Goal: Information Seeking & Learning: Learn about a topic

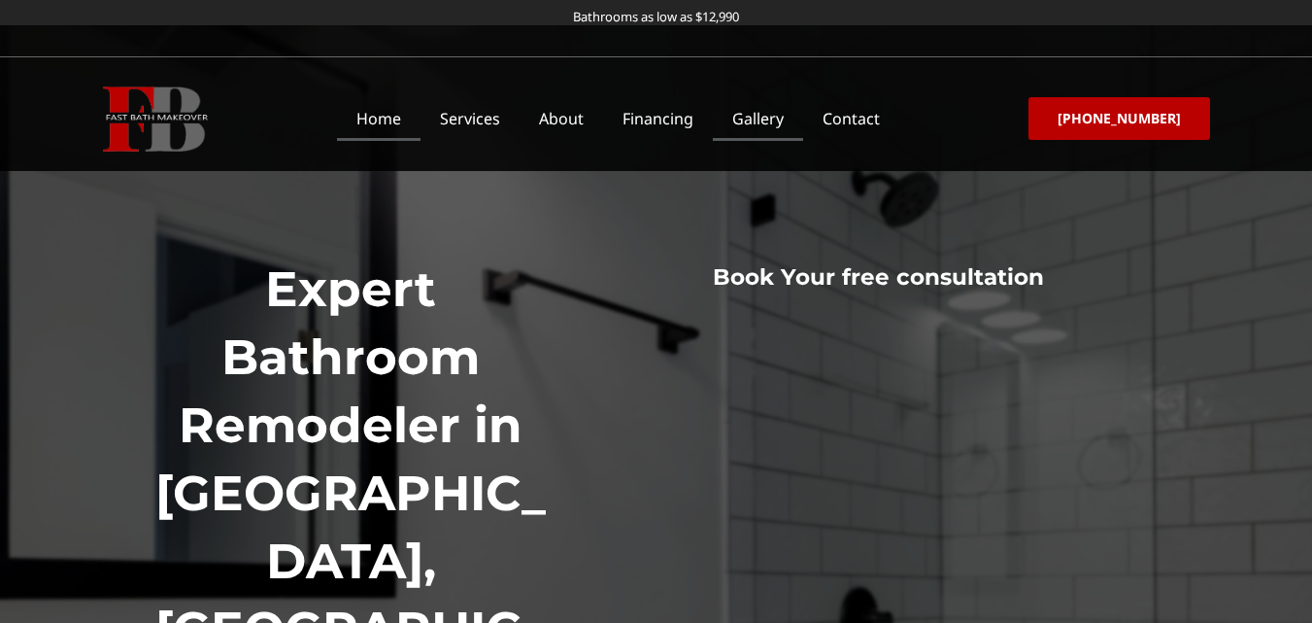
click at [783, 120] on link "Gallery" at bounding box center [758, 118] width 90 height 45
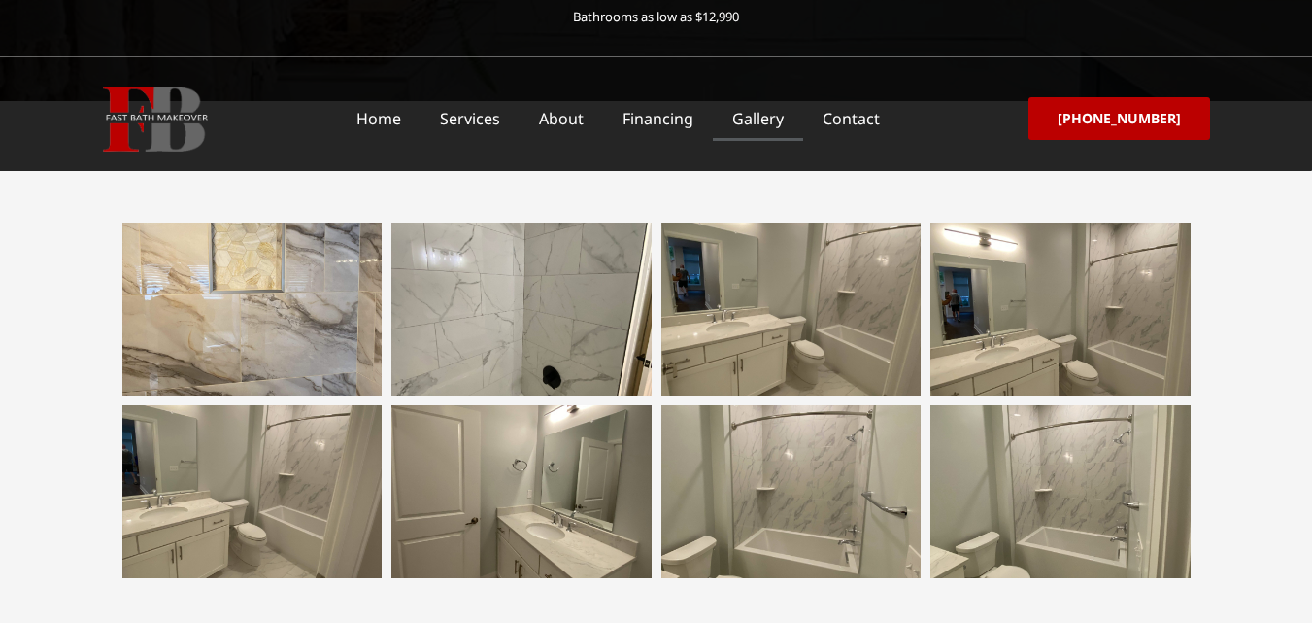
scroll to position [486, 0]
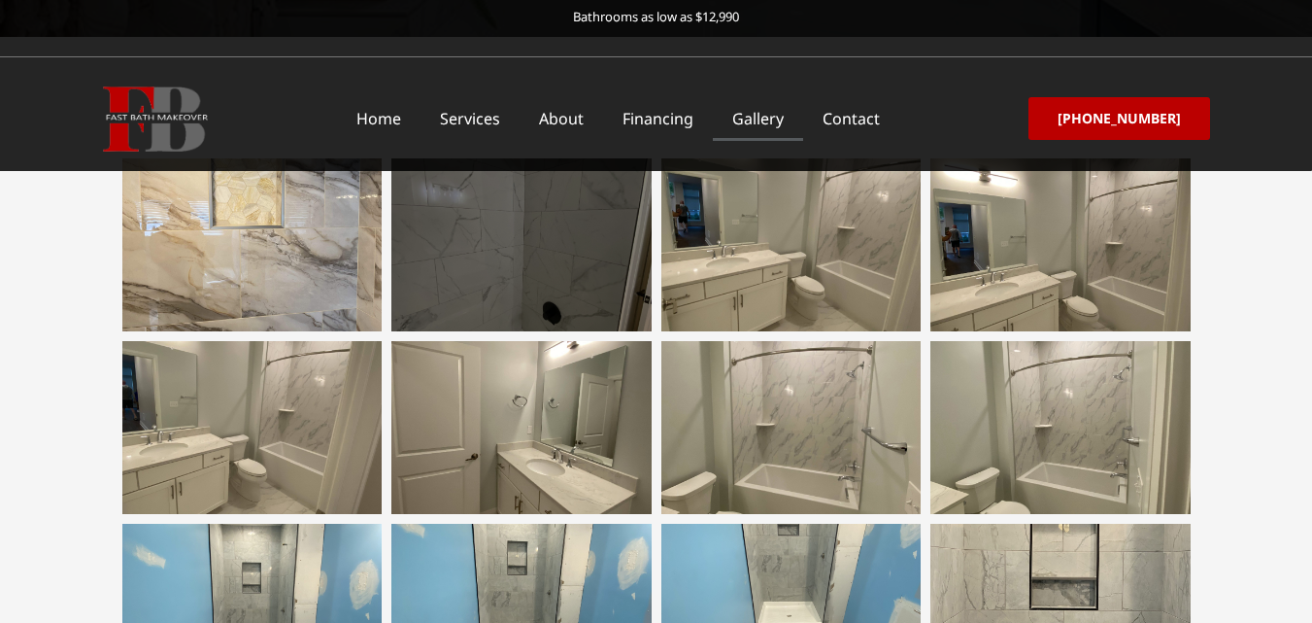
click at [530, 266] on div at bounding box center [521, 244] width 260 height 173
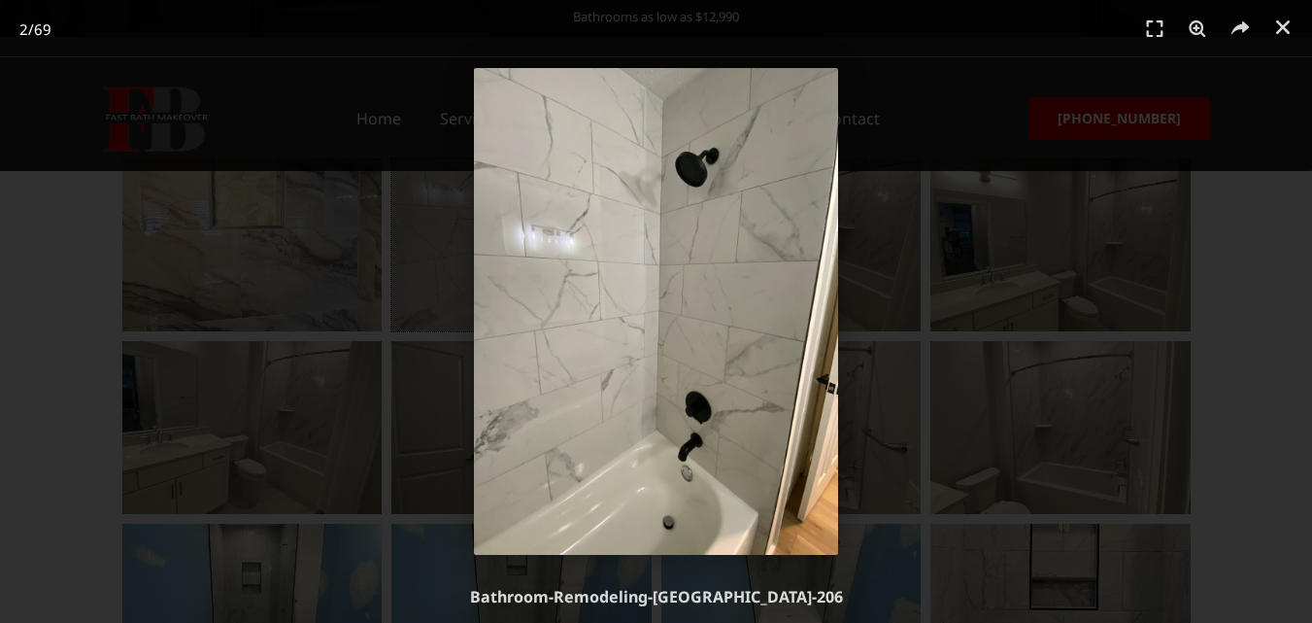
click at [777, 220] on img "2 / 69" at bounding box center [656, 311] width 365 height 487
click at [887, 289] on div "2 / 69" at bounding box center [657, 311] width 1176 height 487
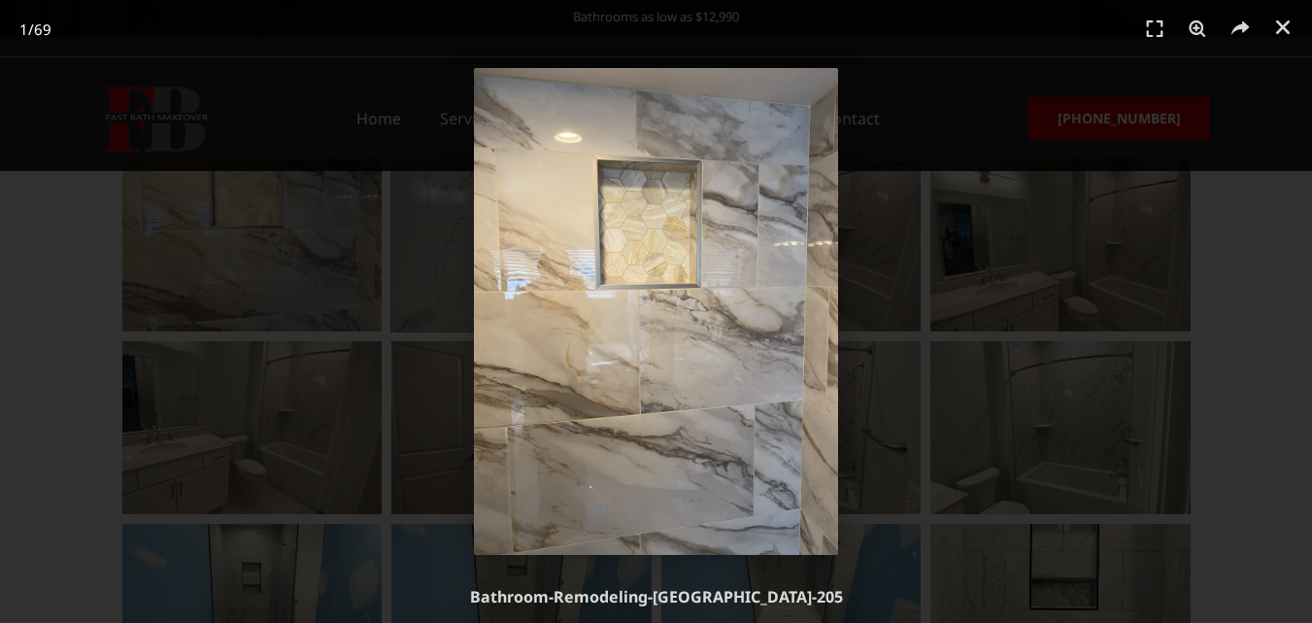
click at [897, 288] on div "1 / 69" at bounding box center [656, 311] width 1176 height 487
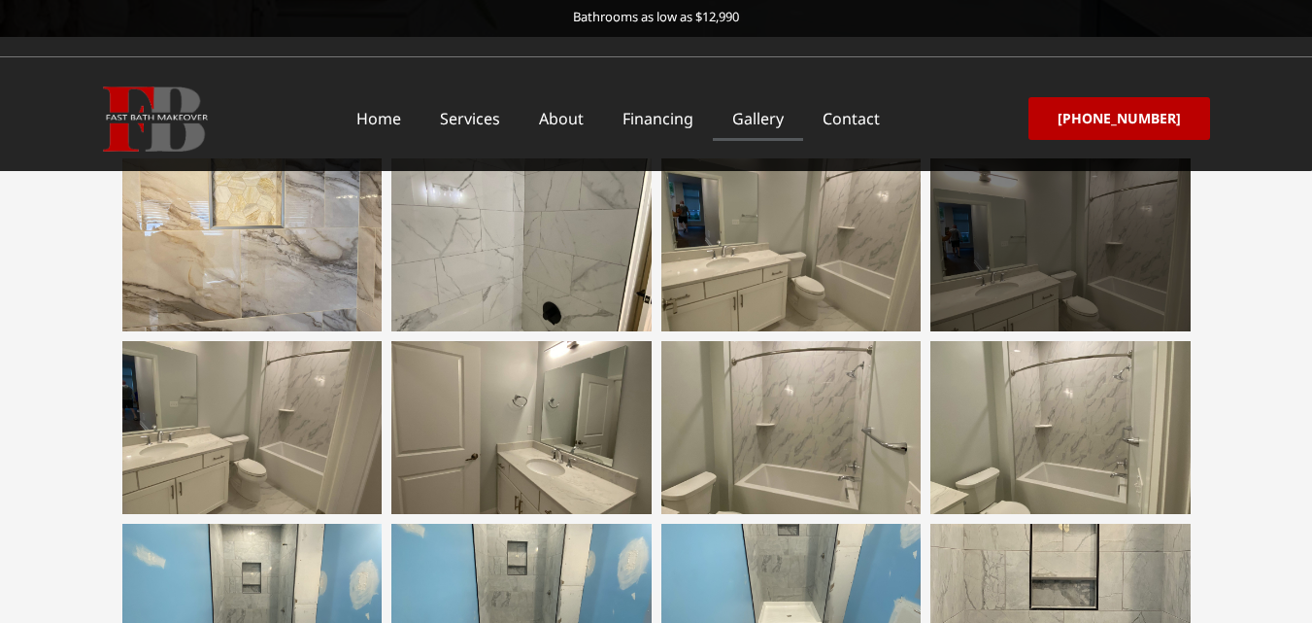
click at [1016, 268] on div at bounding box center [1060, 244] width 260 height 173
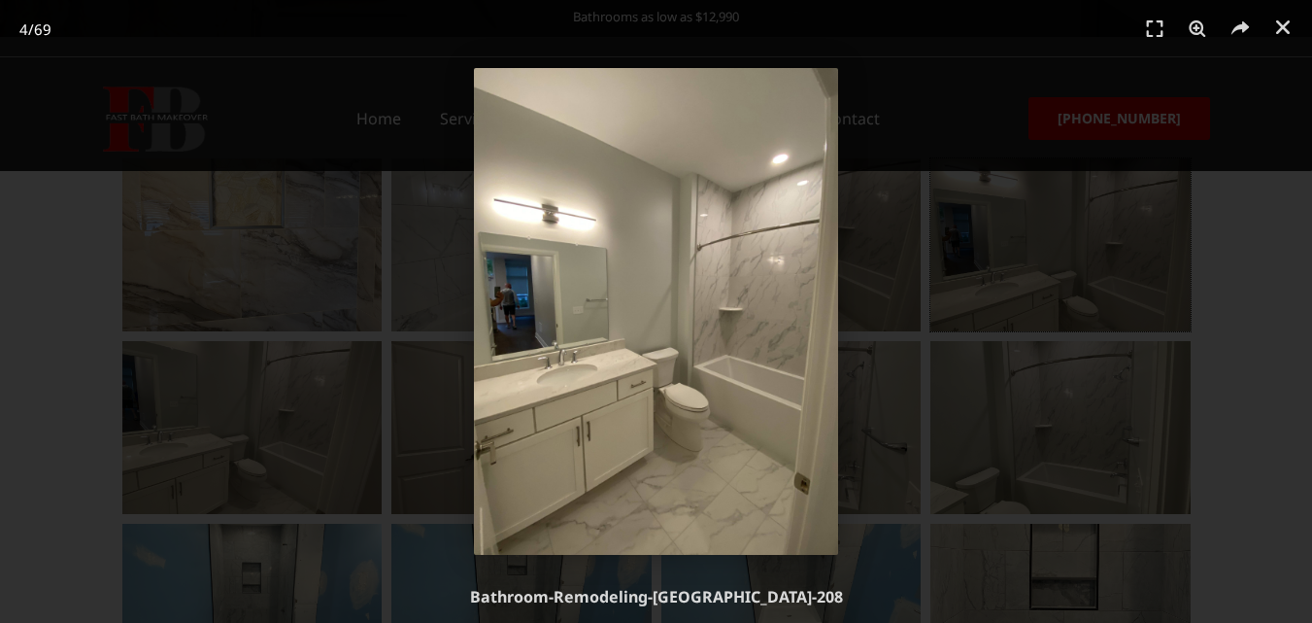
click at [667, 483] on img "4 / 69" at bounding box center [656, 311] width 365 height 487
click at [1058, 425] on div "4 / 69" at bounding box center [656, 311] width 1176 height 487
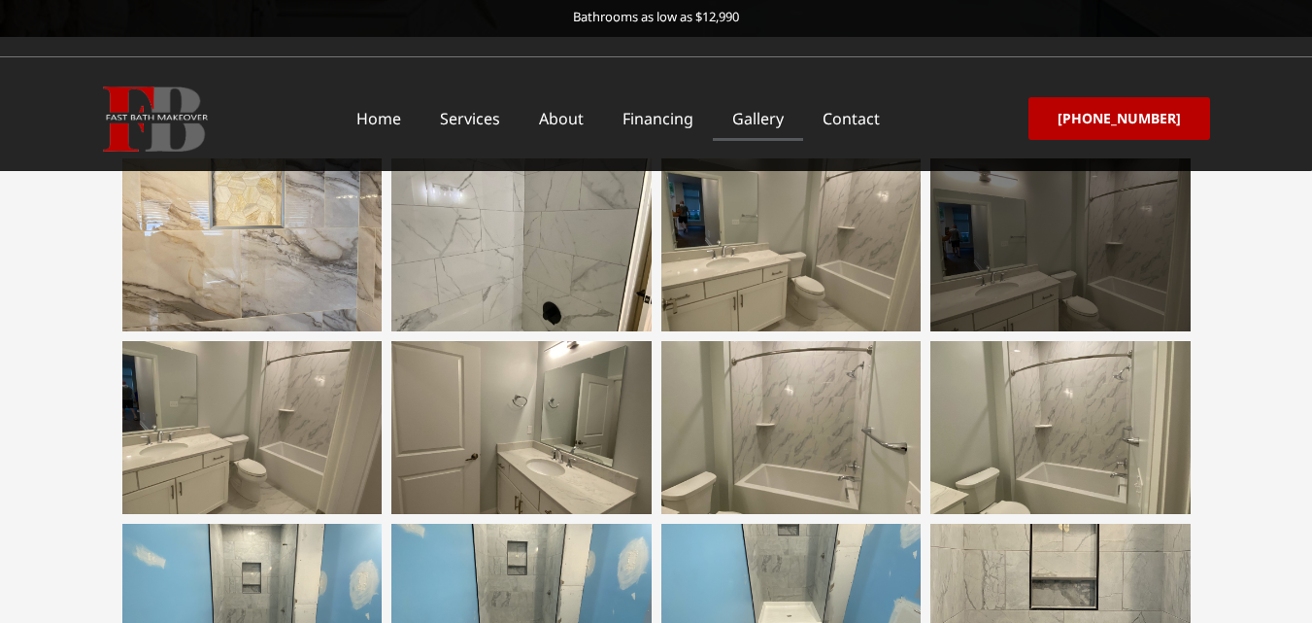
click at [1102, 231] on div at bounding box center [1060, 244] width 260 height 173
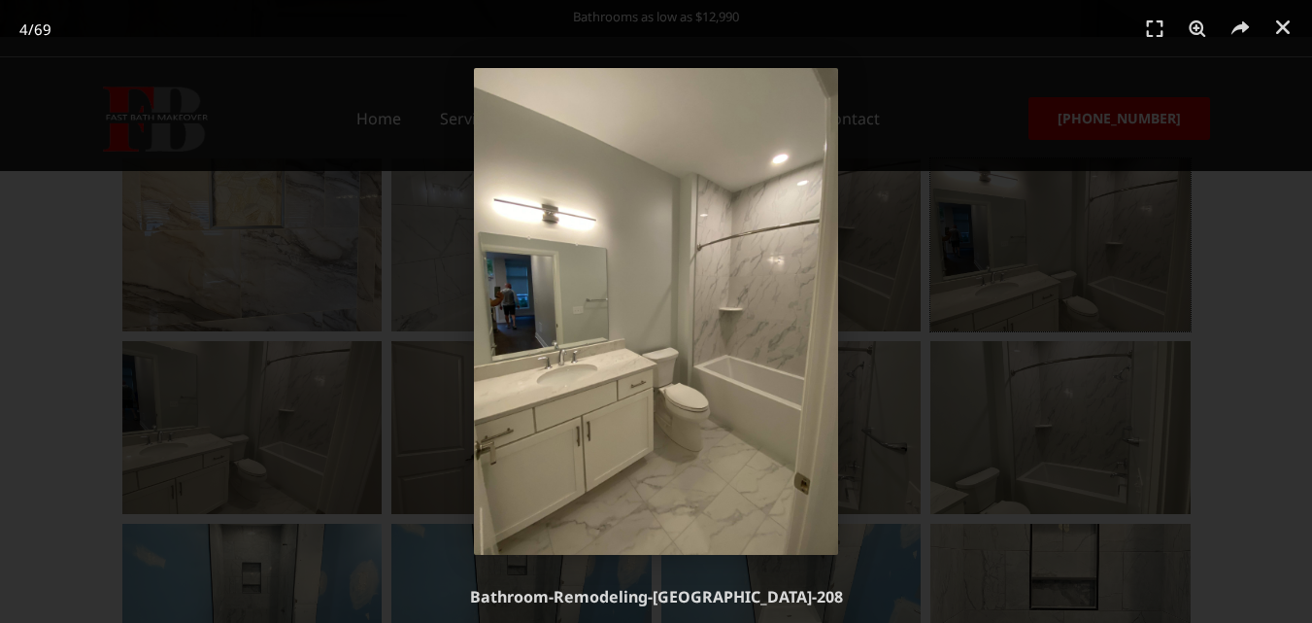
scroll to position [291, 0]
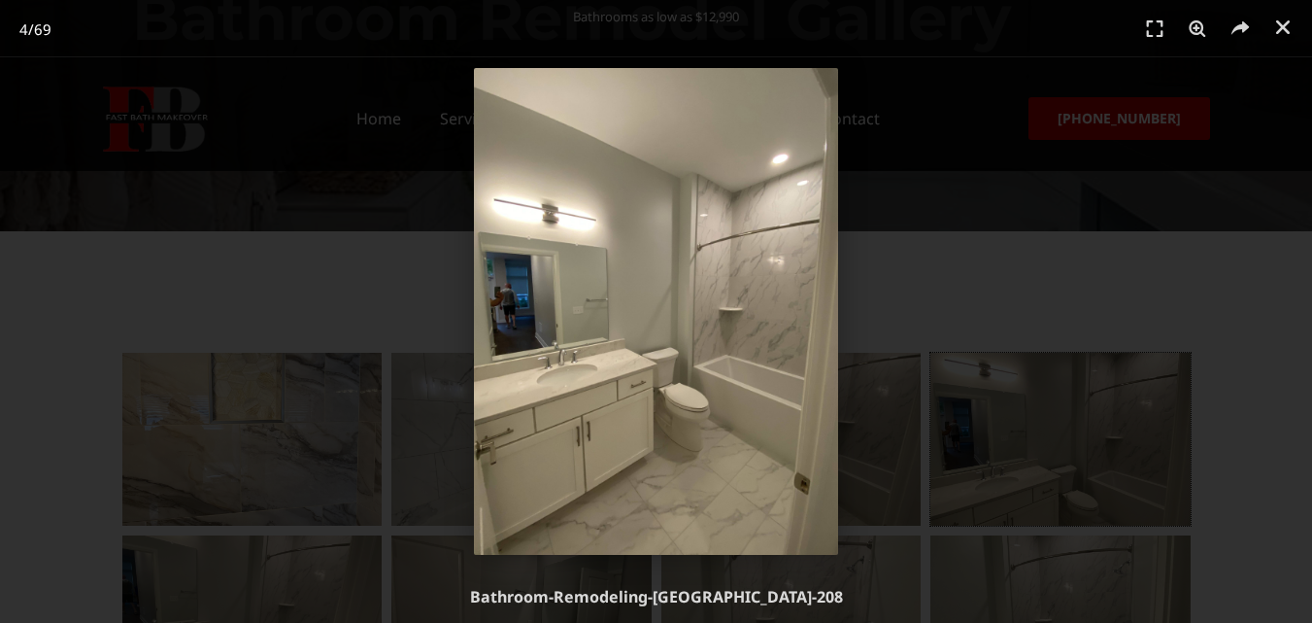
click at [1033, 278] on div "4 / 69" at bounding box center [656, 311] width 1176 height 487
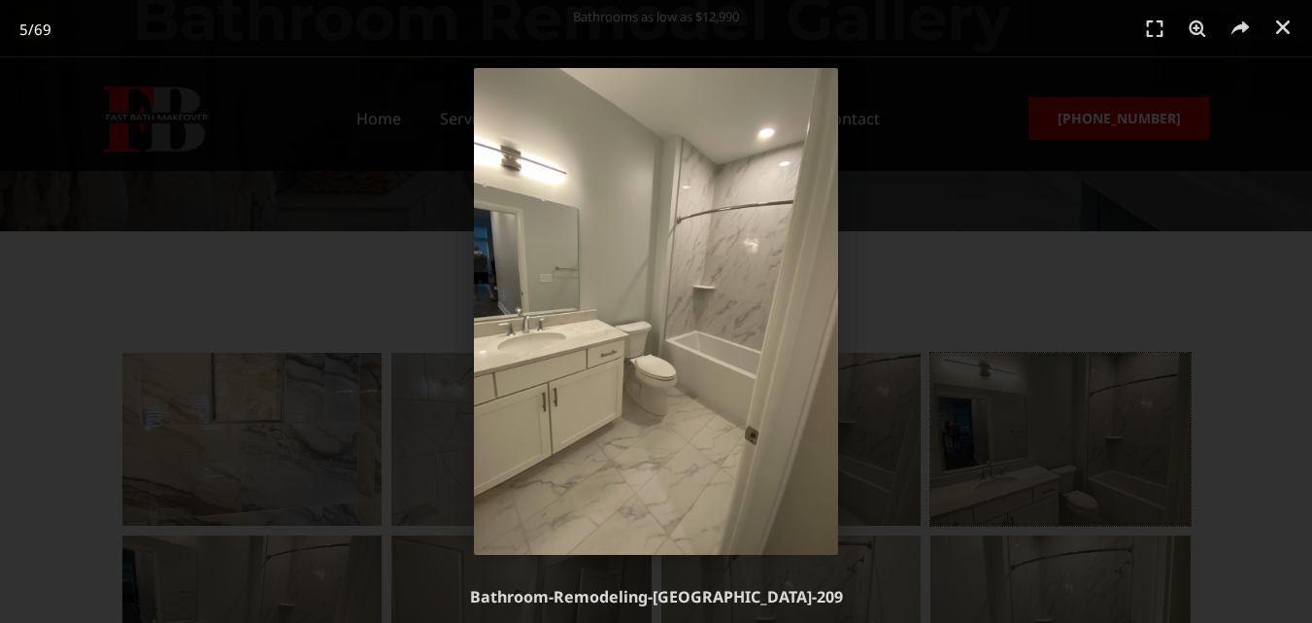
click at [1052, 263] on div "5 / 69" at bounding box center [656, 311] width 1176 height 487
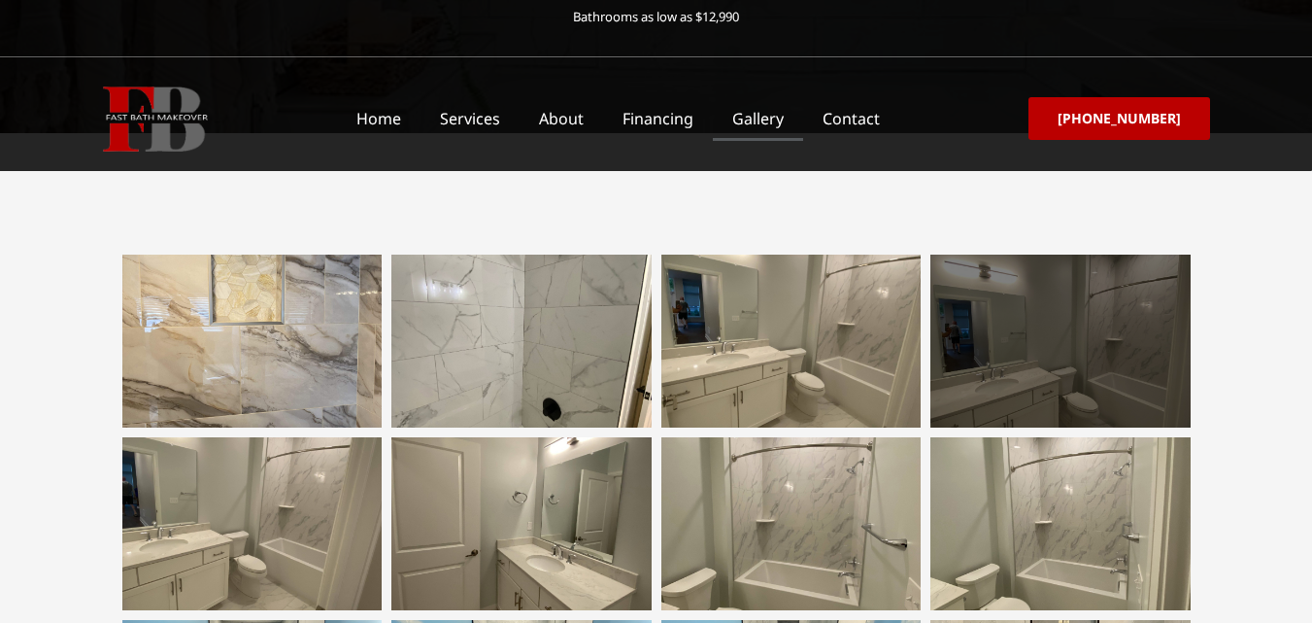
scroll to position [680, 0]
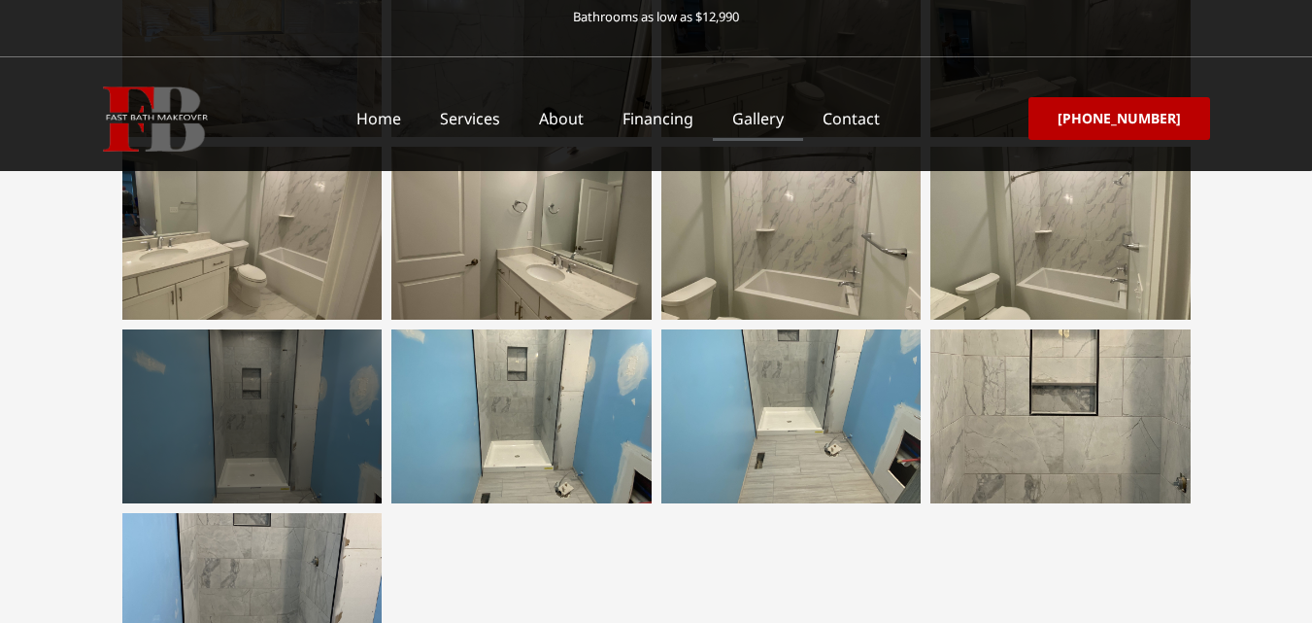
click at [278, 434] on div at bounding box center [252, 415] width 260 height 173
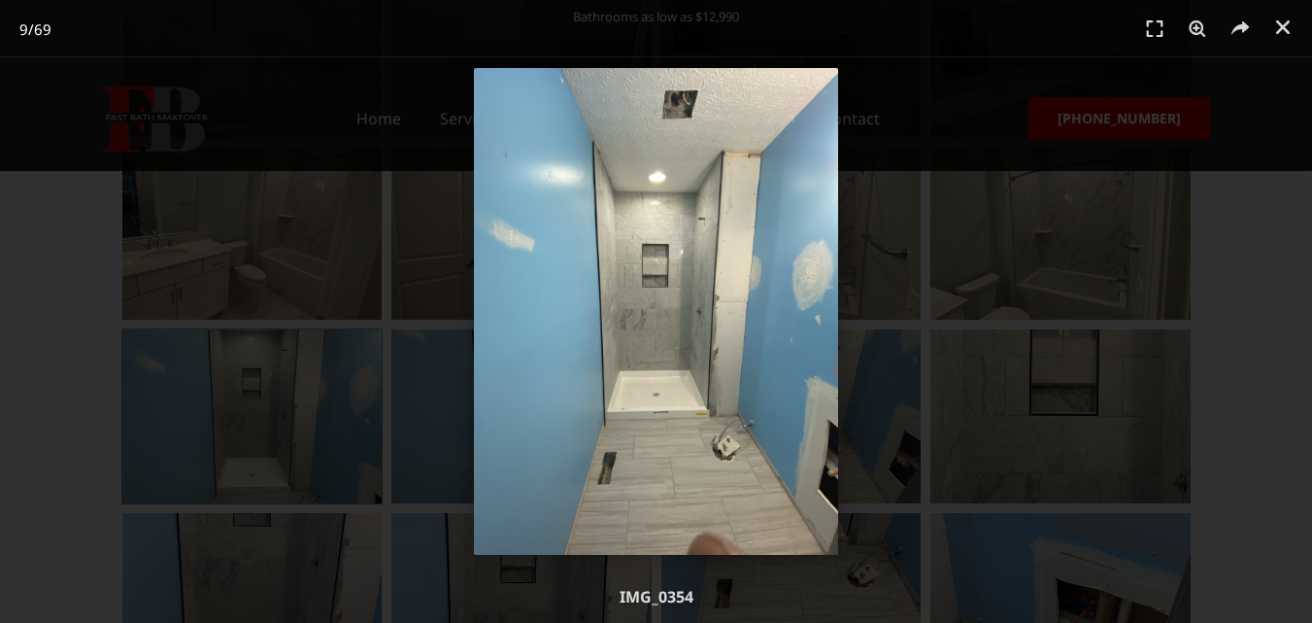
click at [1249, 350] on div "9 / 69" at bounding box center [656, 311] width 1312 height 623
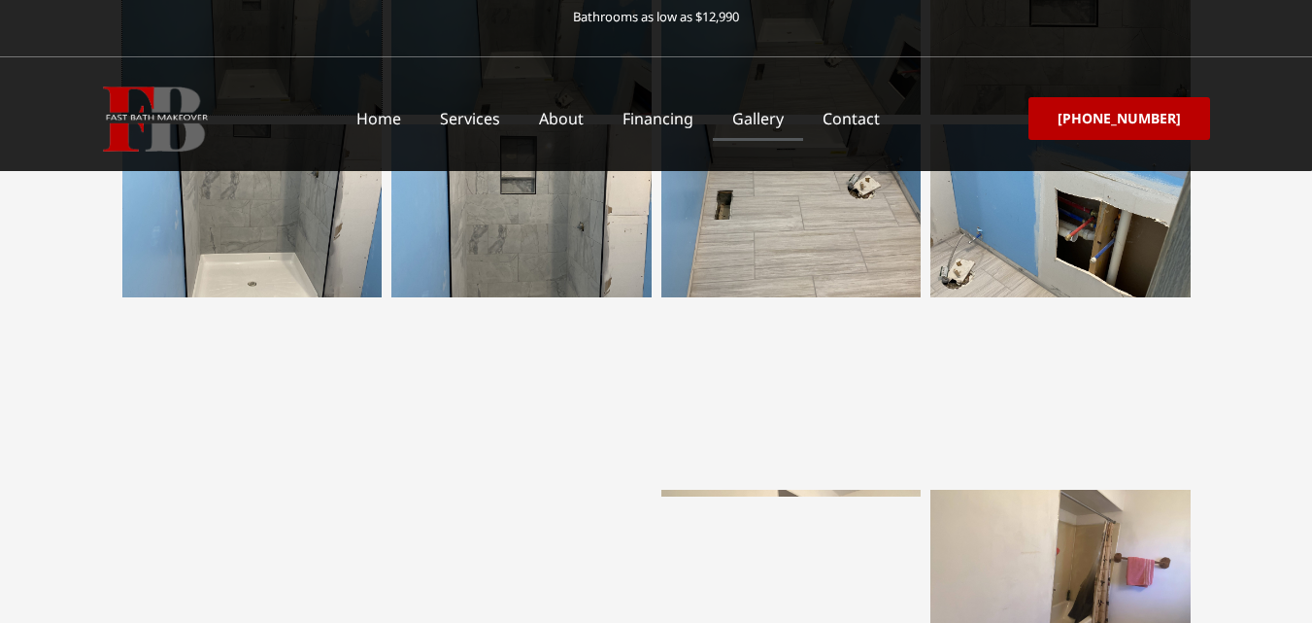
scroll to position [1554, 0]
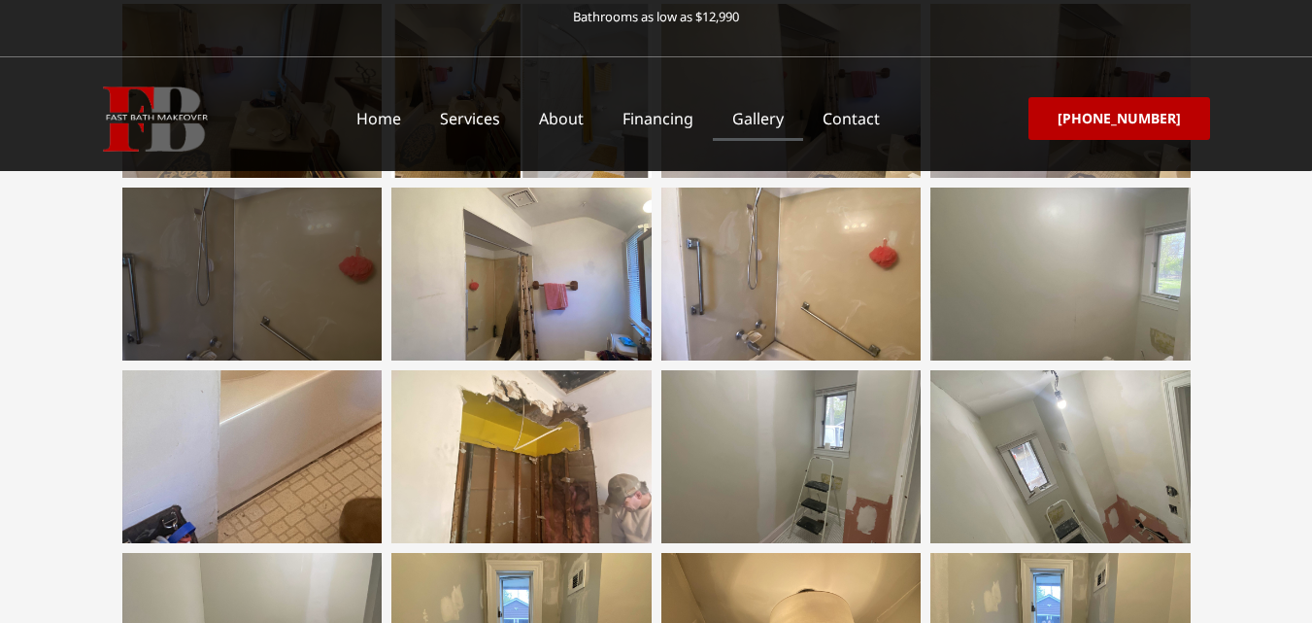
click at [263, 278] on div at bounding box center [252, 273] width 260 height 173
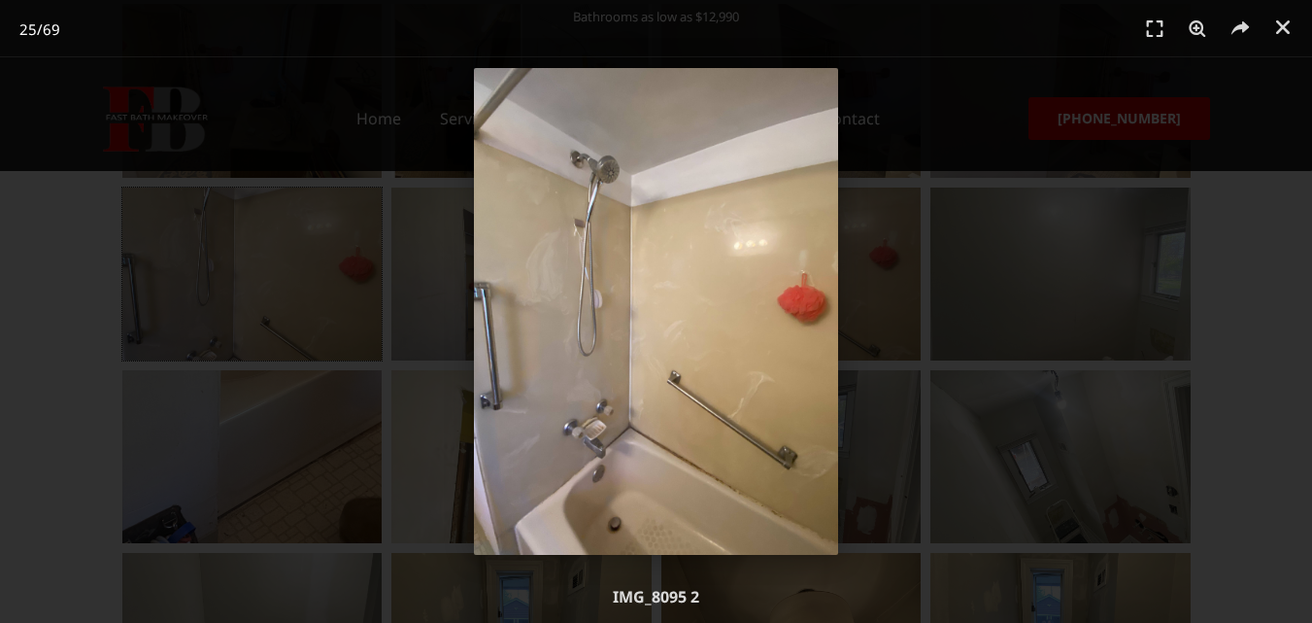
click at [893, 286] on div "25 / 69" at bounding box center [656, 311] width 1176 height 487
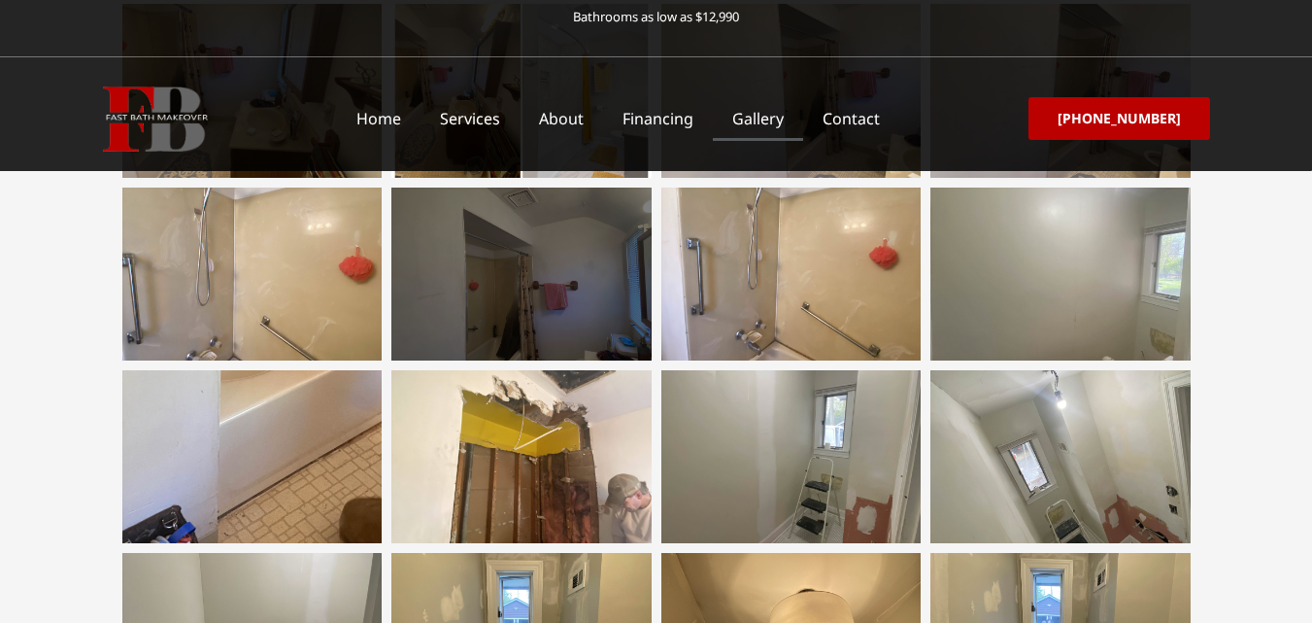
click at [630, 296] on div at bounding box center [521, 273] width 260 height 173
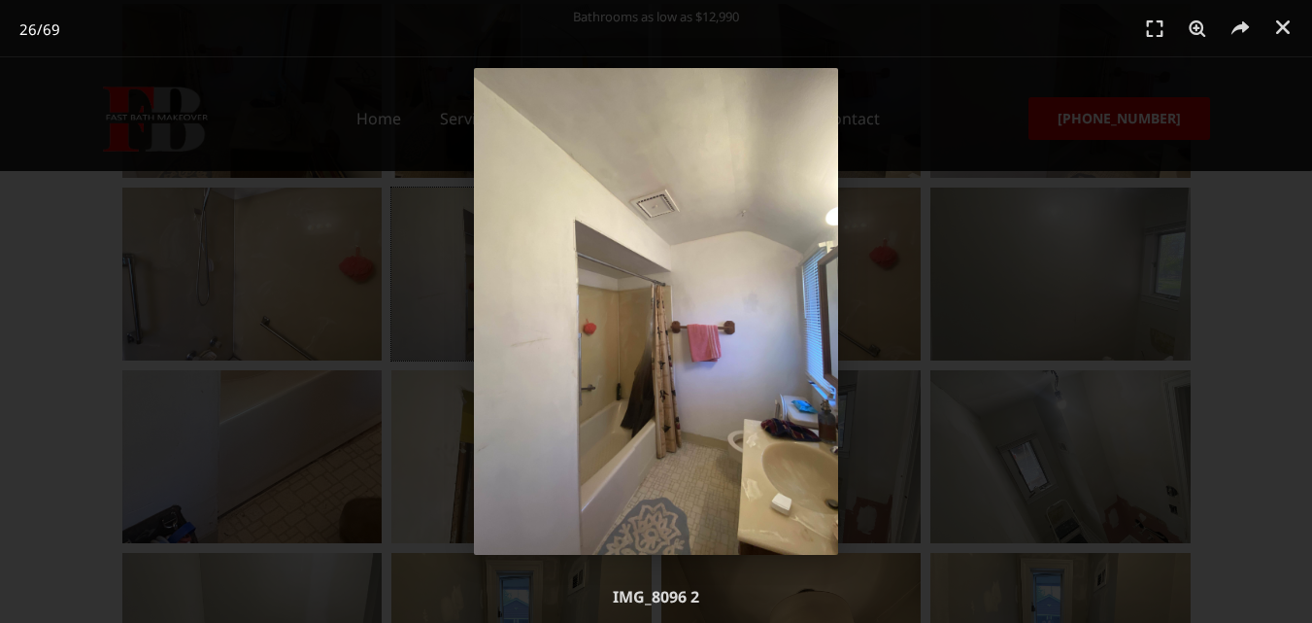
click at [874, 308] on div "26 / 69" at bounding box center [656, 311] width 1176 height 487
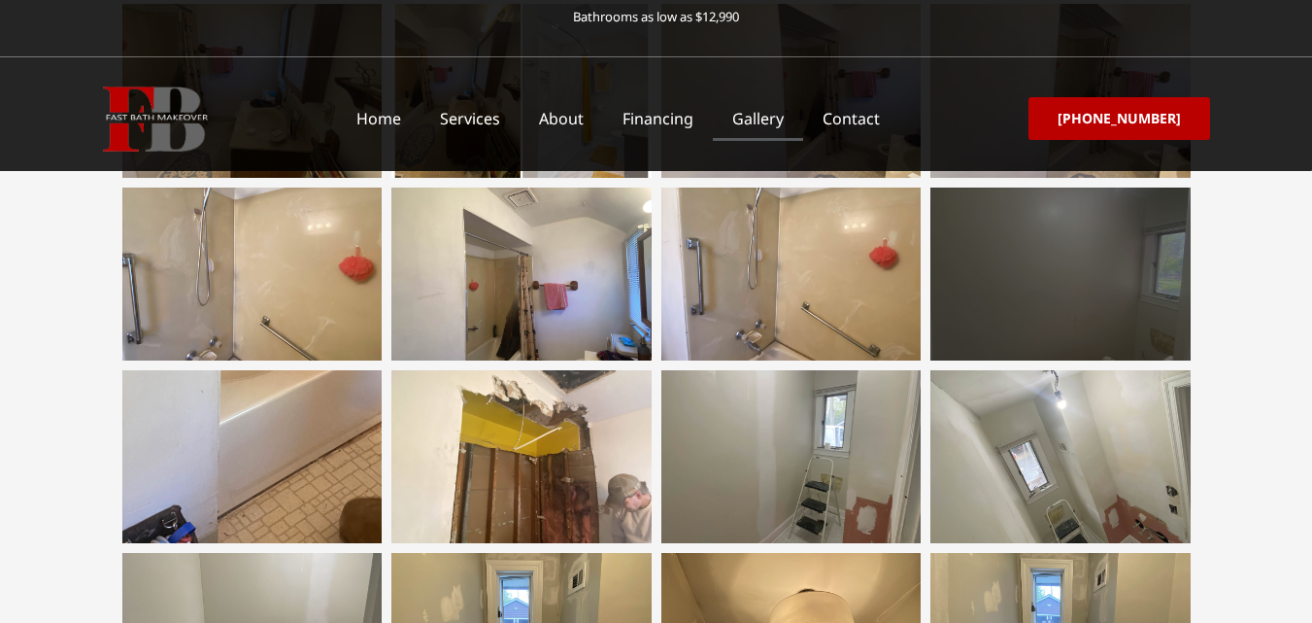
click at [1015, 306] on div at bounding box center [1060, 273] width 260 height 173
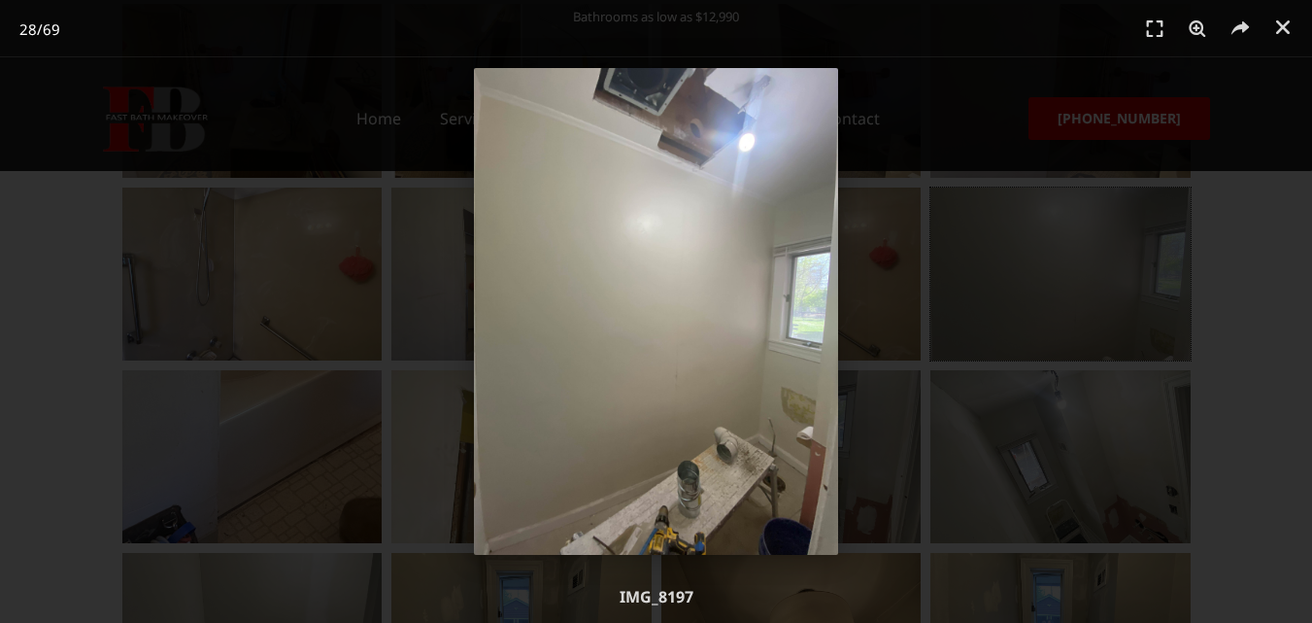
click at [258, 480] on div "28 / 69" at bounding box center [656, 311] width 1176 height 487
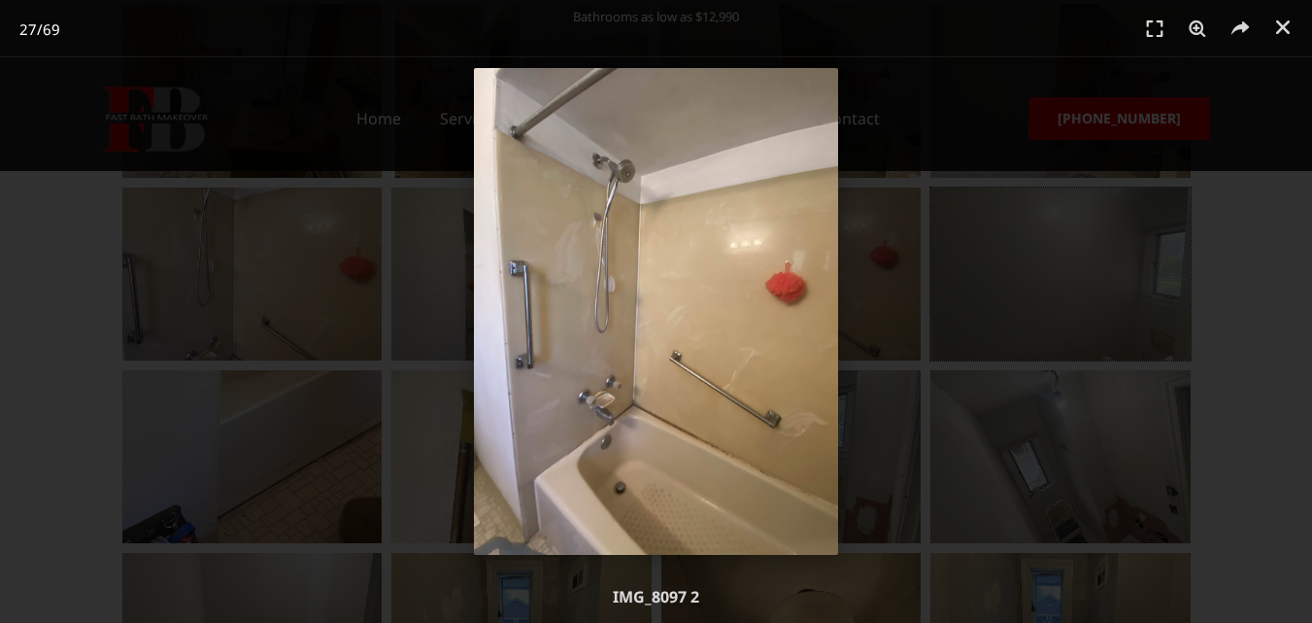
click at [261, 480] on div "27 / 69" at bounding box center [656, 311] width 1176 height 487
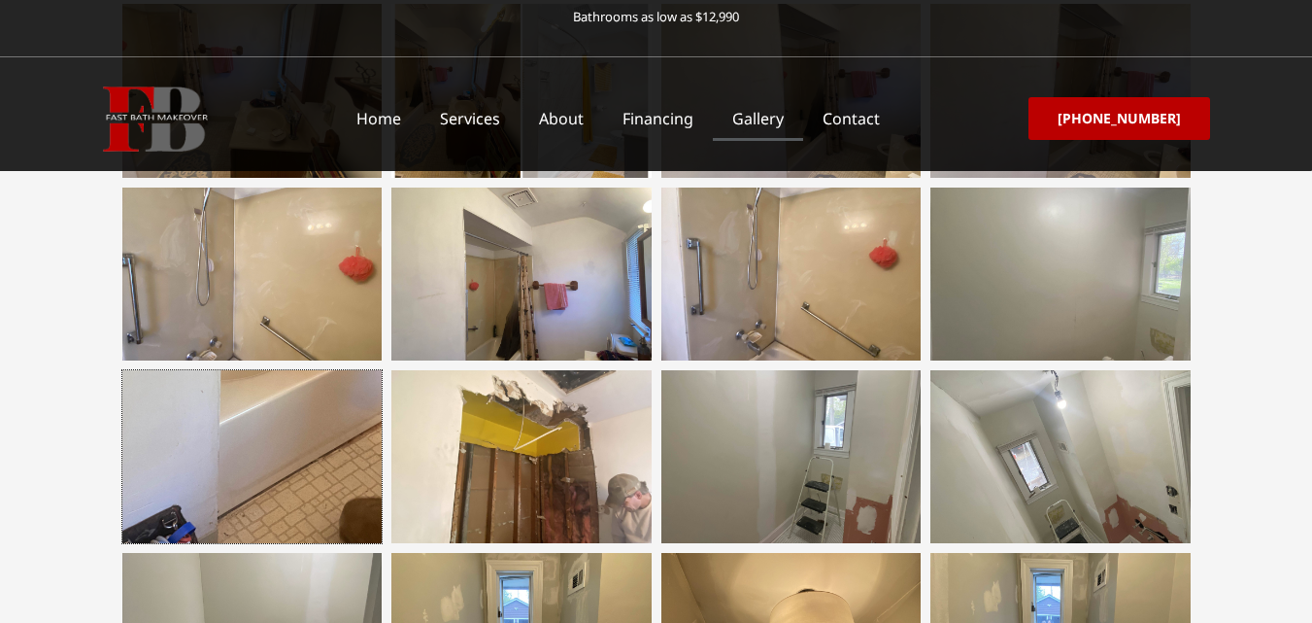
click at [261, 480] on div at bounding box center [252, 456] width 260 height 173
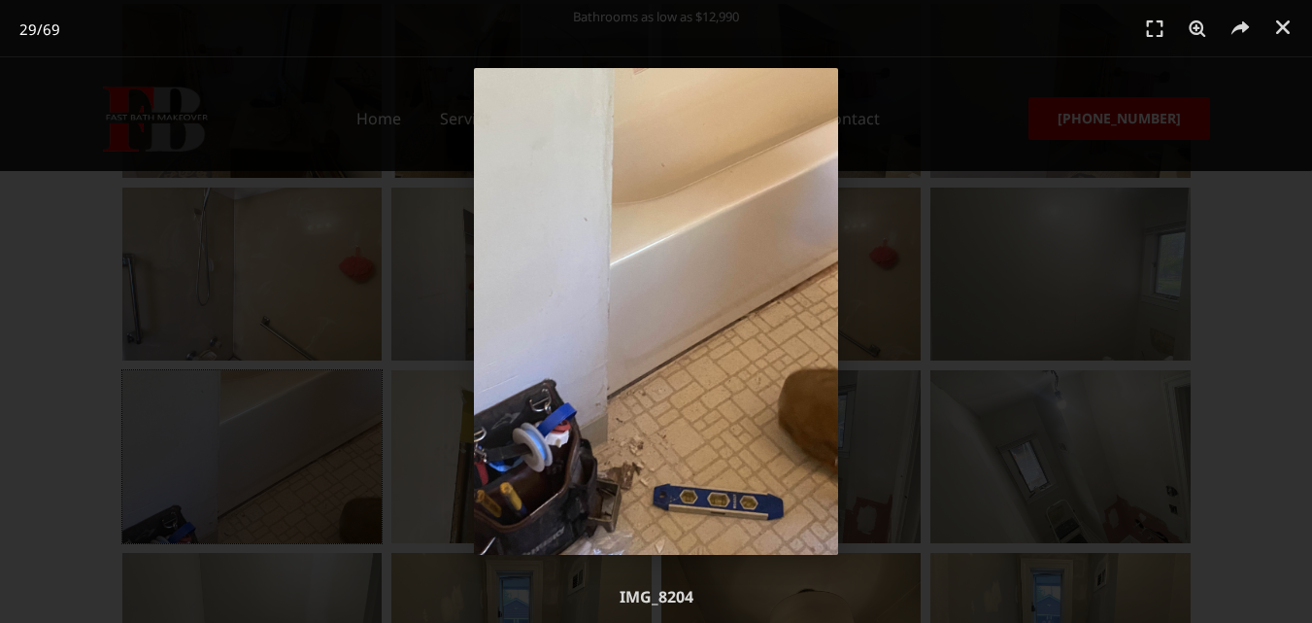
click at [261, 480] on div "29 / 69" at bounding box center [656, 311] width 1176 height 487
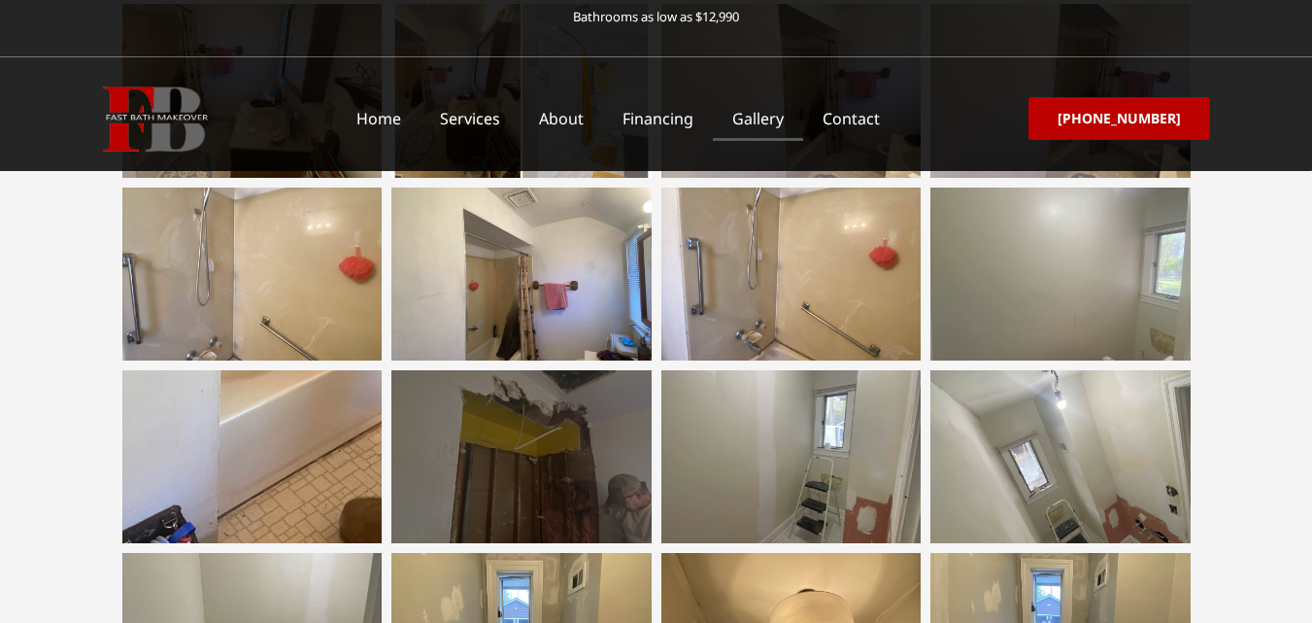
click at [497, 467] on div at bounding box center [521, 456] width 260 height 173
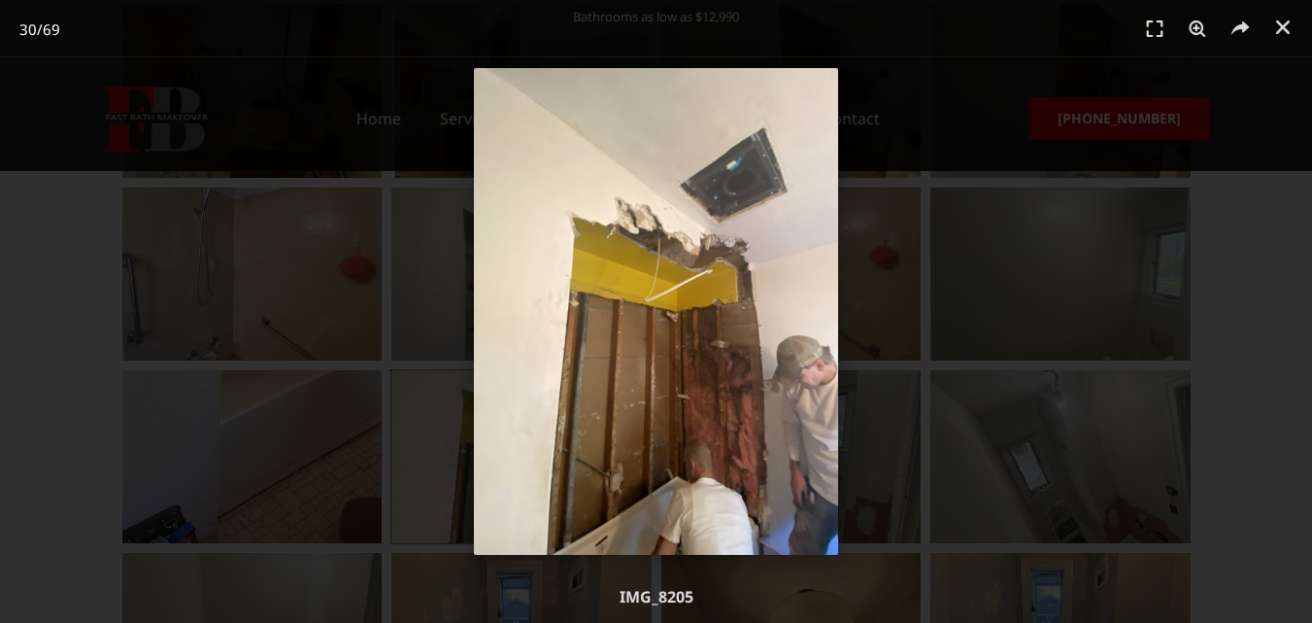
click at [305, 474] on div "30 / 69" at bounding box center [656, 311] width 1176 height 487
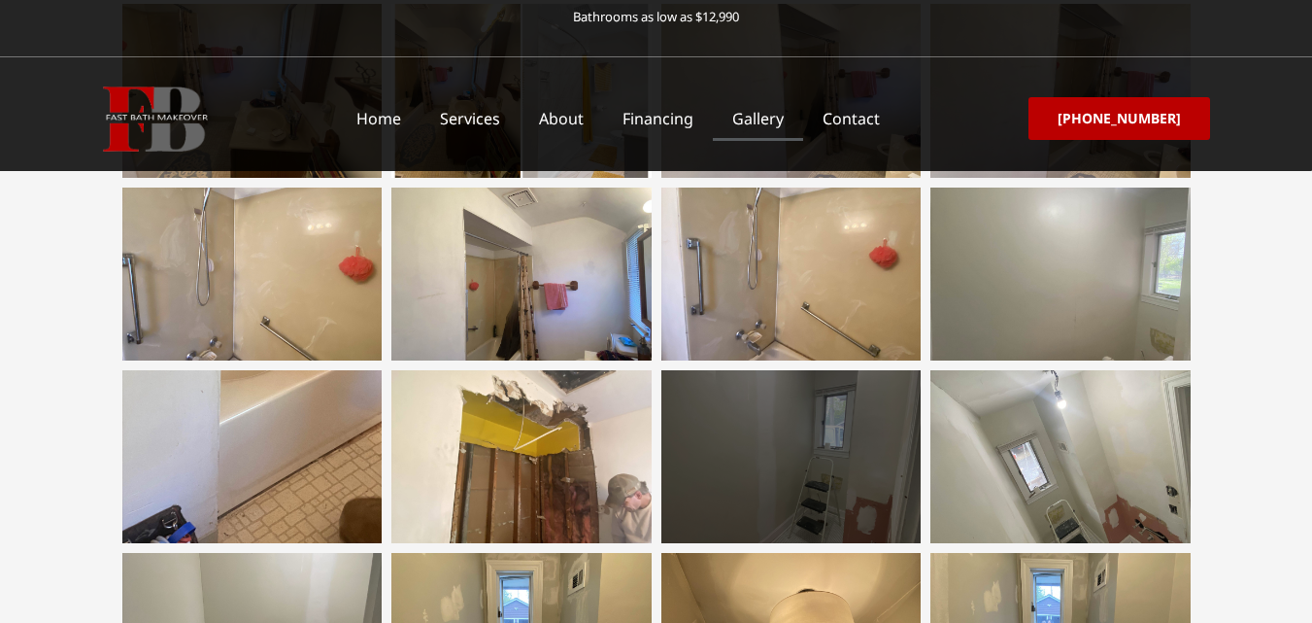
click at [827, 478] on div at bounding box center [791, 456] width 260 height 173
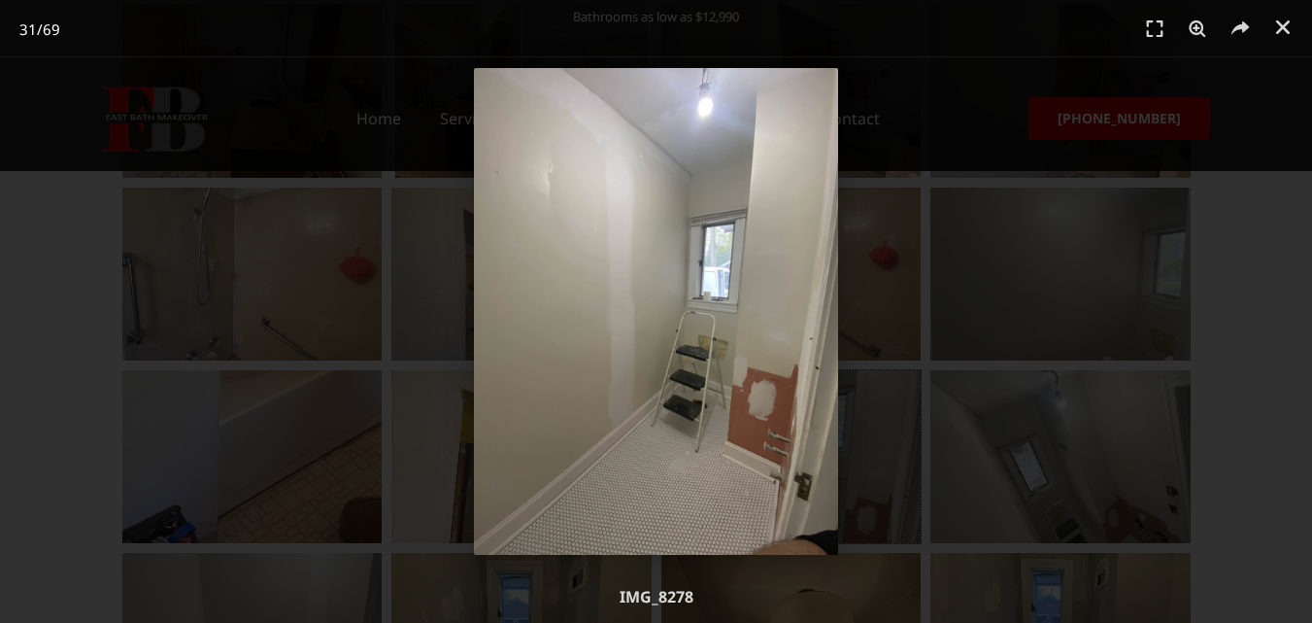
click at [1061, 487] on div "31 / 69" at bounding box center [656, 311] width 1176 height 487
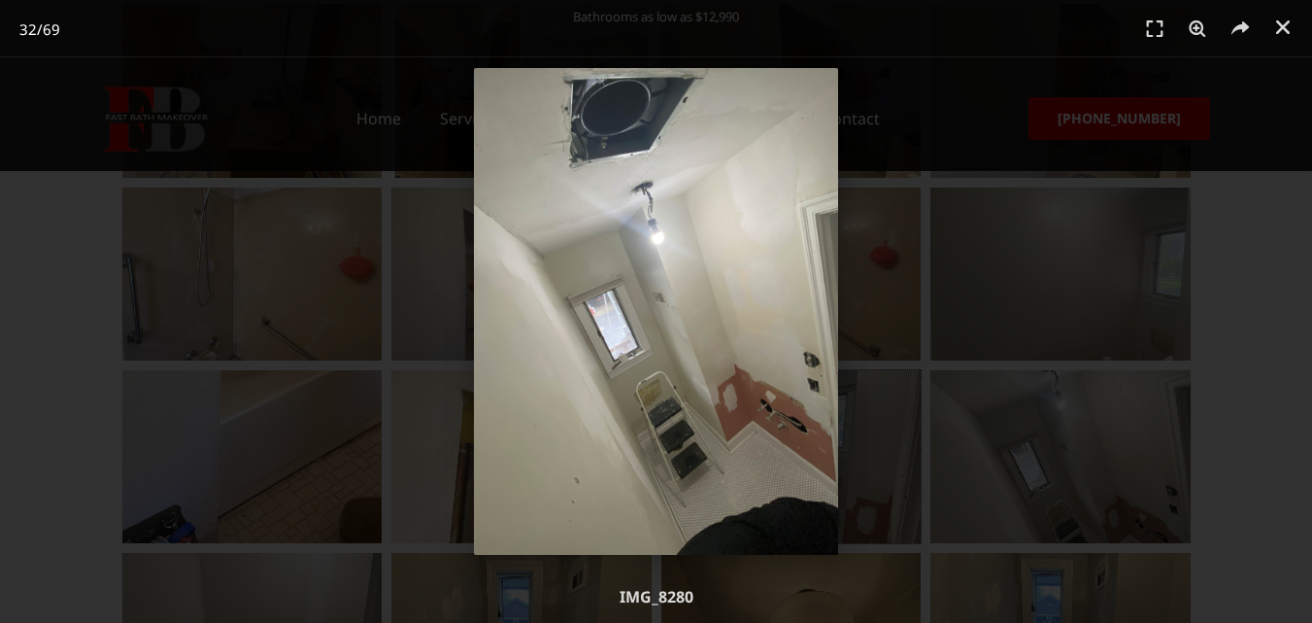
click at [1056, 488] on div "32 / 69" at bounding box center [656, 311] width 1176 height 487
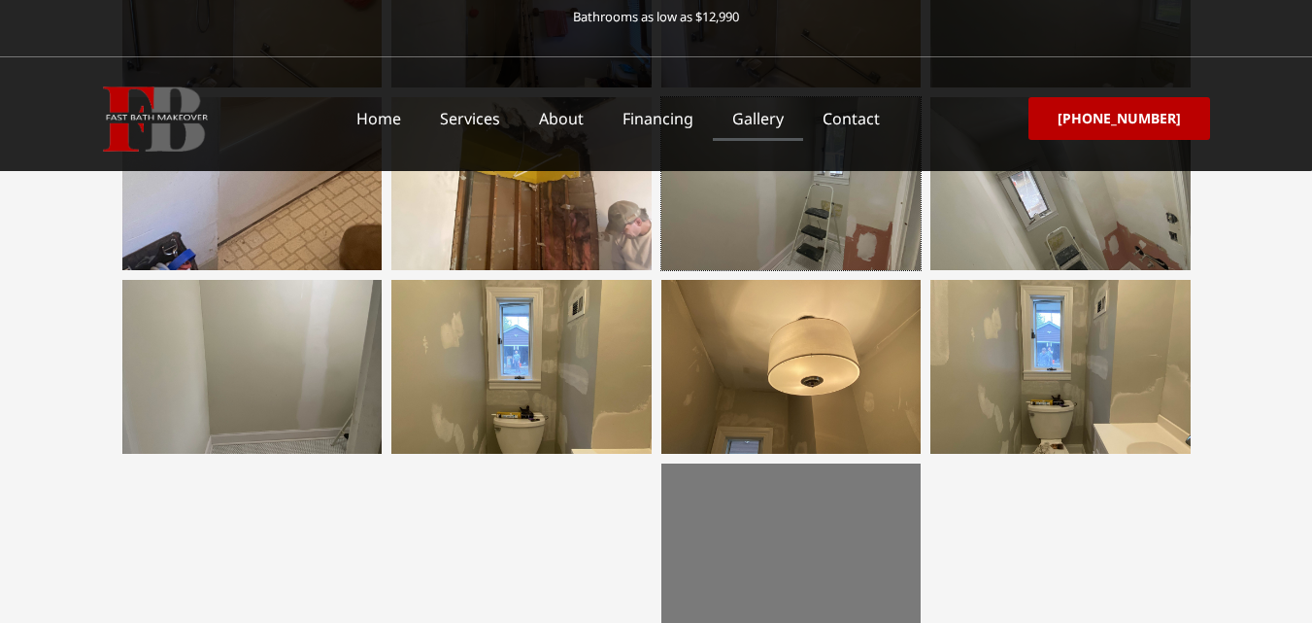
scroll to position [1943, 0]
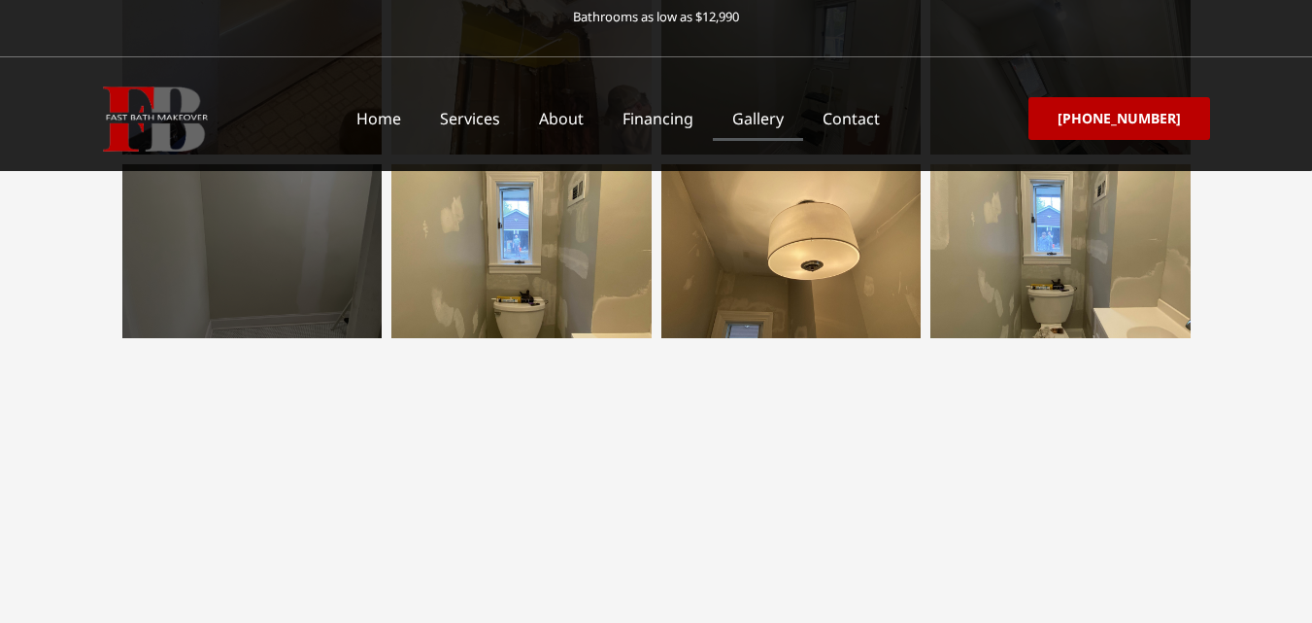
click at [311, 274] on div at bounding box center [252, 250] width 260 height 173
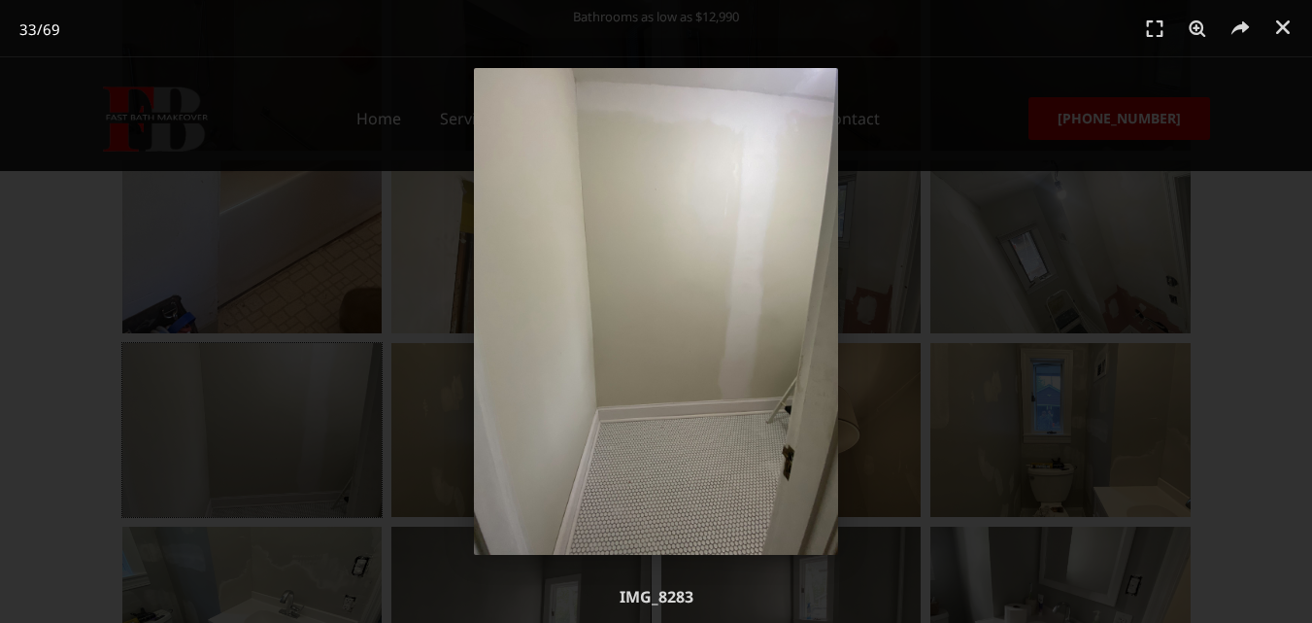
scroll to position [1748, 0]
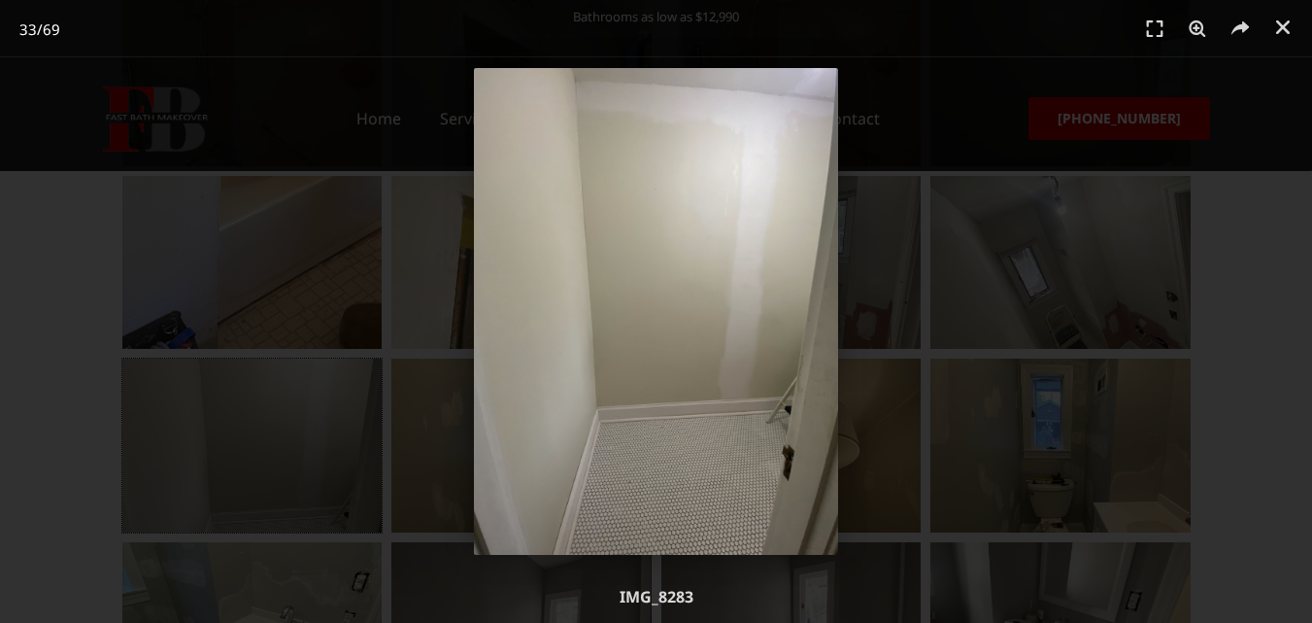
click at [461, 467] on div "33 / 69" at bounding box center [656, 311] width 1176 height 487
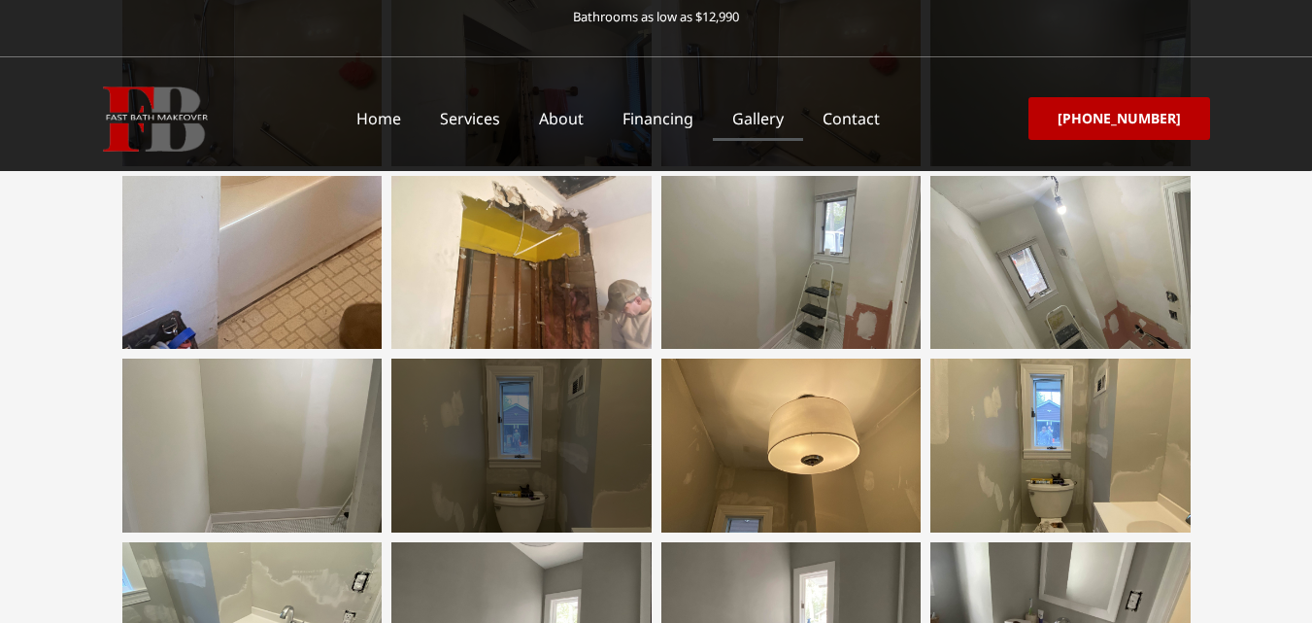
click at [517, 479] on div at bounding box center [521, 444] width 260 height 173
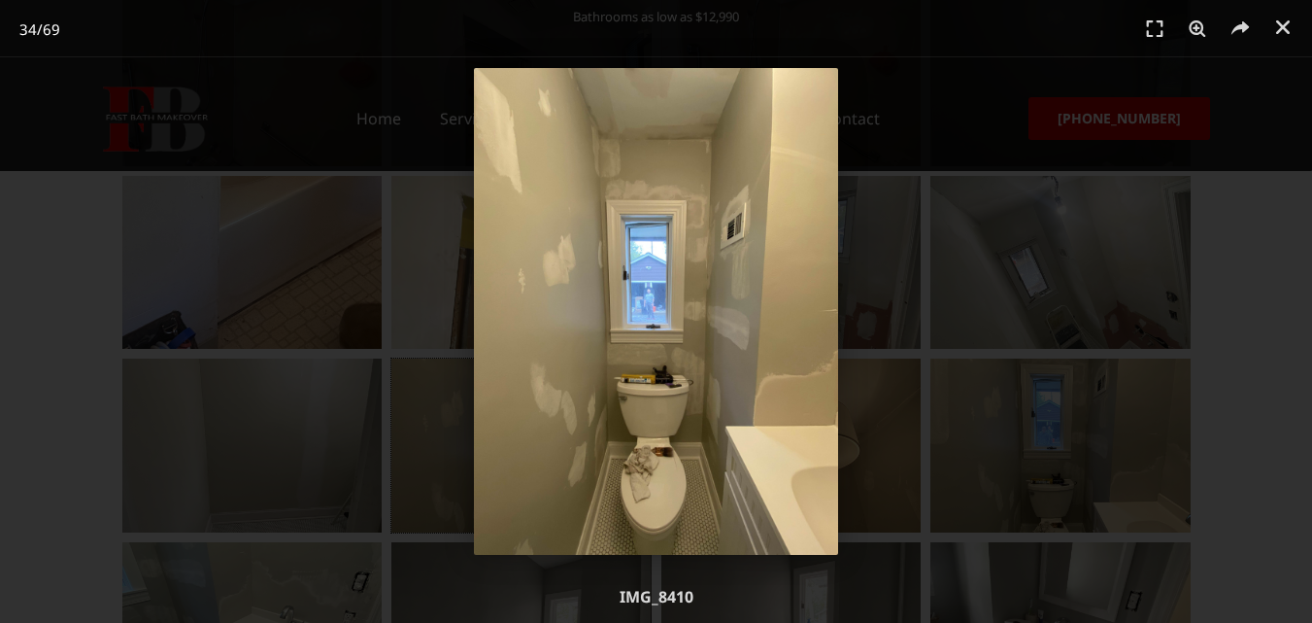
click at [876, 484] on div "34 / 69" at bounding box center [656, 311] width 1176 height 487
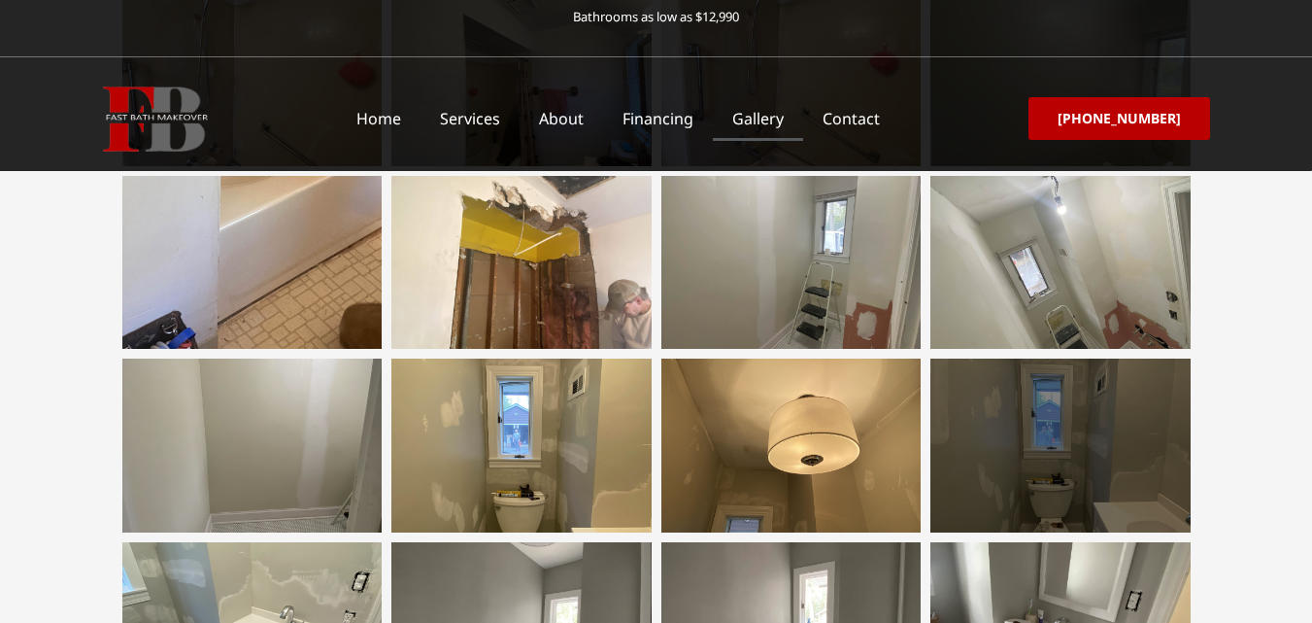
click at [1032, 489] on div at bounding box center [1060, 444] width 260 height 173
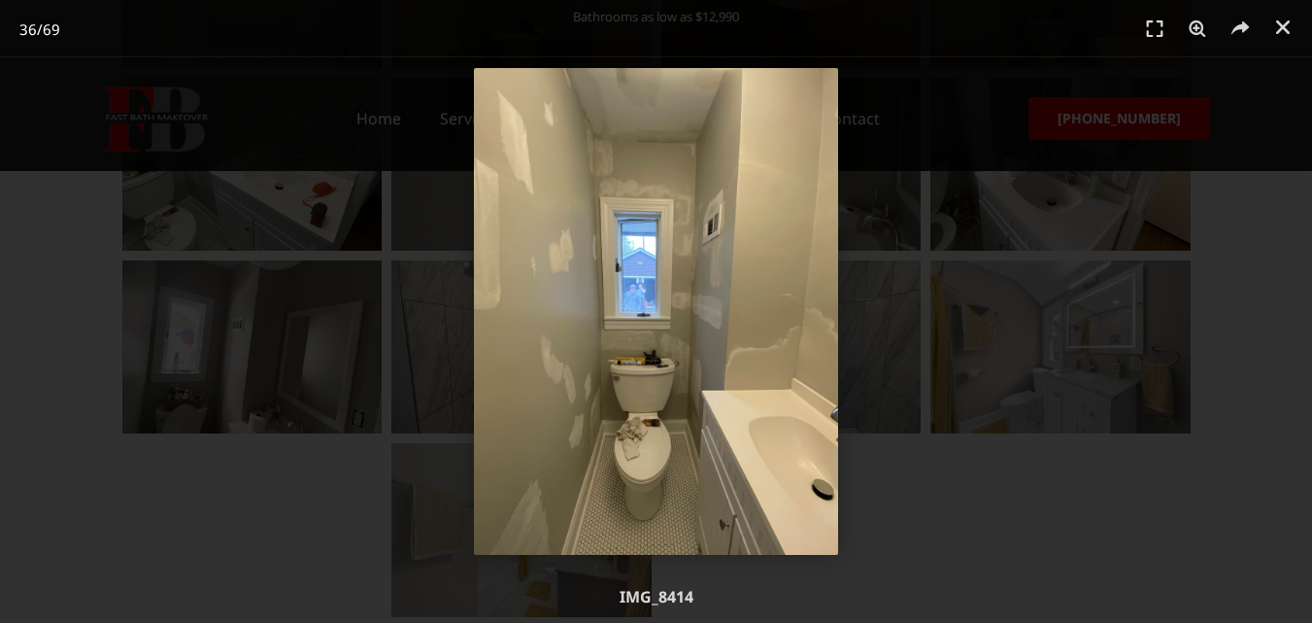
scroll to position [2331, 0]
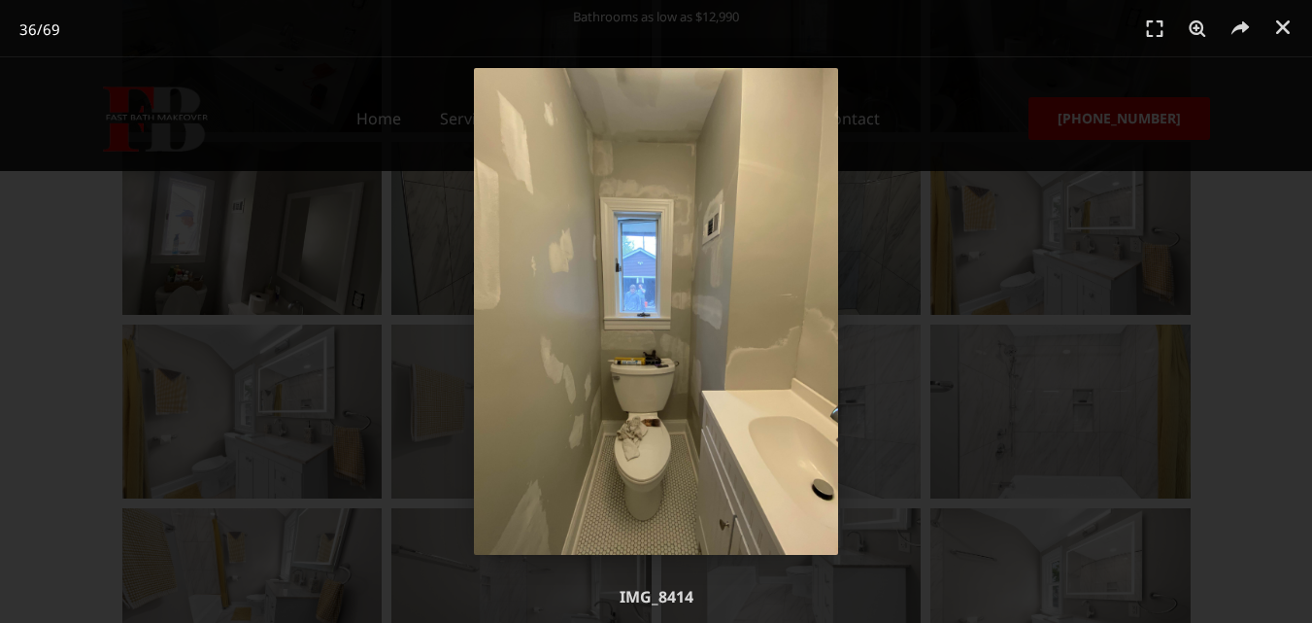
click at [197, 262] on div "36 / 69" at bounding box center [656, 311] width 1176 height 487
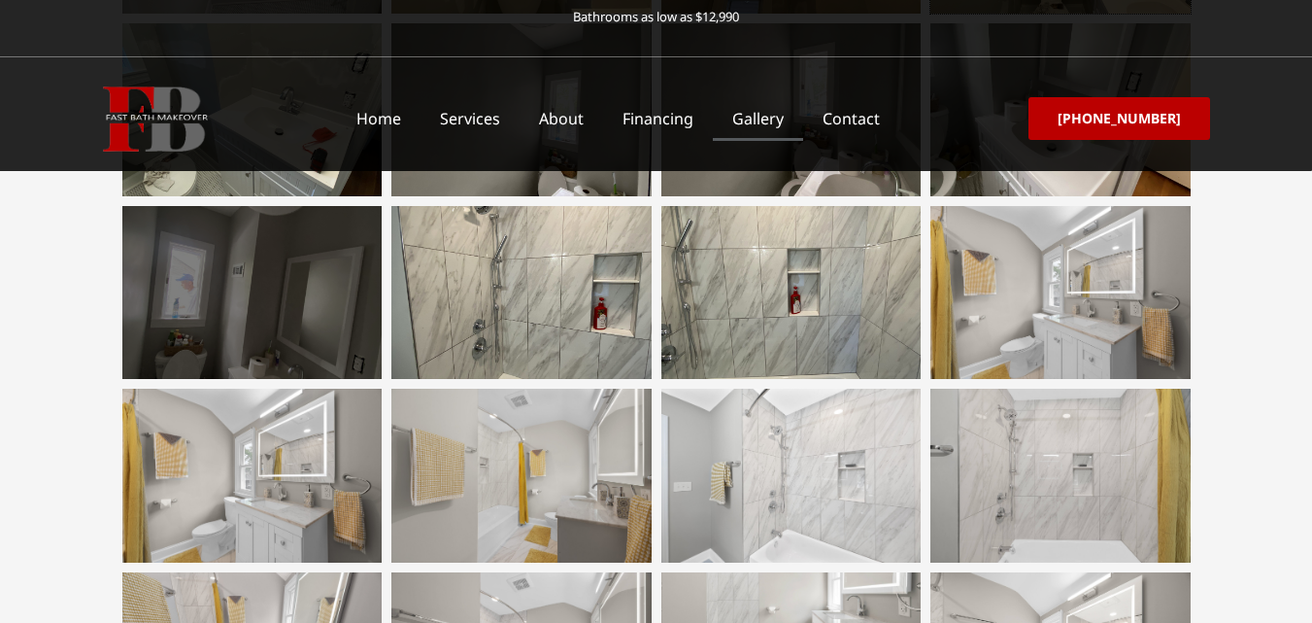
scroll to position [2234, 0]
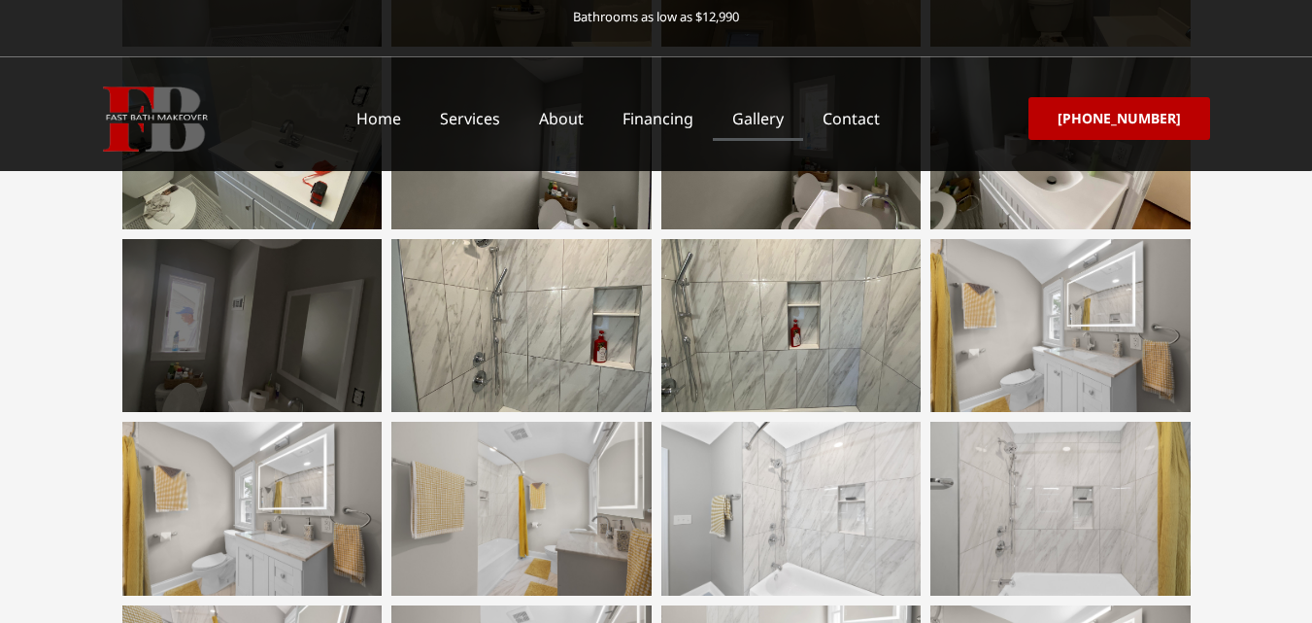
click at [270, 321] on div at bounding box center [252, 325] width 260 height 173
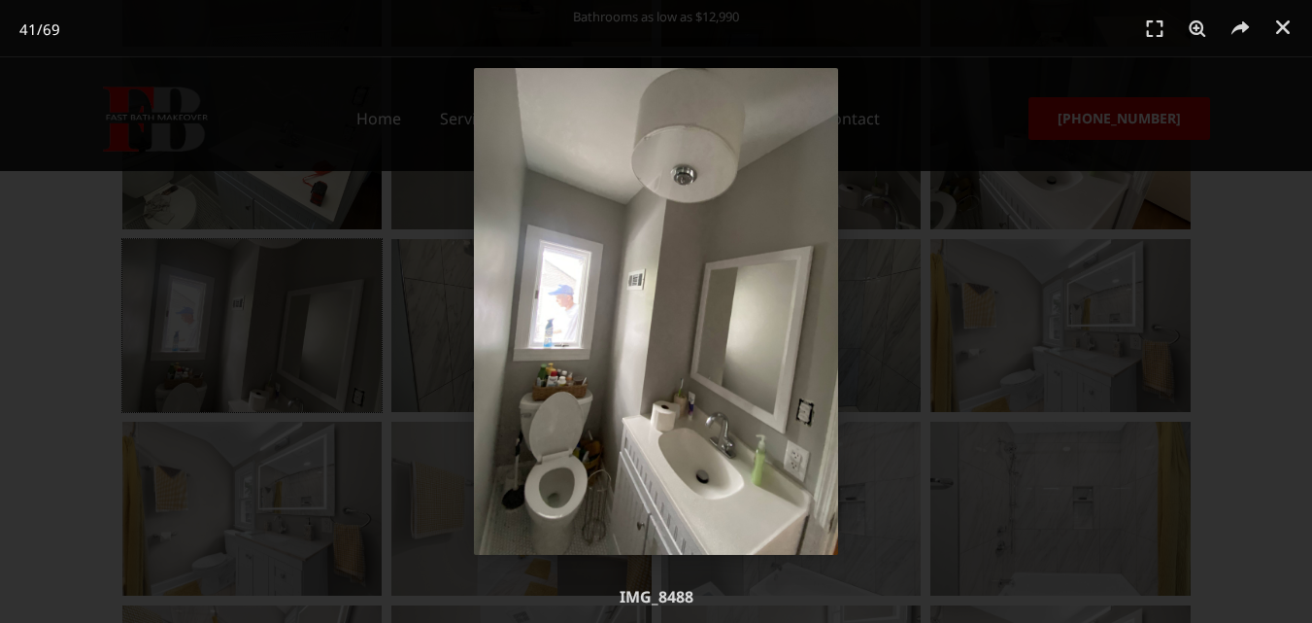
click at [440, 342] on div "41 / 69" at bounding box center [656, 311] width 1176 height 487
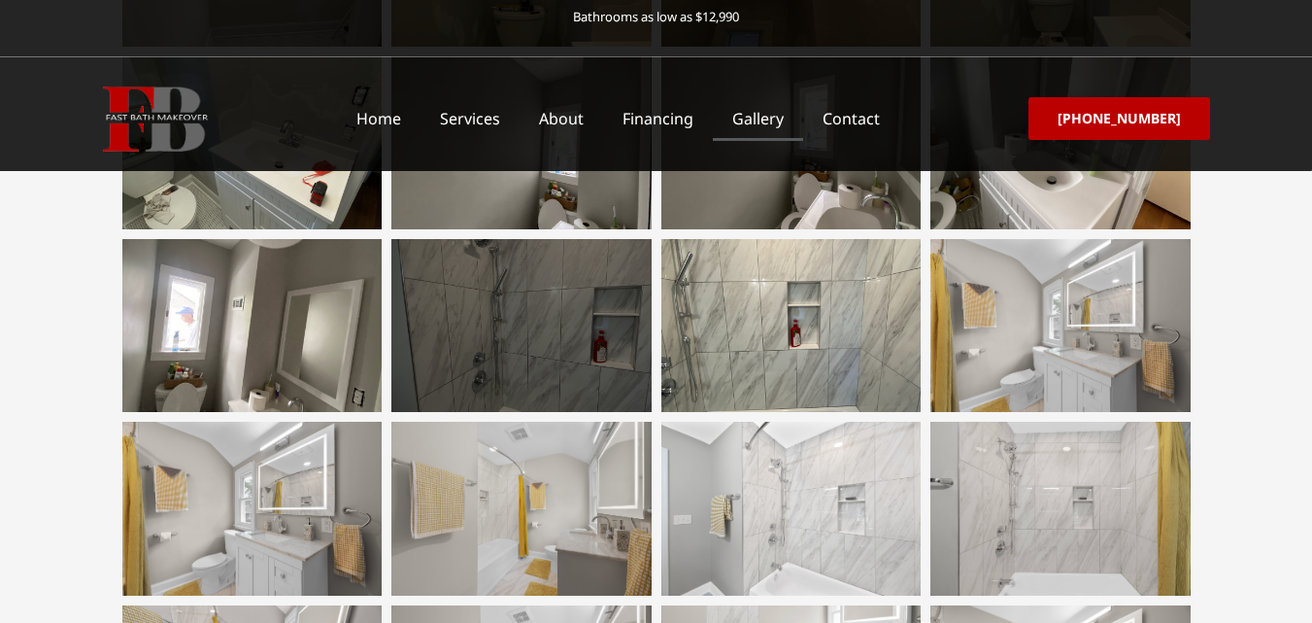
click at [474, 346] on div at bounding box center [521, 325] width 260 height 173
click at [480, 347] on div at bounding box center [521, 325] width 260 height 173
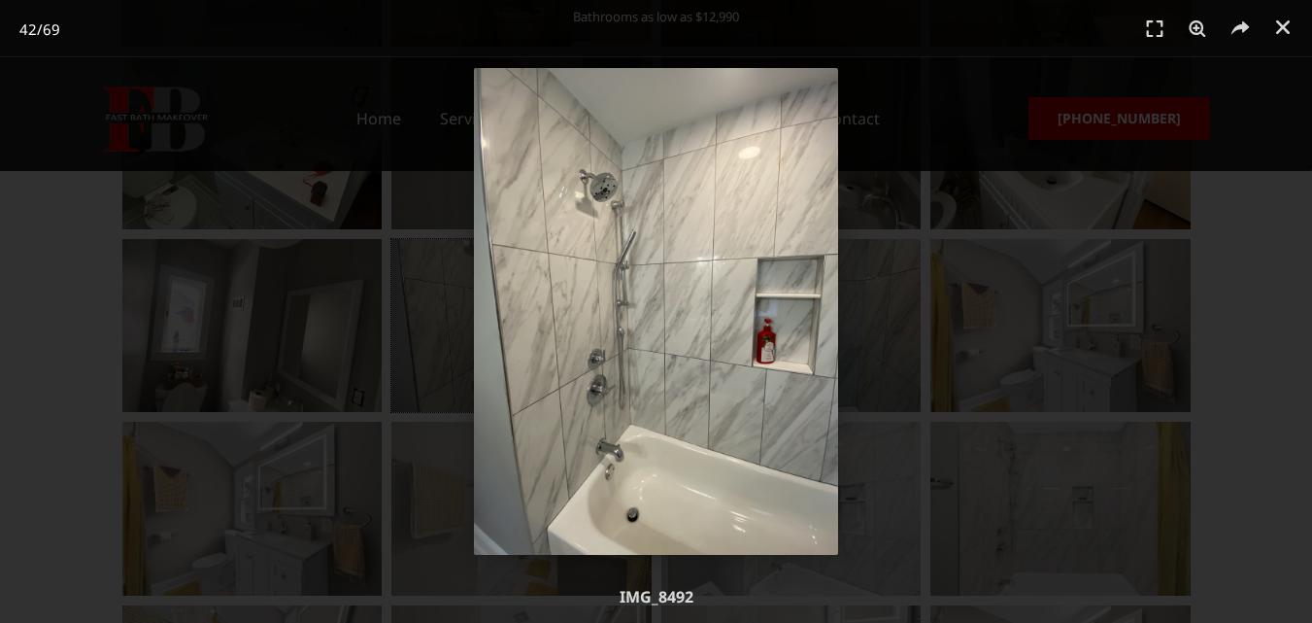
click at [800, 366] on img "42 / 69" at bounding box center [656, 311] width 365 height 487
click at [875, 351] on div "42 / 69" at bounding box center [656, 311] width 1176 height 487
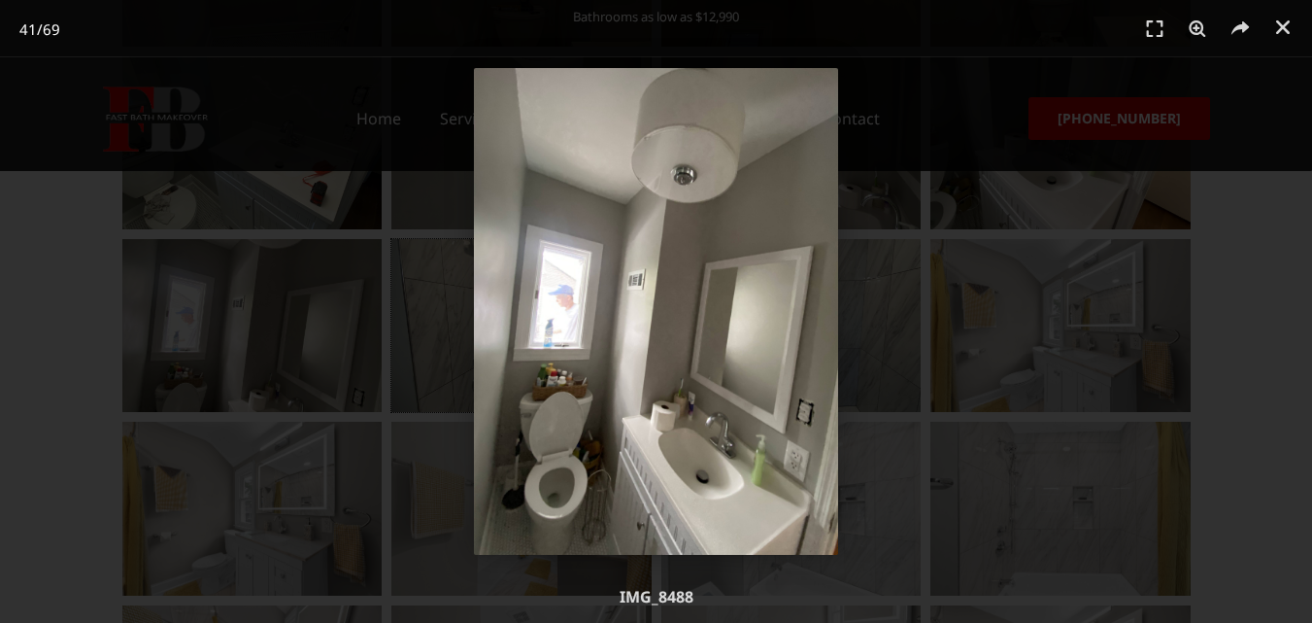
click at [898, 365] on div "41 / 69" at bounding box center [656, 311] width 1176 height 487
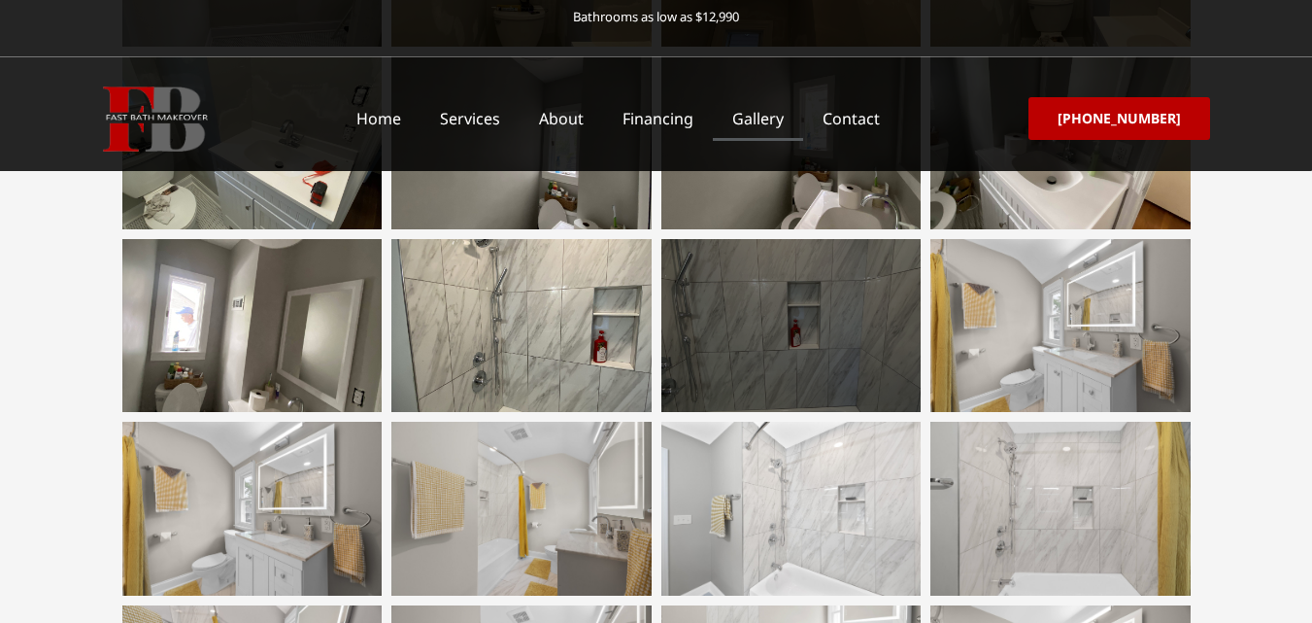
click at [860, 365] on div at bounding box center [791, 325] width 260 height 173
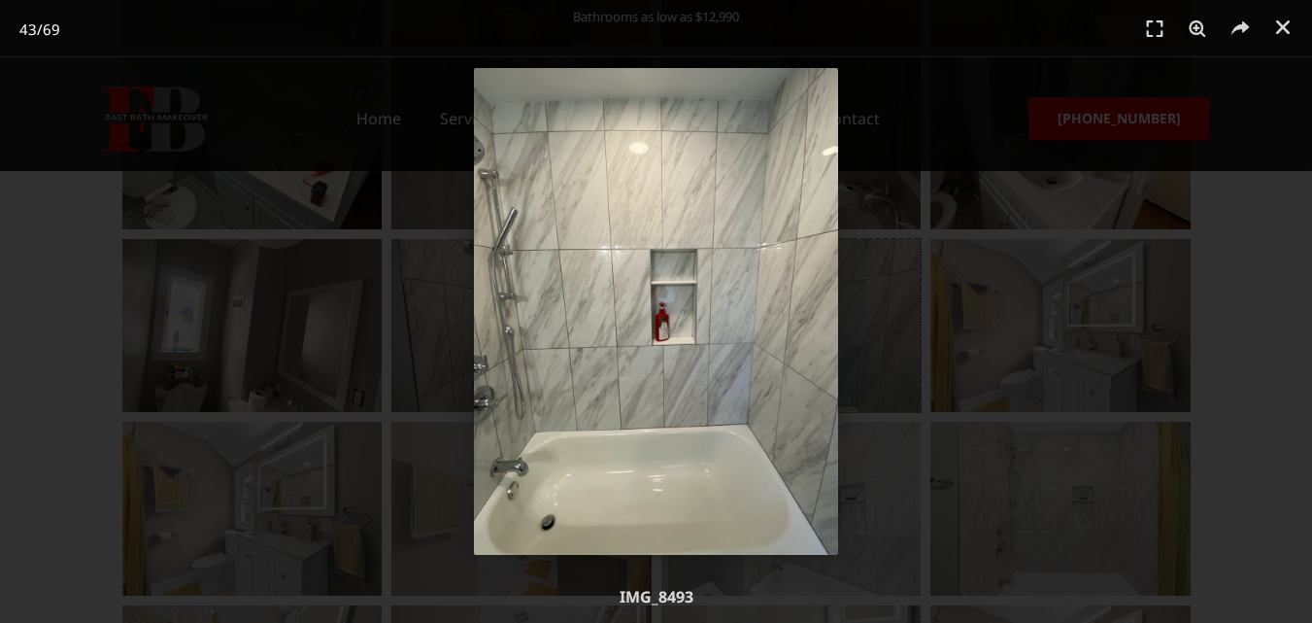
click at [1013, 338] on div "43 / 69" at bounding box center [656, 311] width 1176 height 487
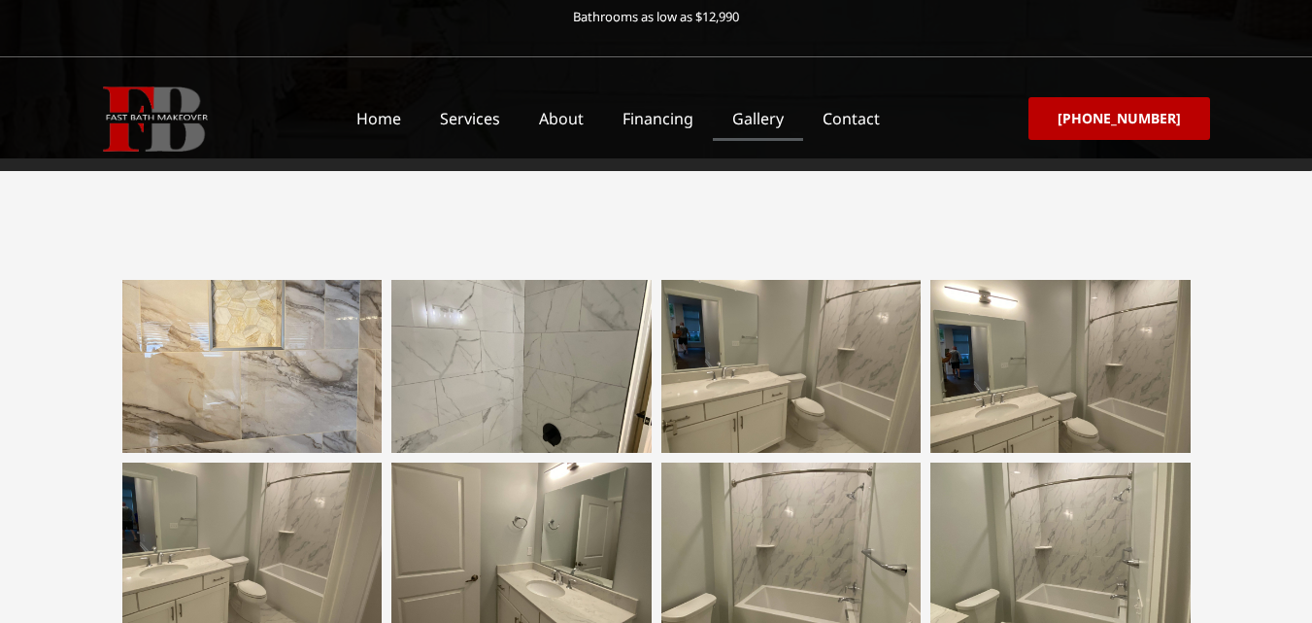
scroll to position [291, 0]
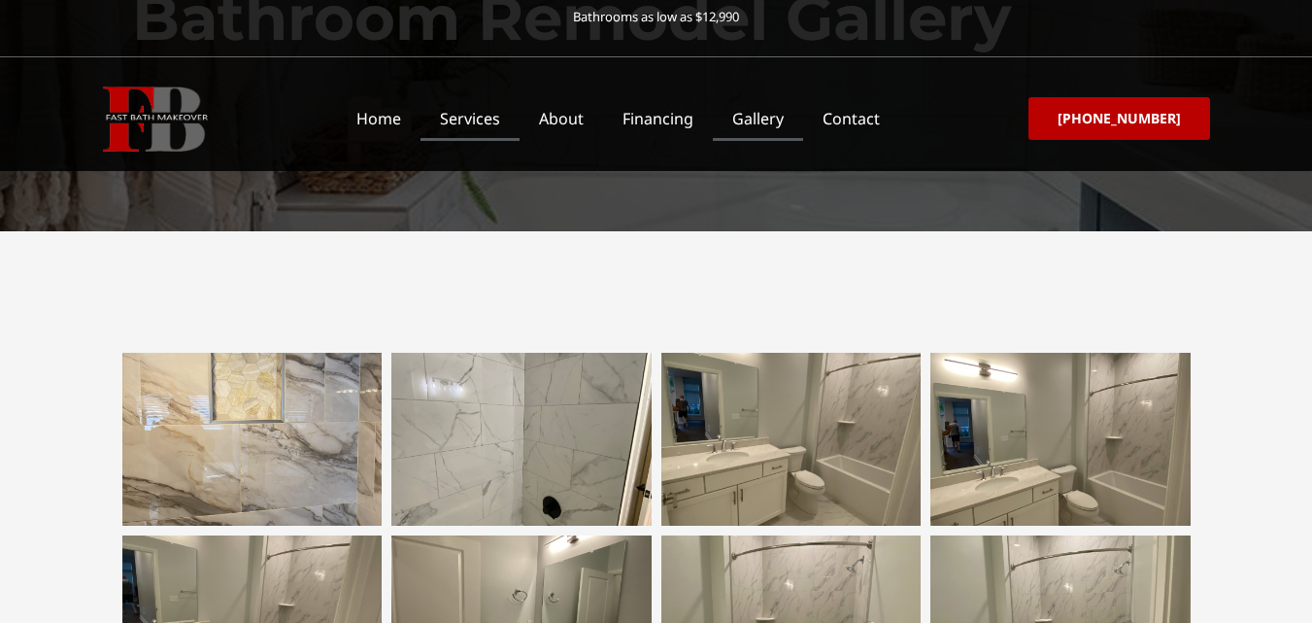
click at [498, 116] on link "Services" at bounding box center [470, 118] width 99 height 45
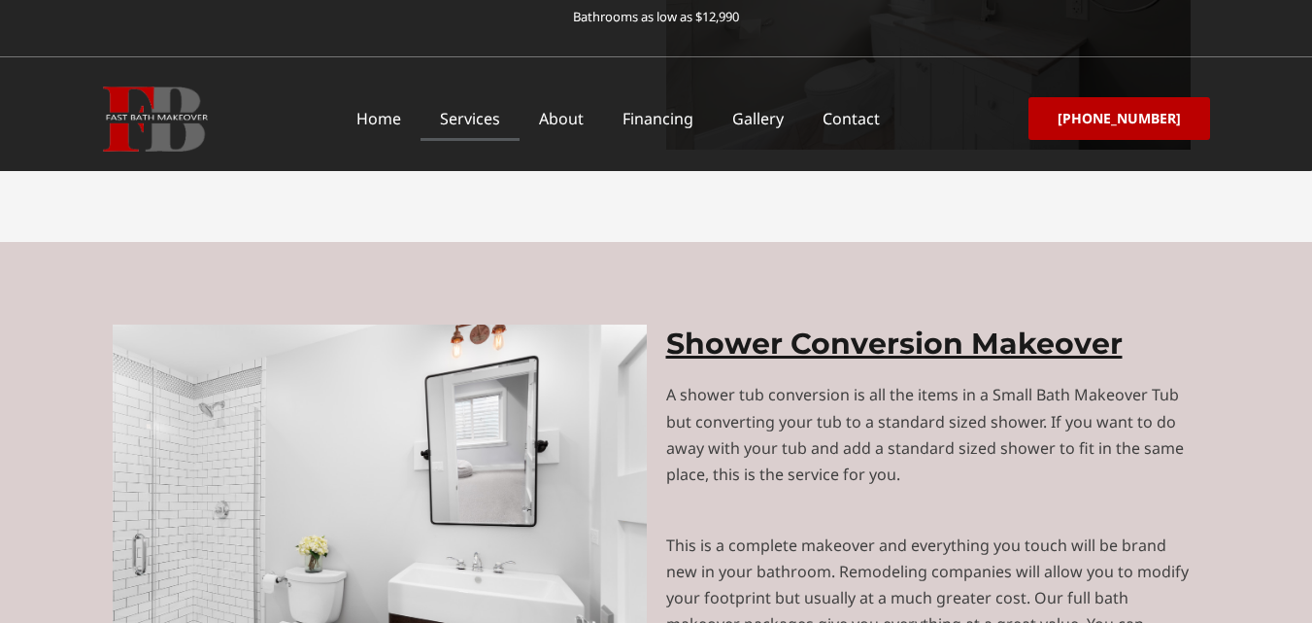
scroll to position [4954, 0]
click at [676, 120] on link "Financing" at bounding box center [658, 118] width 110 height 45
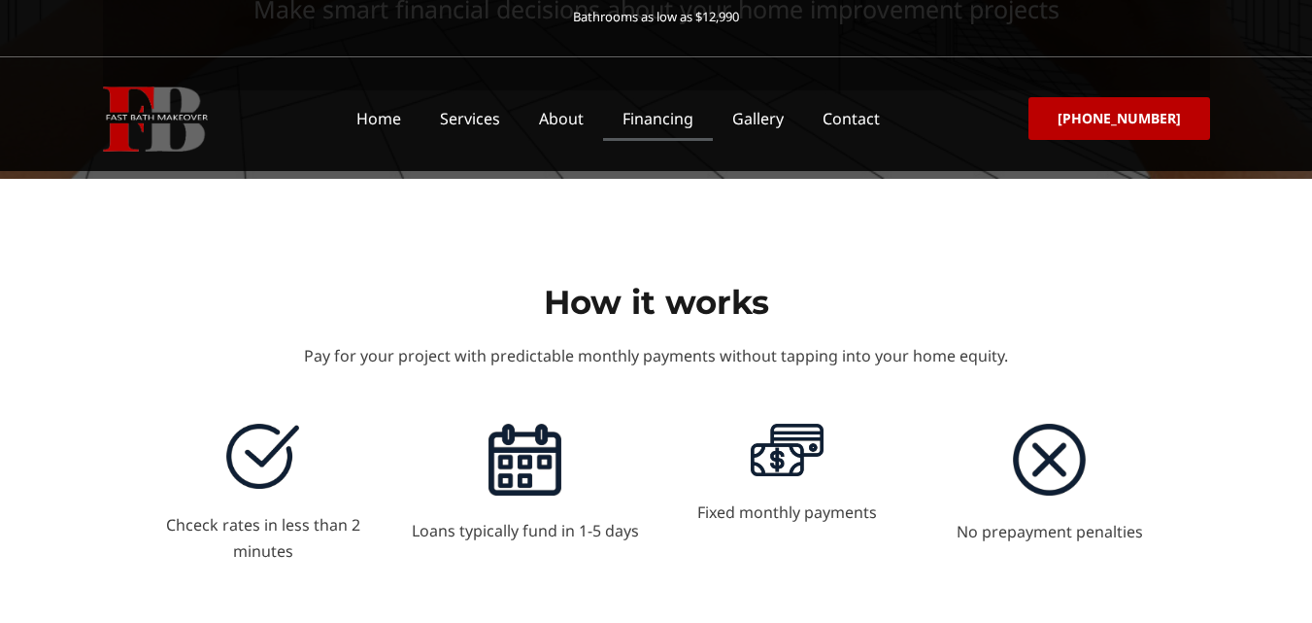
scroll to position [389, 0]
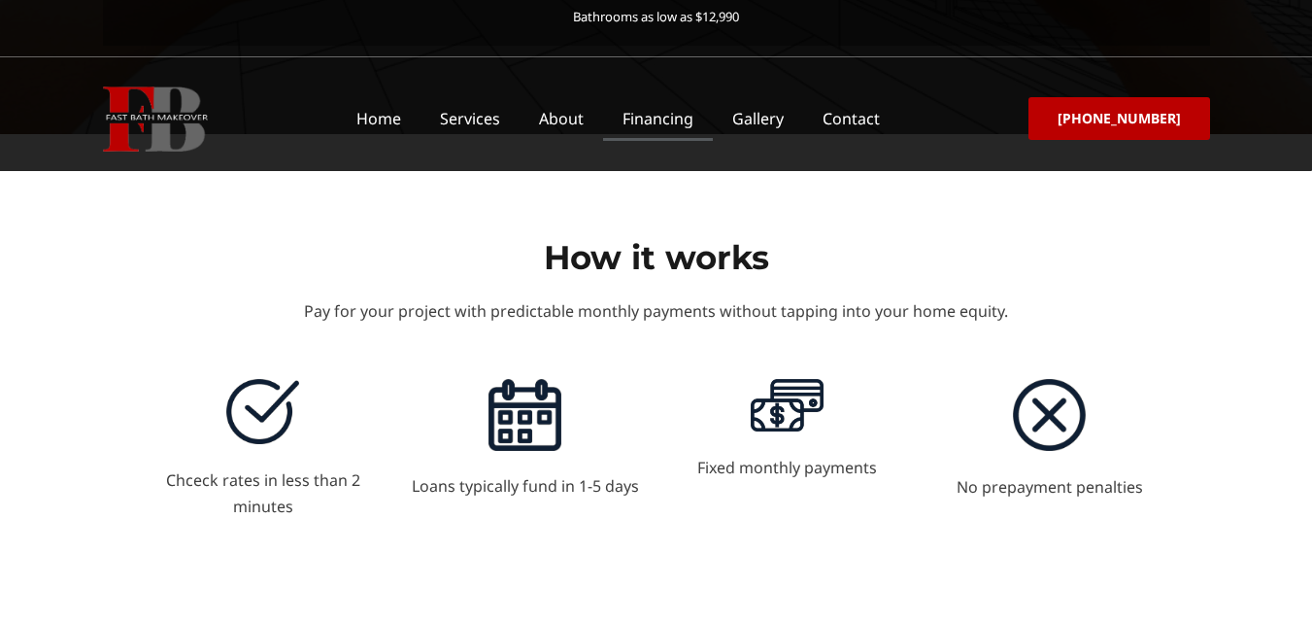
click at [768, 416] on img at bounding box center [787, 405] width 73 height 53
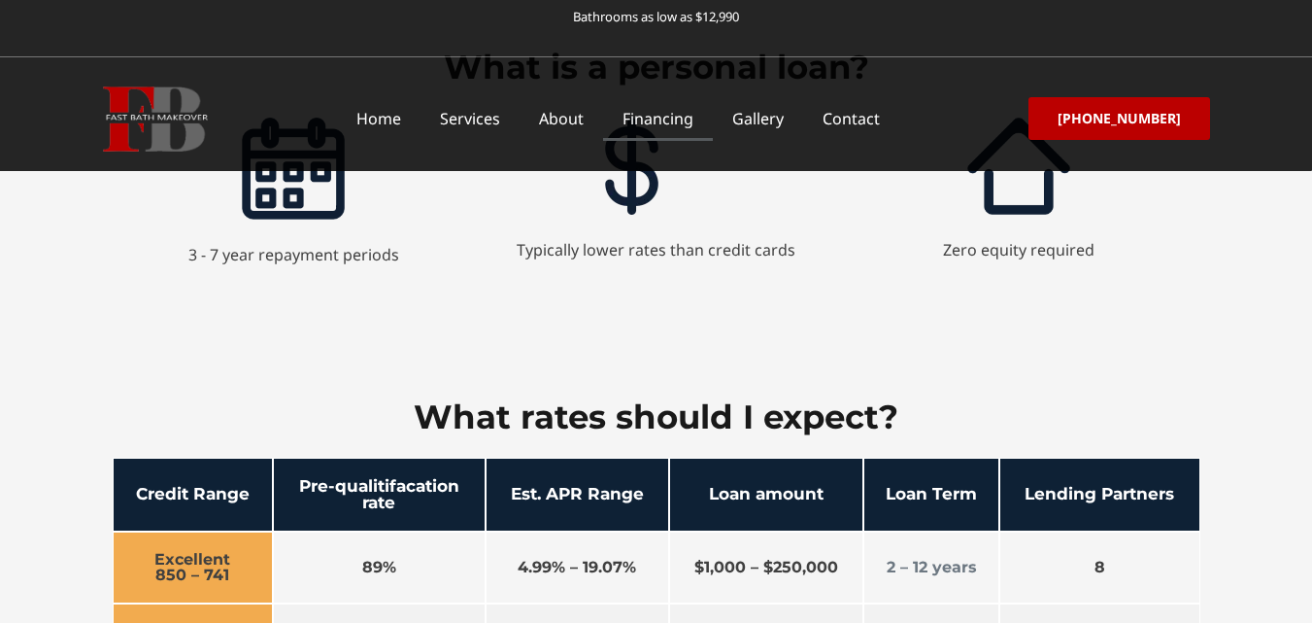
scroll to position [1651, 0]
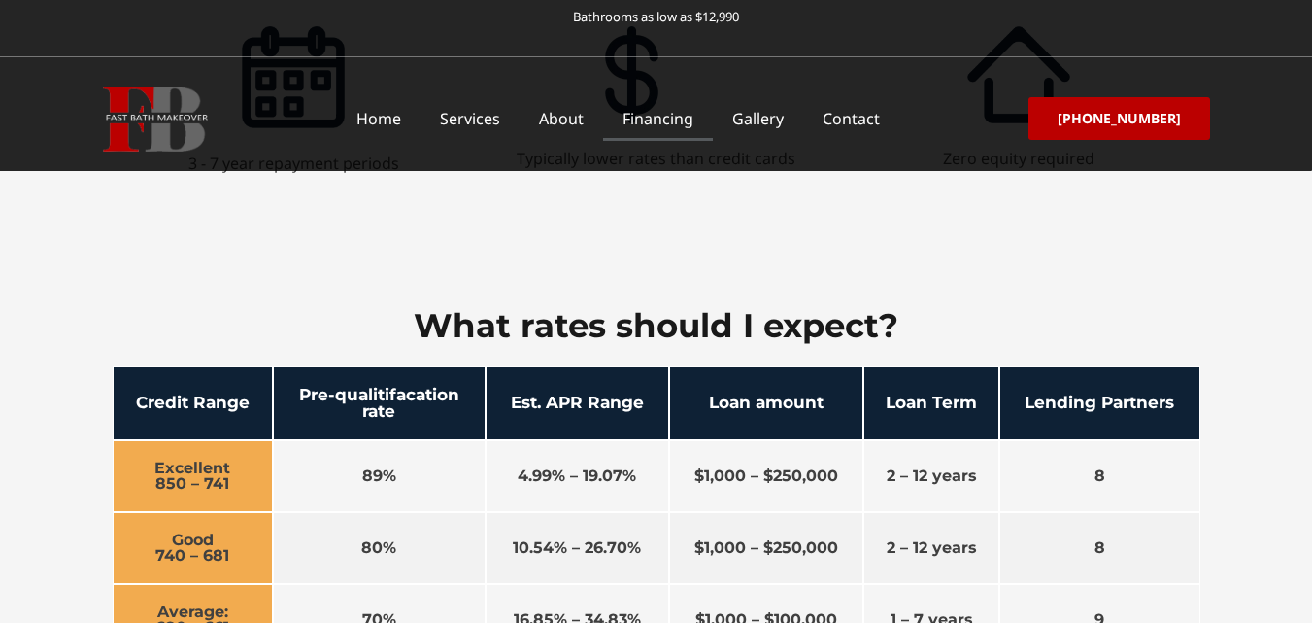
click at [803, 267] on section "What rates should I expect? Credit Range Pre-qualitifacation rate Est. APR Rang…" at bounding box center [656, 516] width 1312 height 540
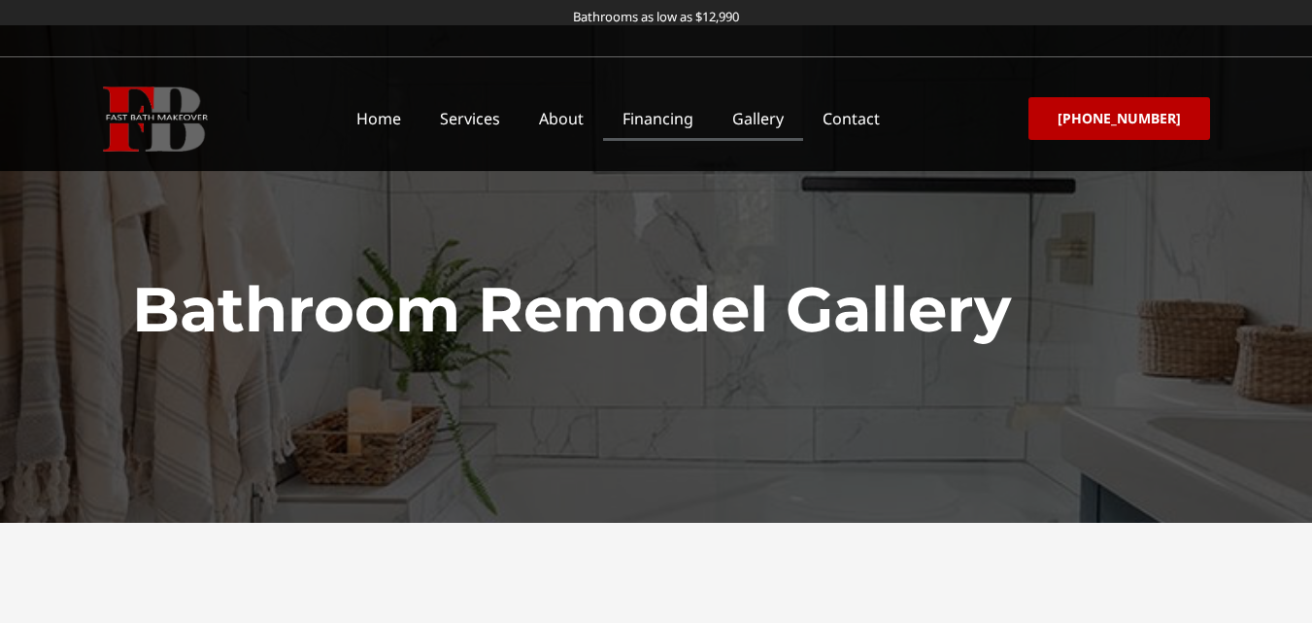
click at [676, 114] on link "Financing" at bounding box center [658, 118] width 110 height 45
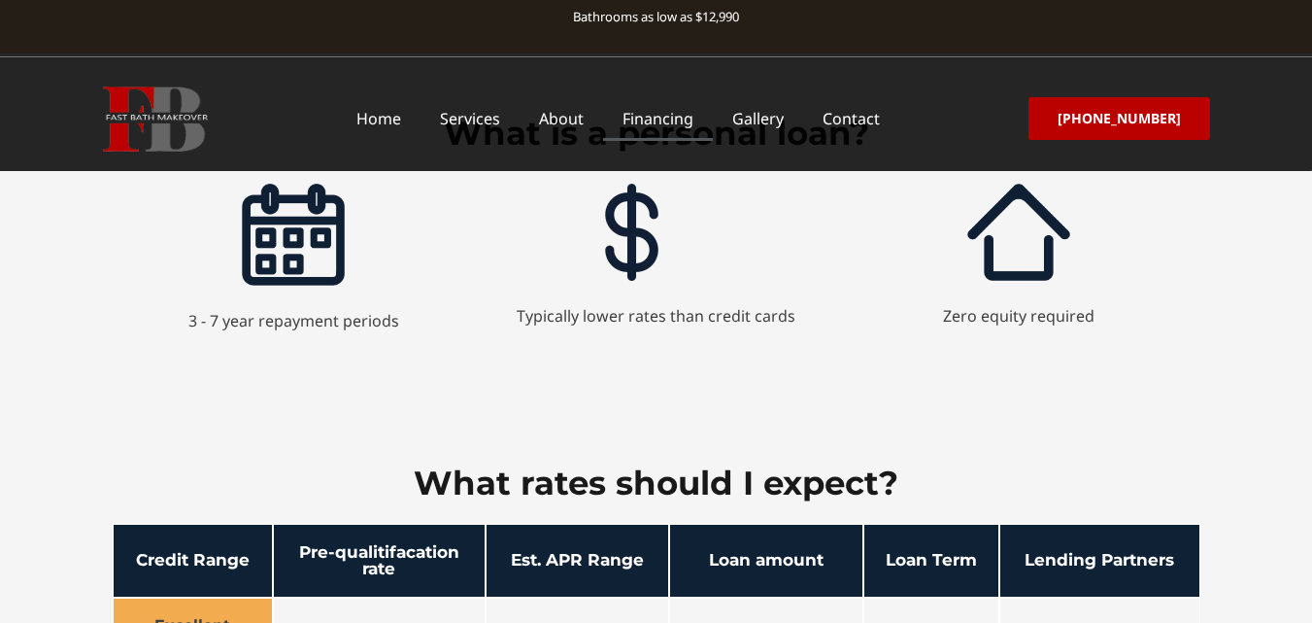
scroll to position [1493, 0]
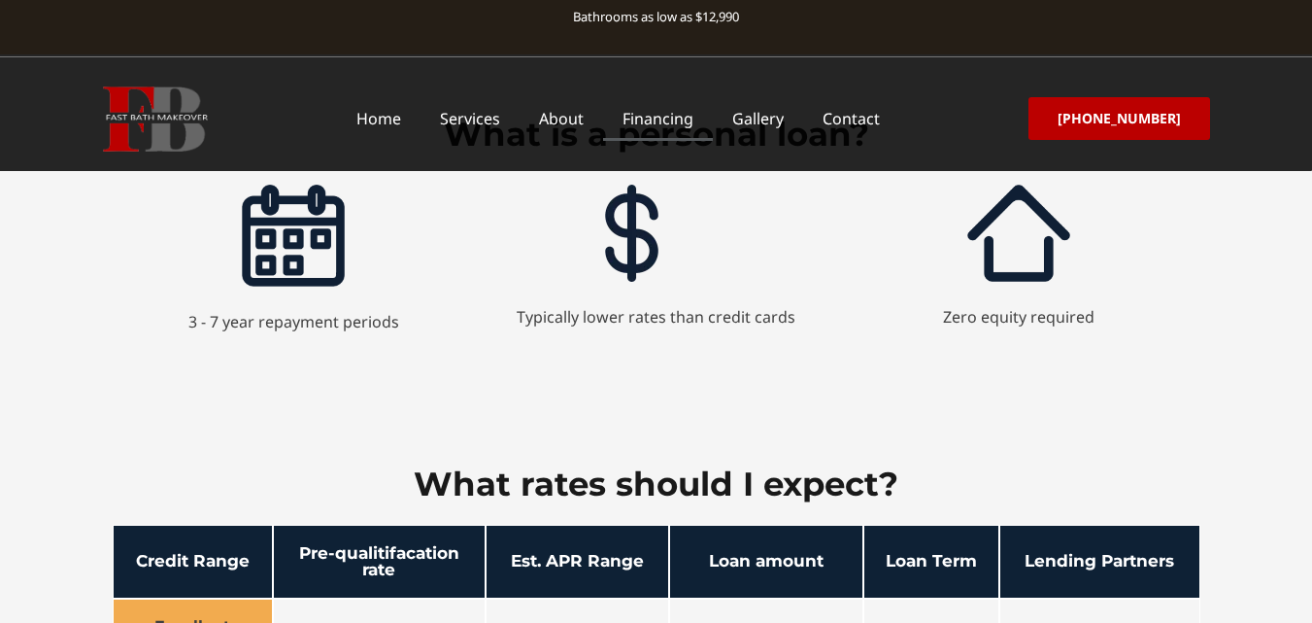
click at [1013, 271] on img at bounding box center [1018, 233] width 103 height 97
click at [395, 124] on link "Home" at bounding box center [379, 118] width 84 height 45
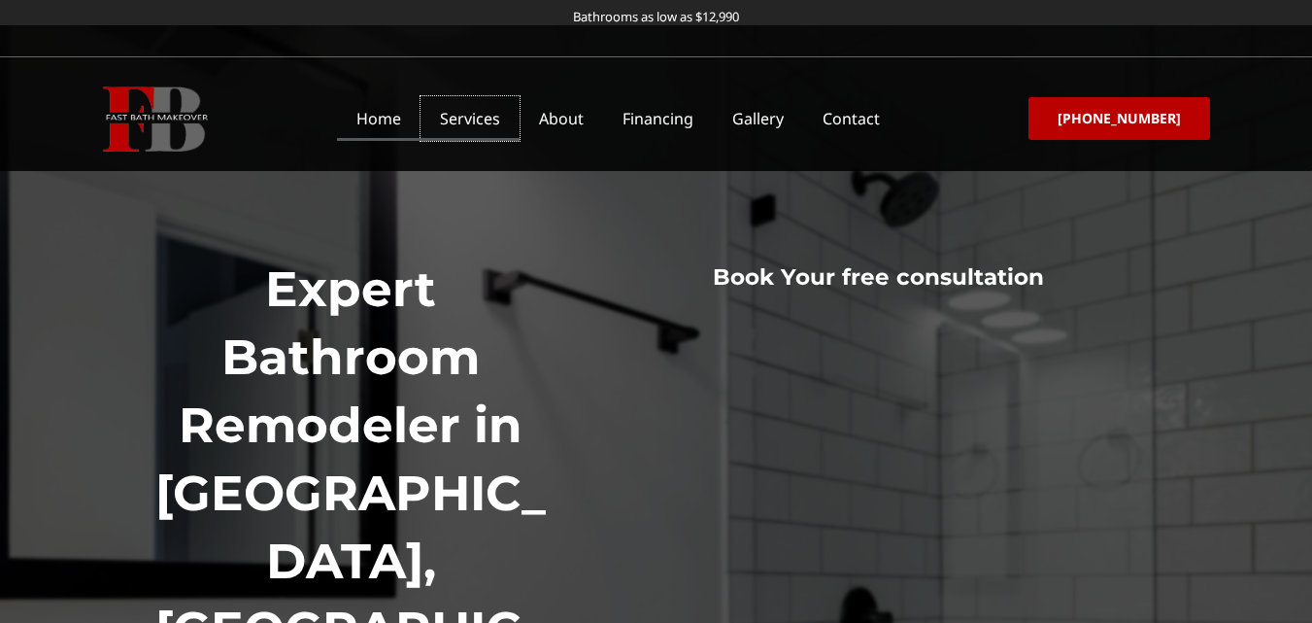
click at [482, 120] on link "Services" at bounding box center [470, 118] width 99 height 45
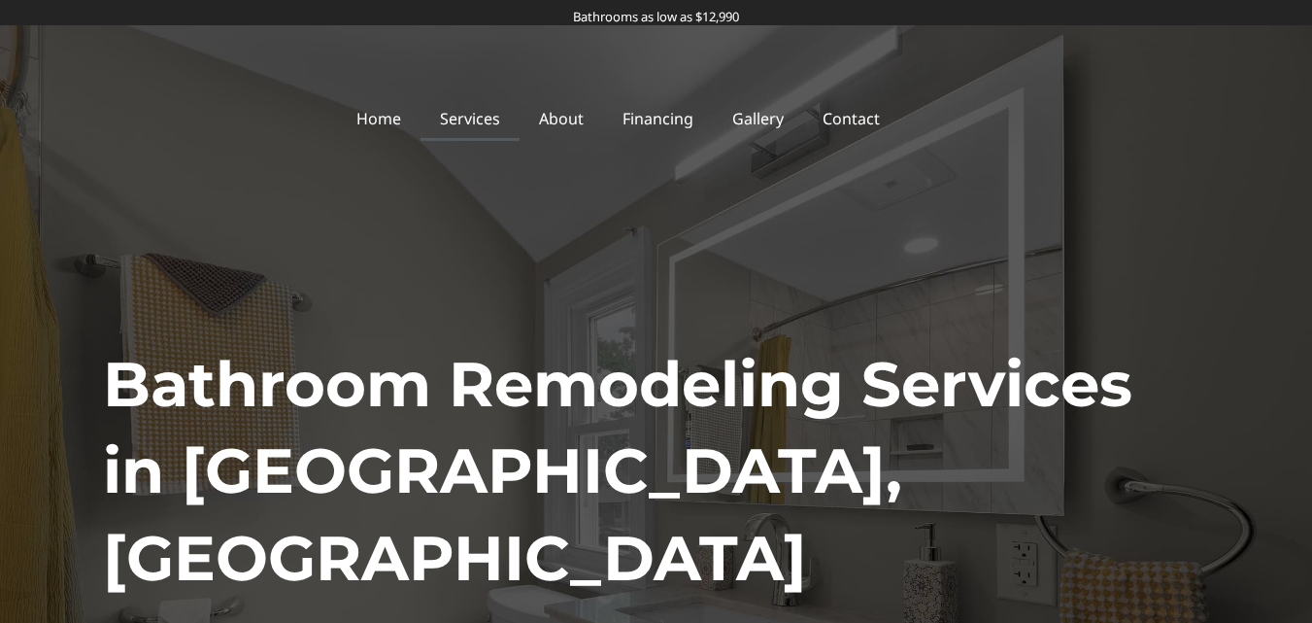
scroll to position [291, 0]
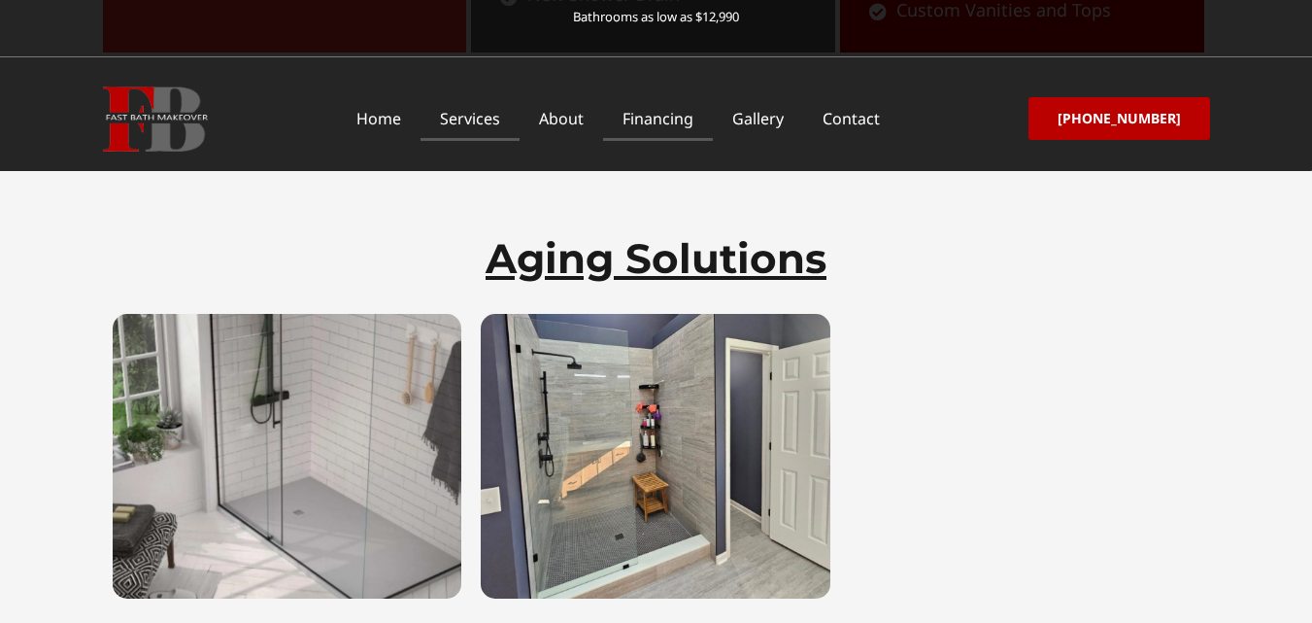
scroll to position [2708, 0]
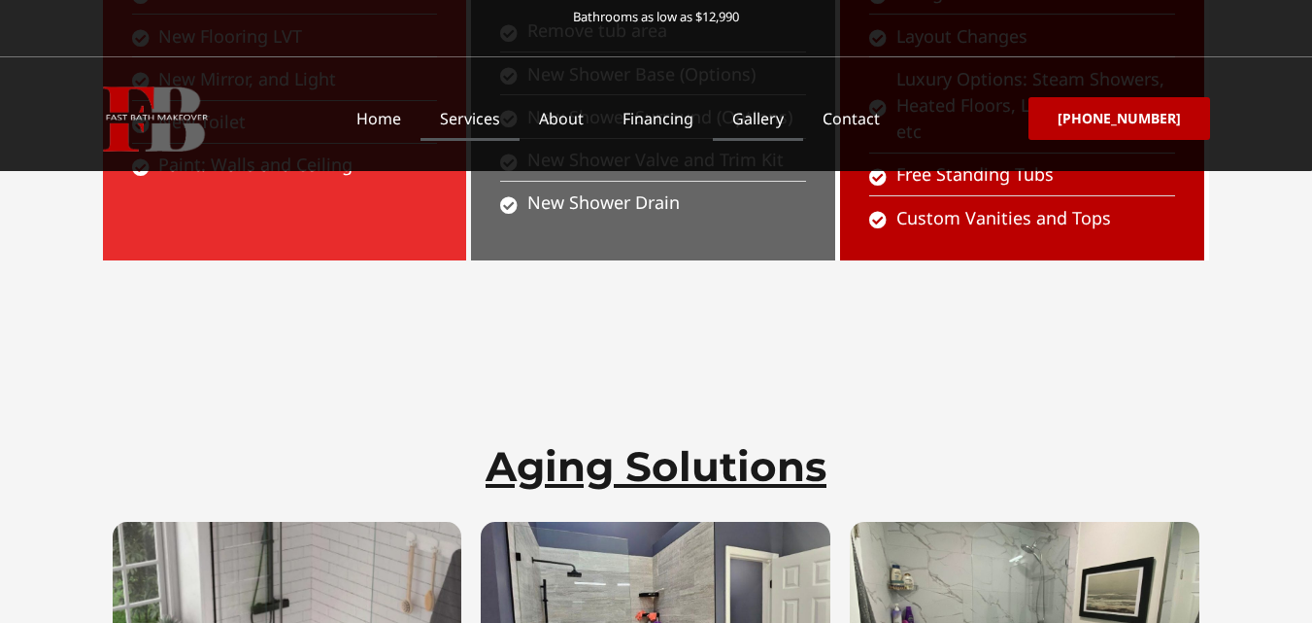
click at [782, 119] on link "Gallery" at bounding box center [758, 118] width 90 height 45
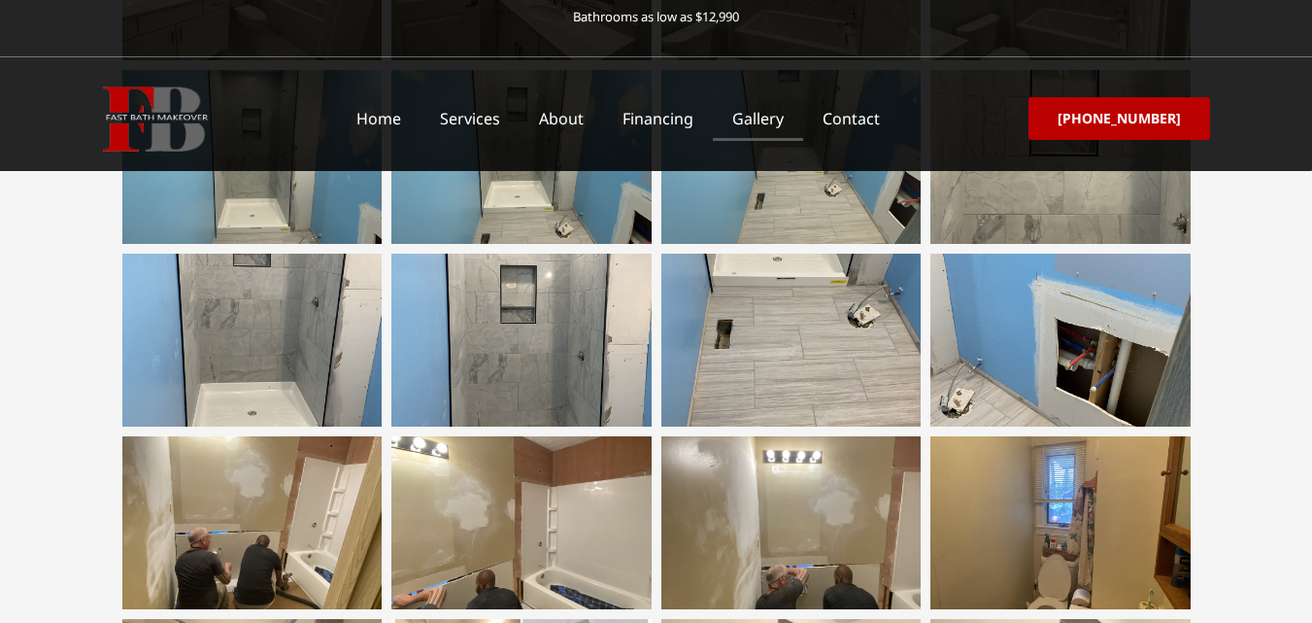
scroll to position [971, 0]
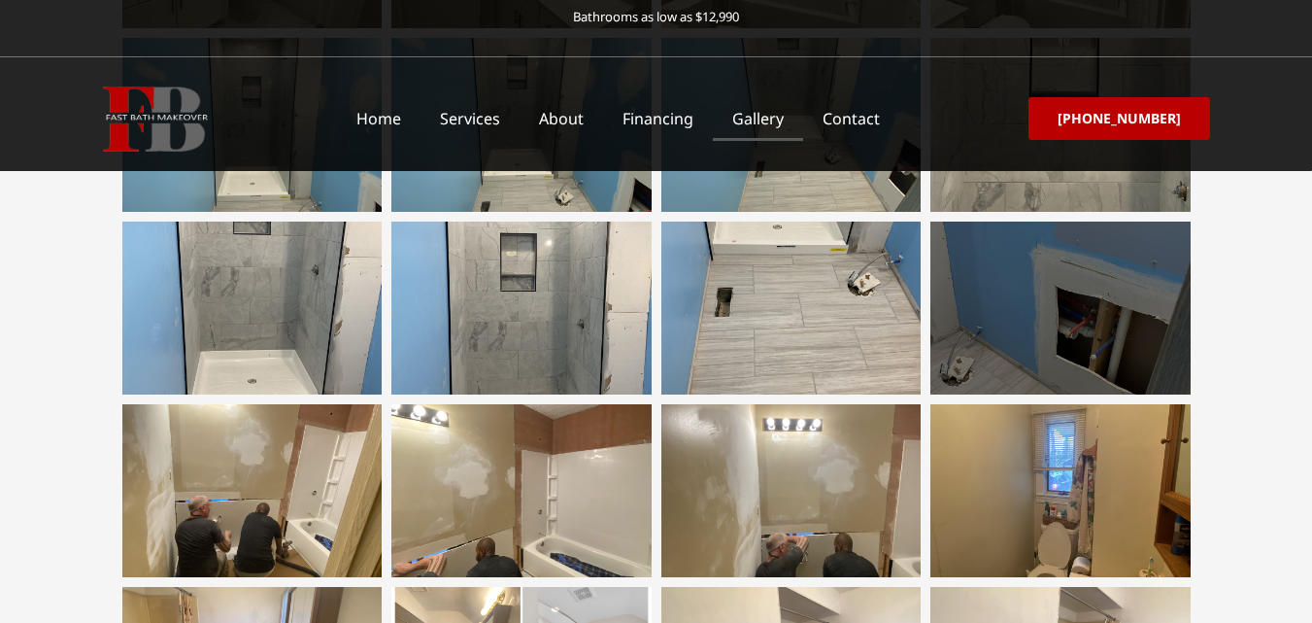
click at [1045, 334] on div at bounding box center [1060, 307] width 260 height 173
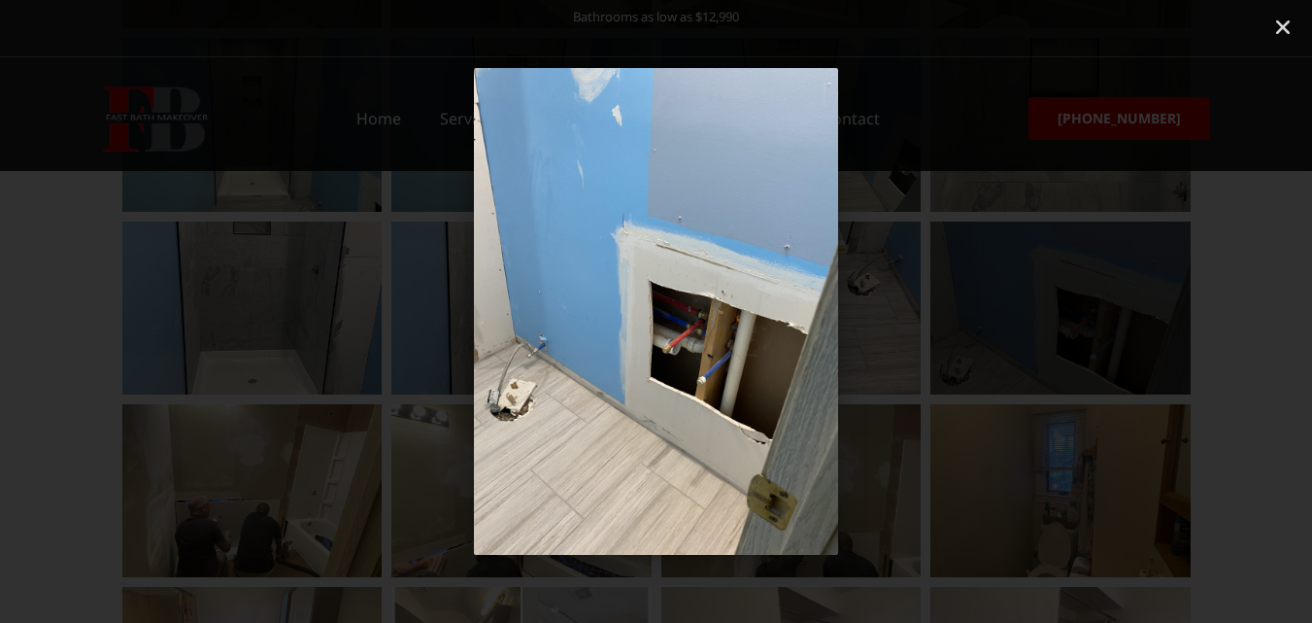
click at [1041, 329] on div "16 / 69" at bounding box center [656, 311] width 1176 height 487
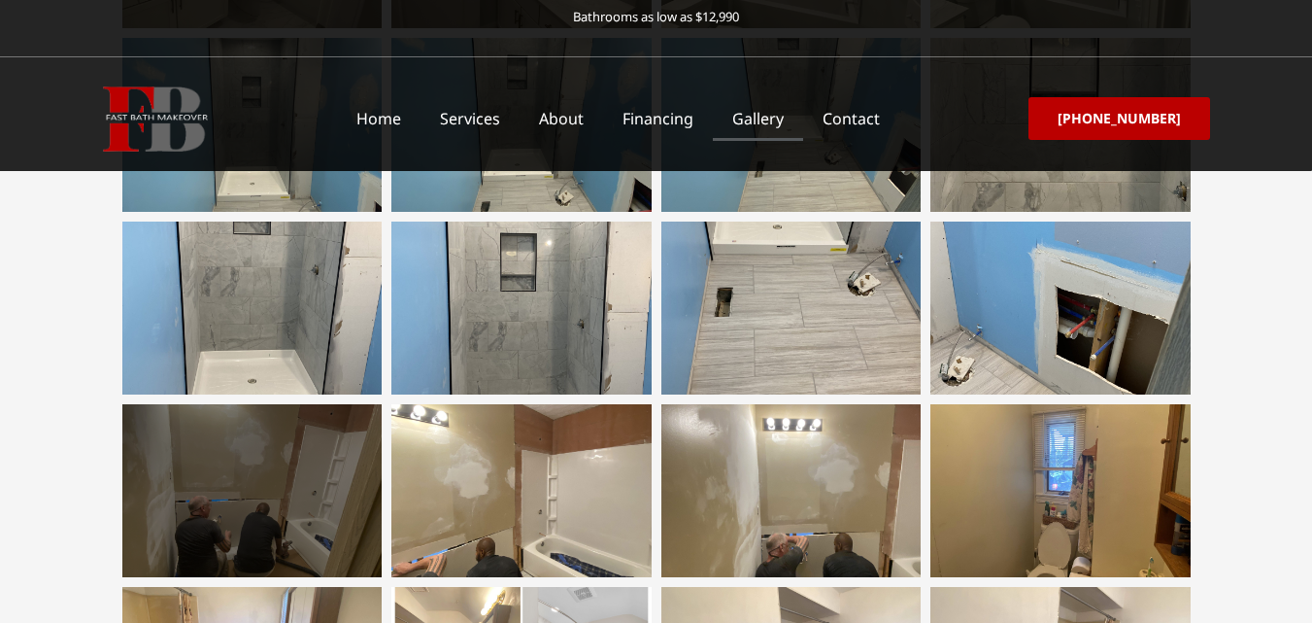
click at [323, 507] on div at bounding box center [252, 490] width 260 height 173
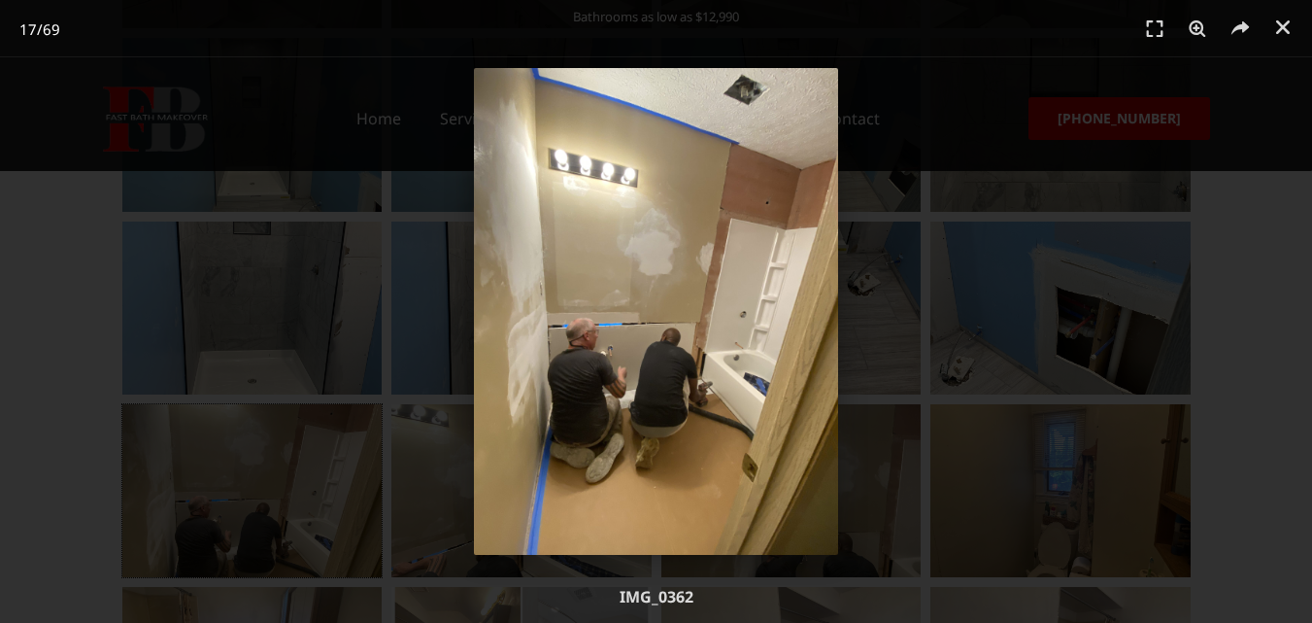
click at [1256, 410] on div "17 / 69" at bounding box center [656, 311] width 1312 height 623
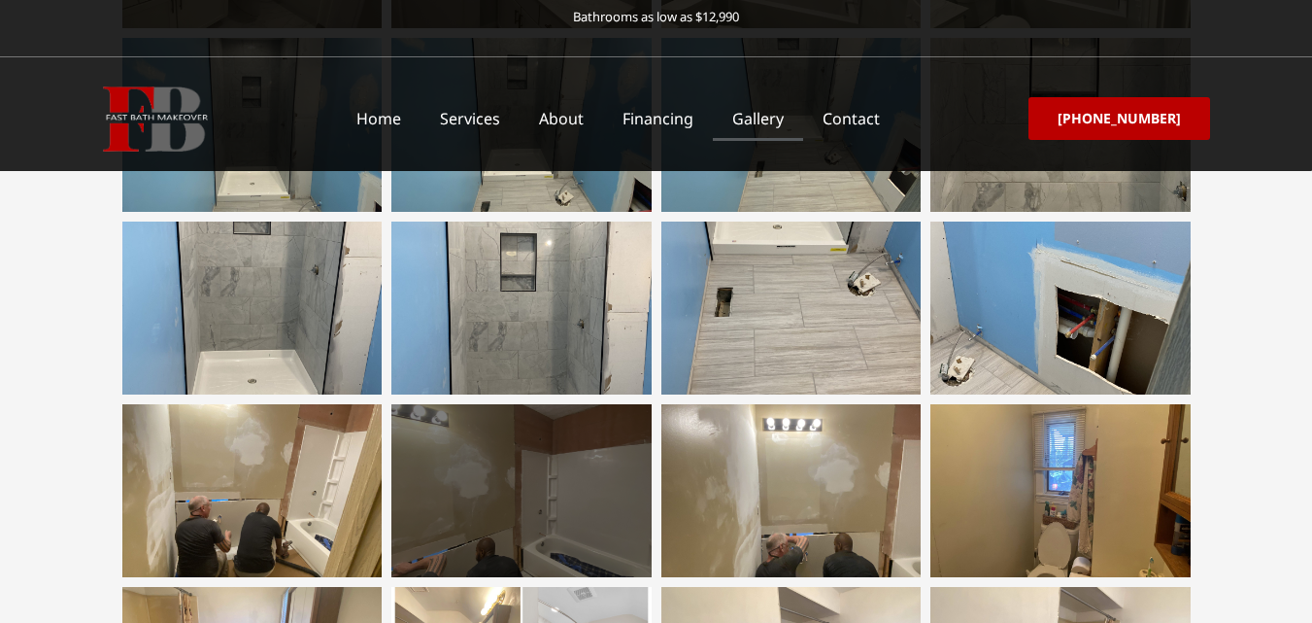
click at [468, 485] on div at bounding box center [521, 490] width 260 height 173
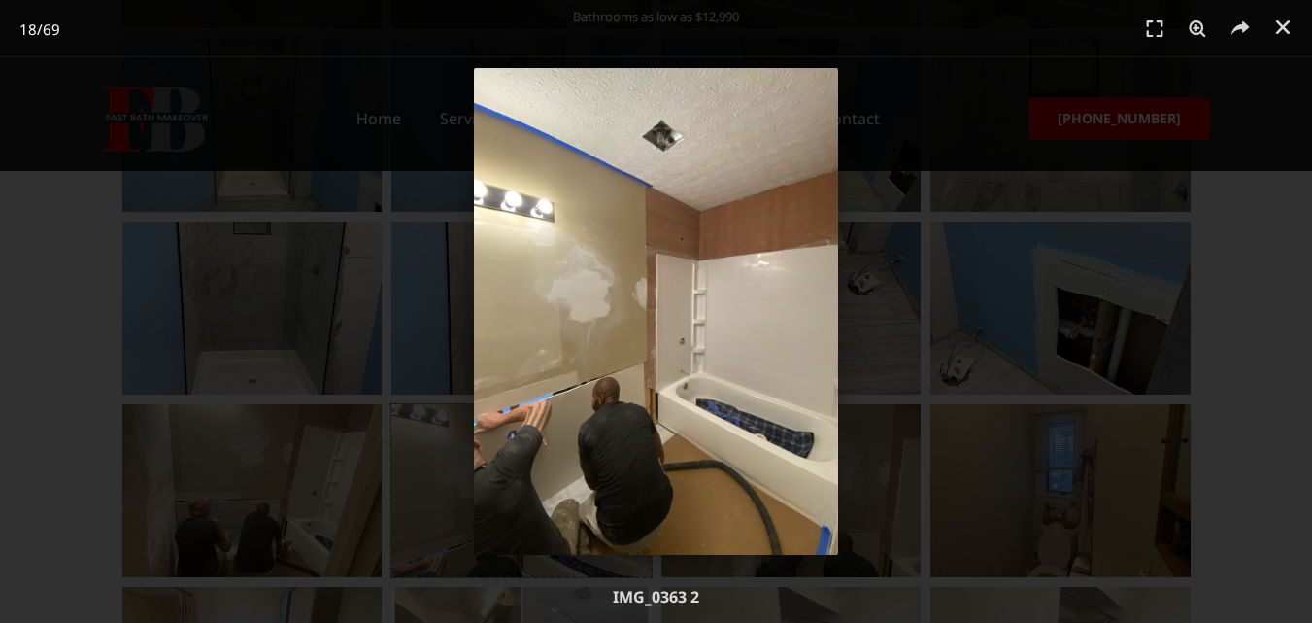
click at [887, 536] on div "18 / 69" at bounding box center [656, 311] width 1176 height 487
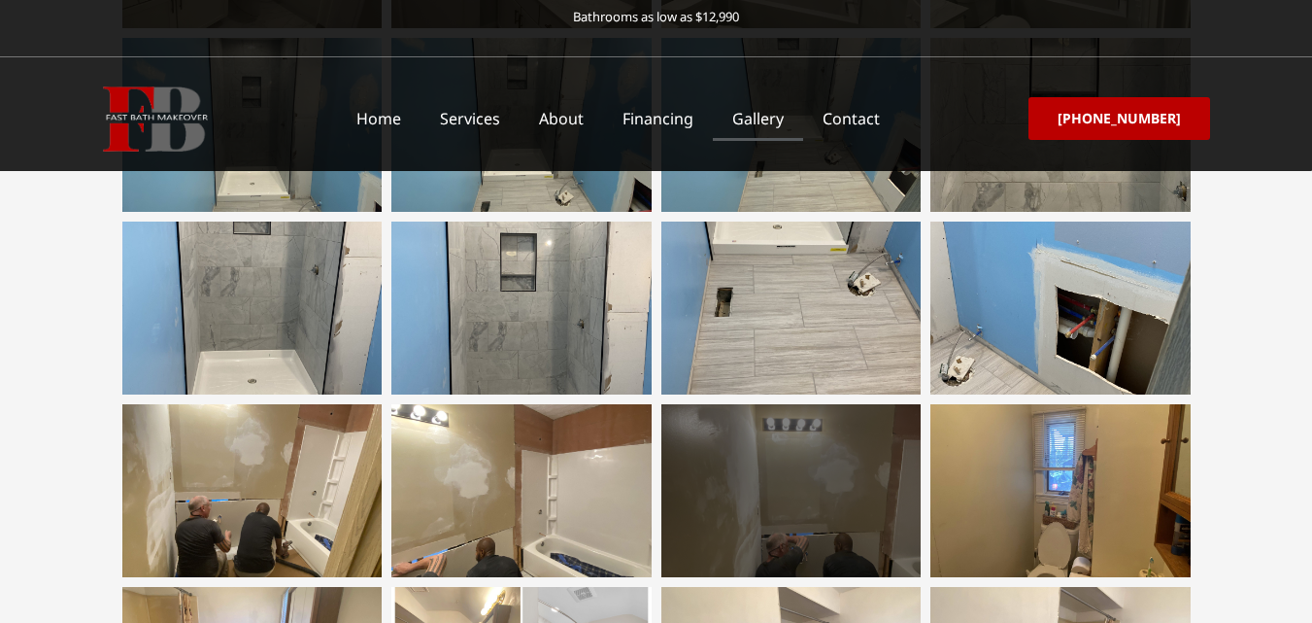
click at [856, 526] on div at bounding box center [791, 490] width 260 height 173
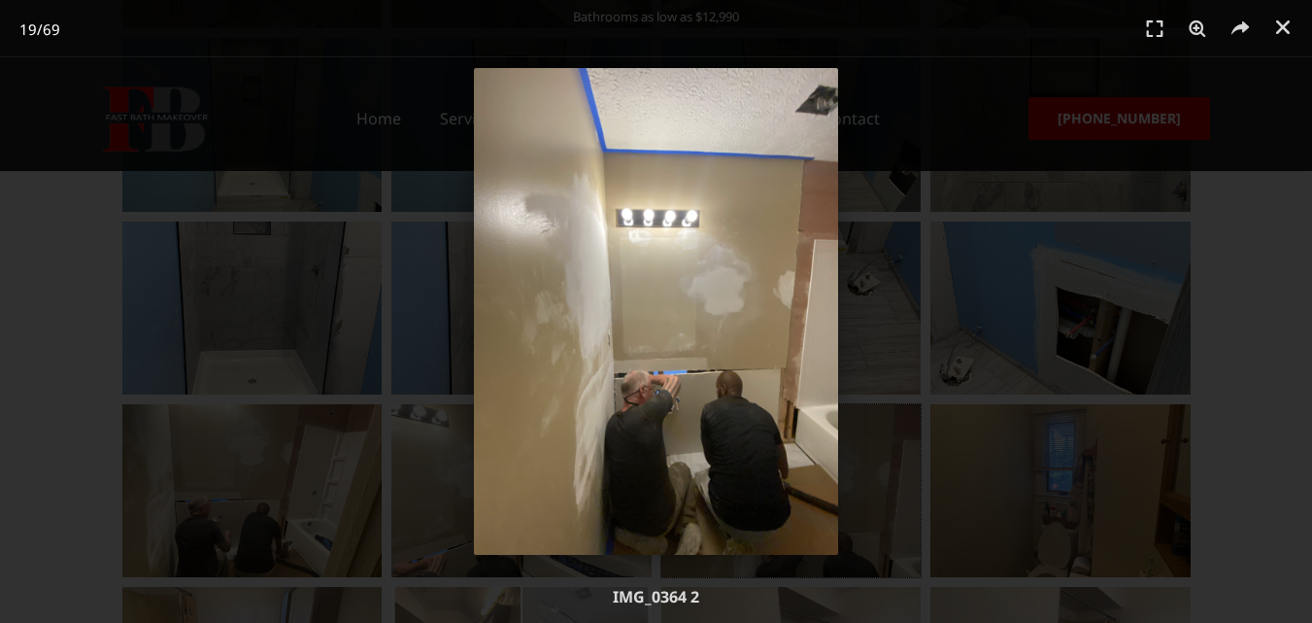
click at [261, 534] on div "19 / 69" at bounding box center [656, 311] width 1176 height 487
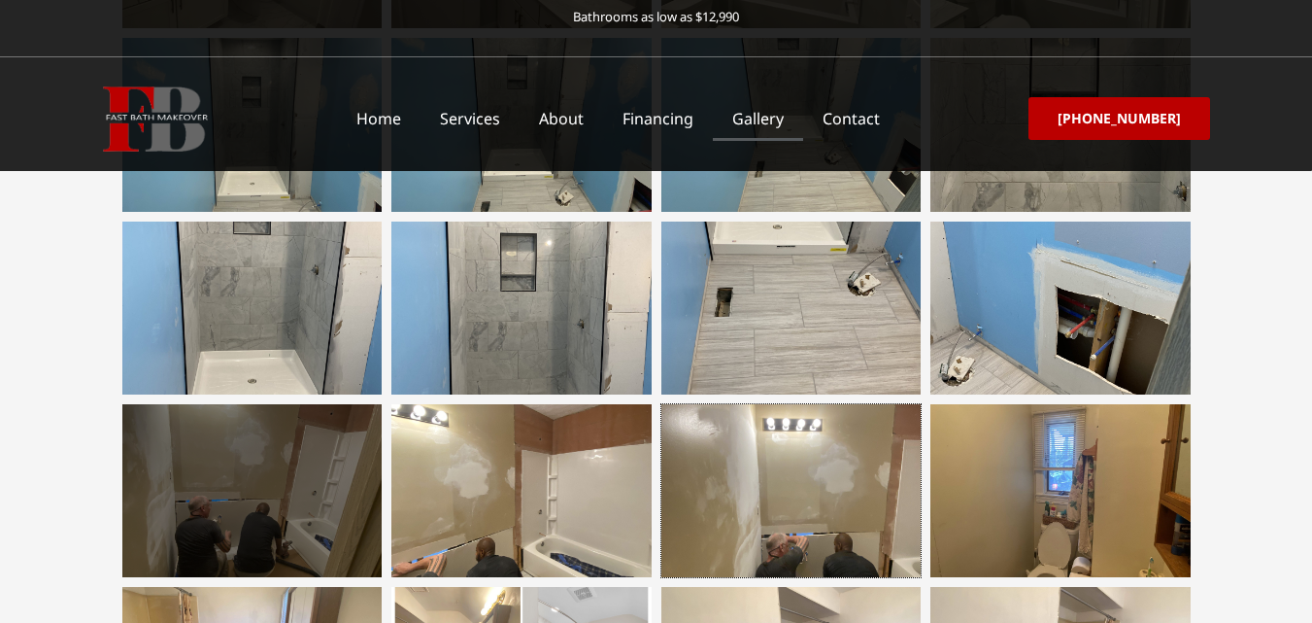
scroll to position [1068, 0]
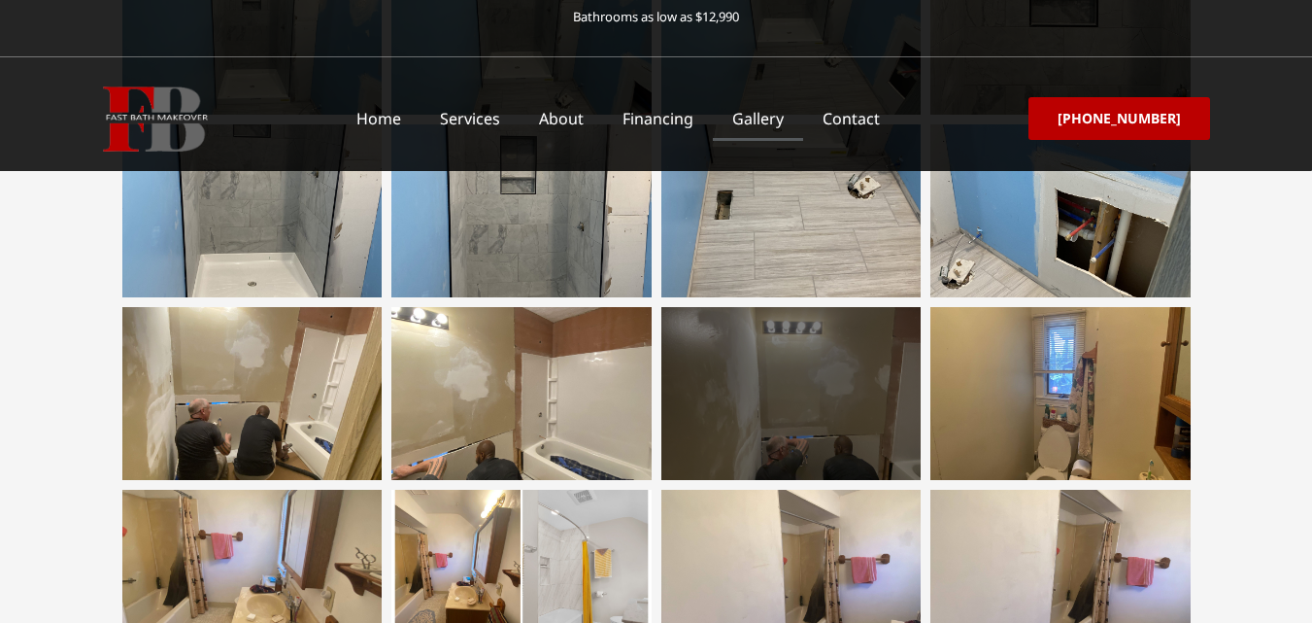
click at [772, 393] on div at bounding box center [791, 393] width 260 height 173
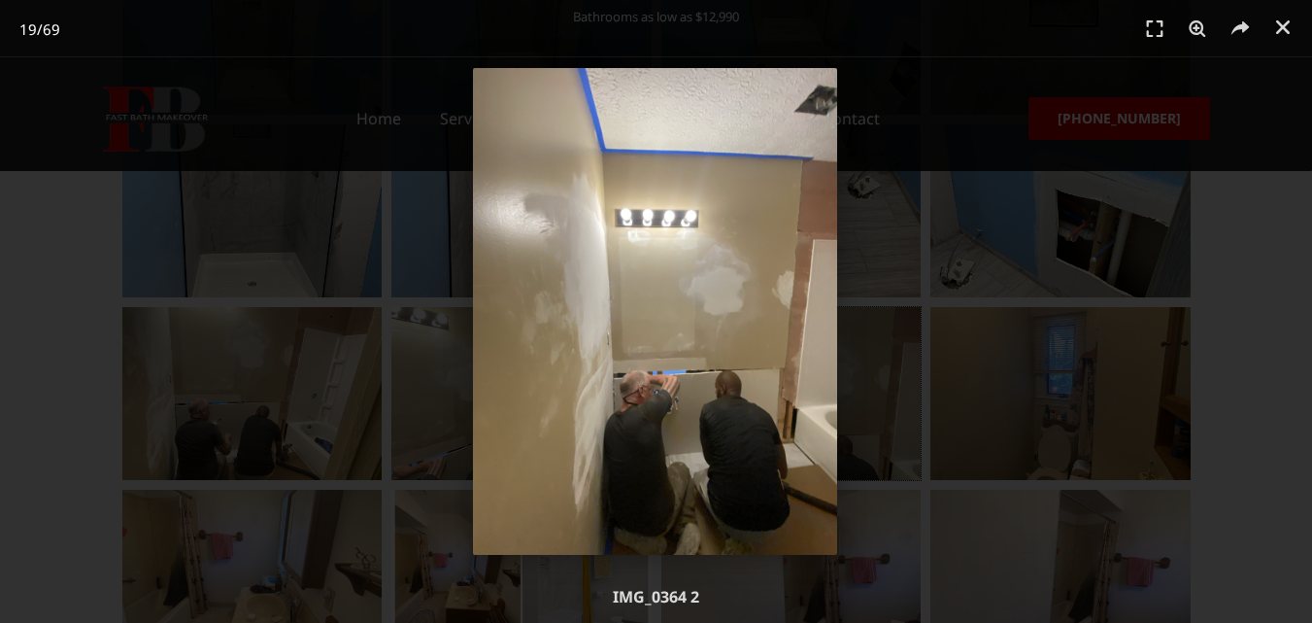
click at [1061, 409] on div "19 / 69" at bounding box center [655, 311] width 1176 height 487
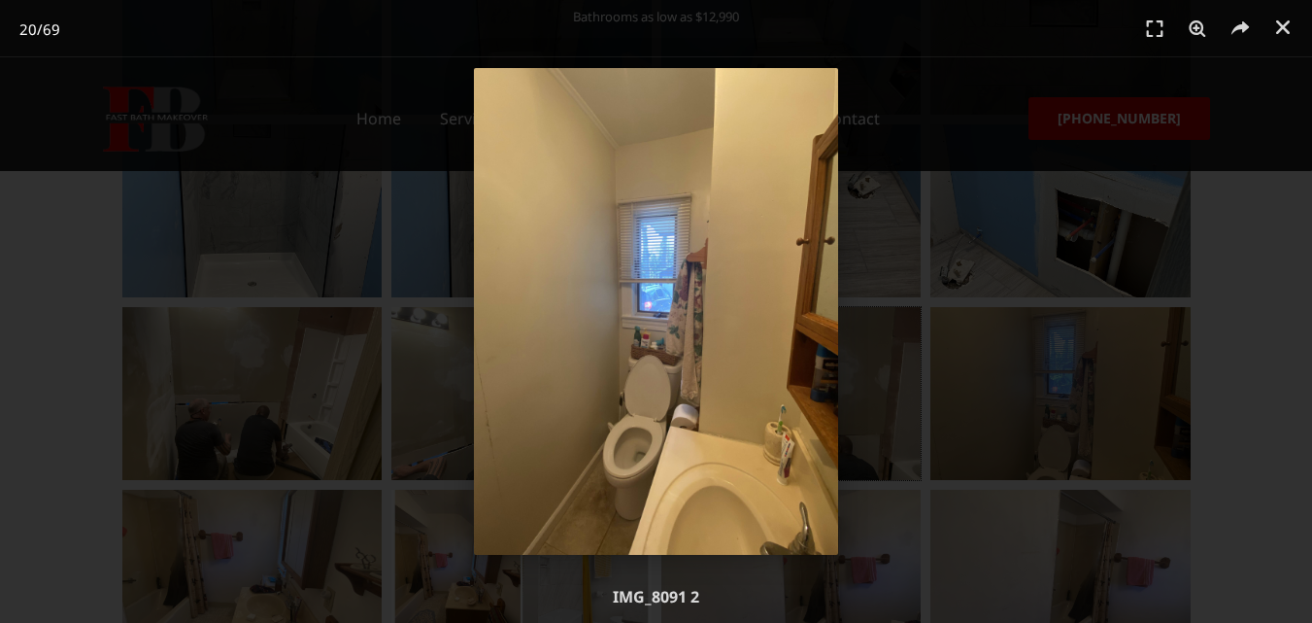
scroll to position [1166, 0]
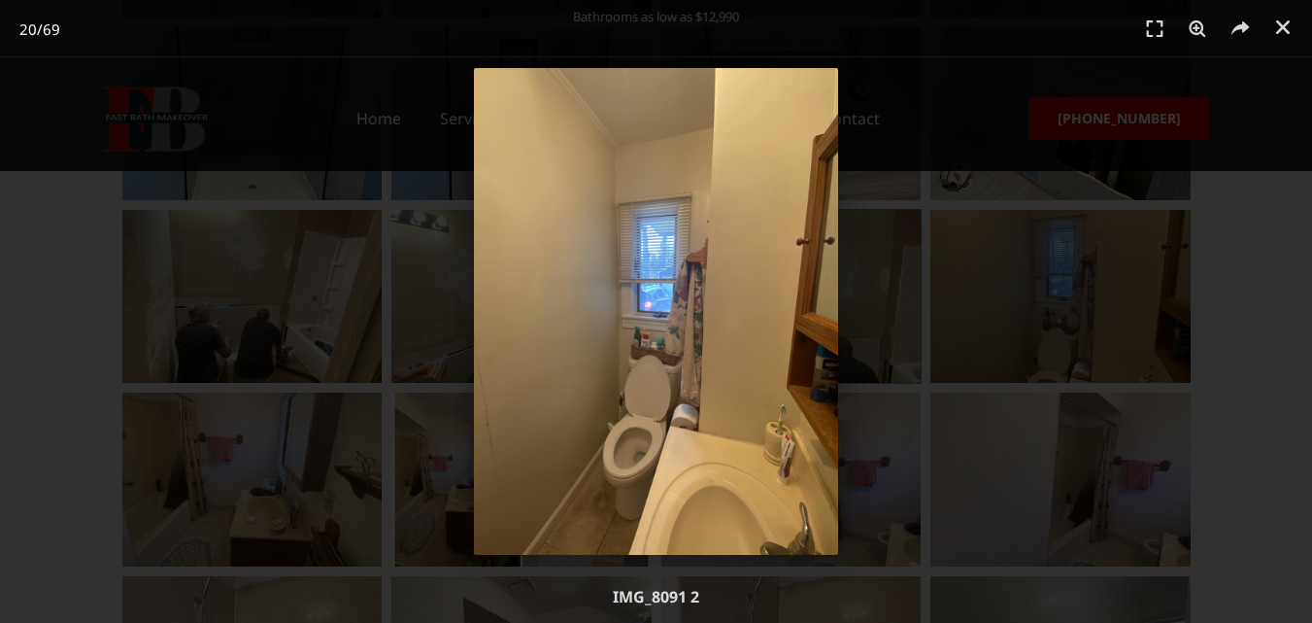
click at [249, 505] on div "20 / 69" at bounding box center [656, 311] width 1176 height 487
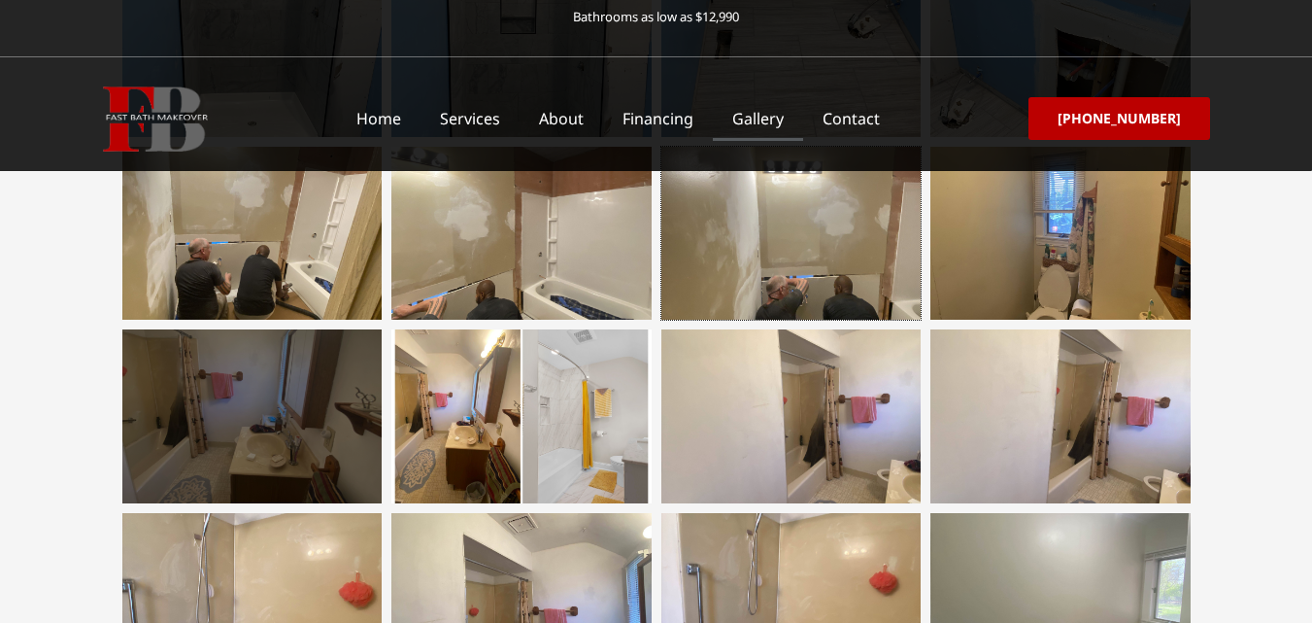
scroll to position [1263, 0]
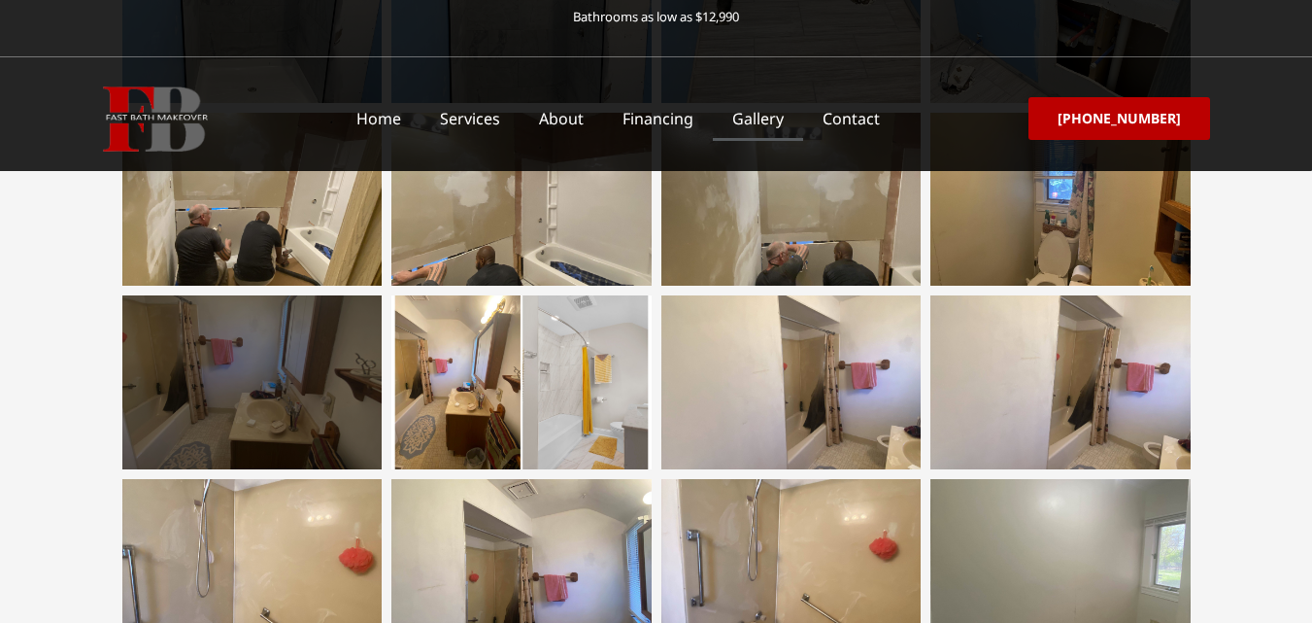
click at [273, 385] on div at bounding box center [252, 381] width 260 height 173
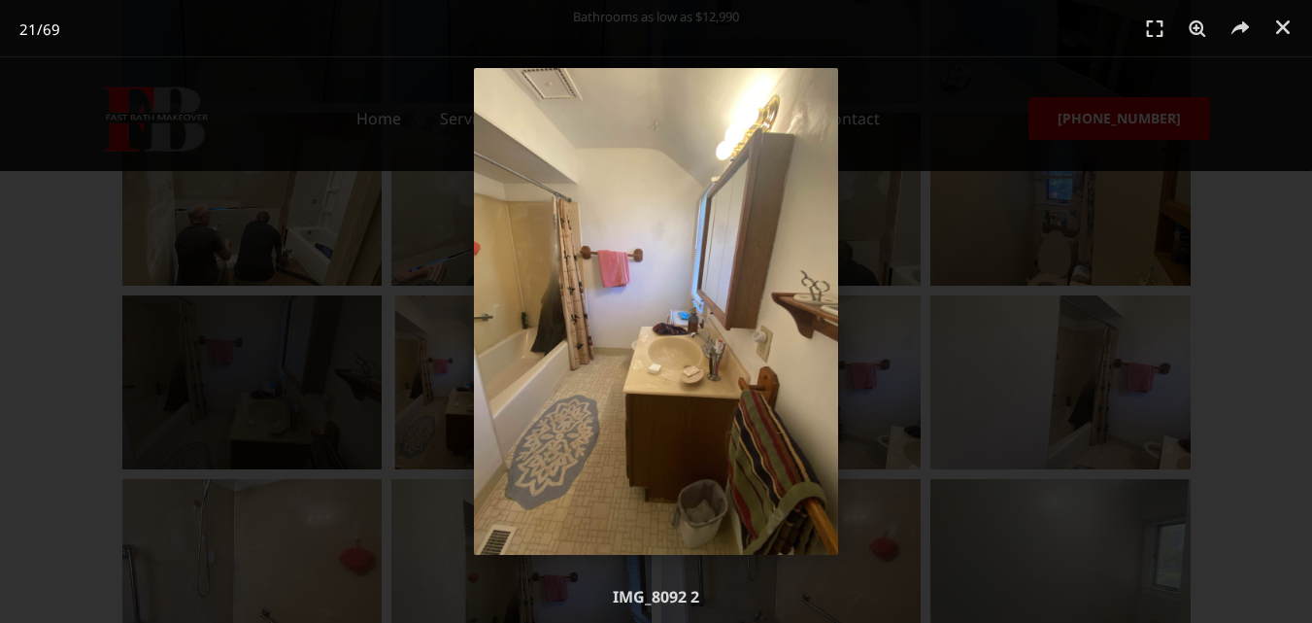
click at [272, 388] on div "21 / 69" at bounding box center [656, 311] width 1176 height 487
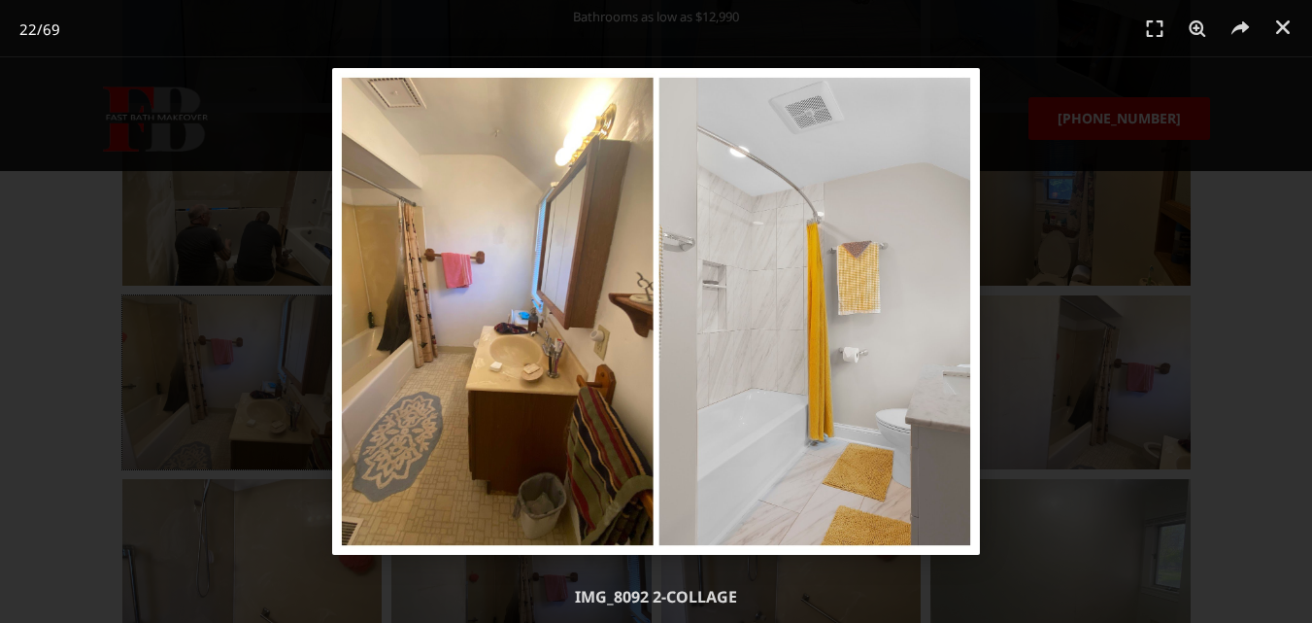
click at [221, 387] on div "22 / 69" at bounding box center [656, 311] width 1176 height 487
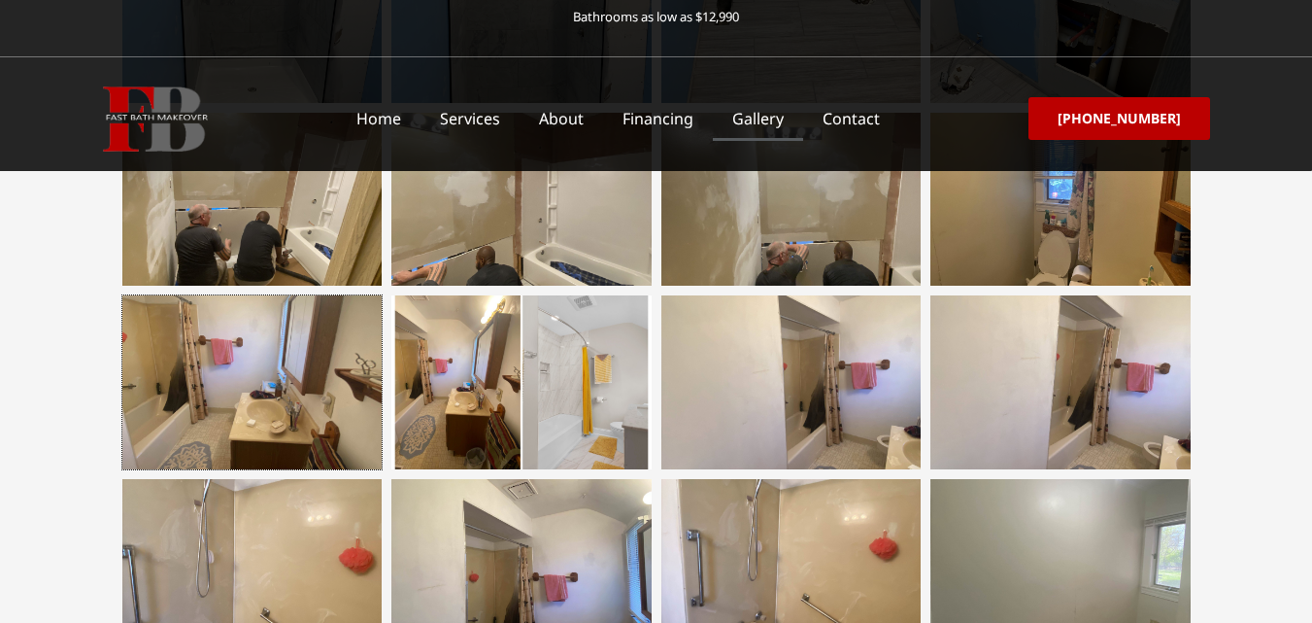
click at [221, 387] on div at bounding box center [252, 381] width 260 height 173
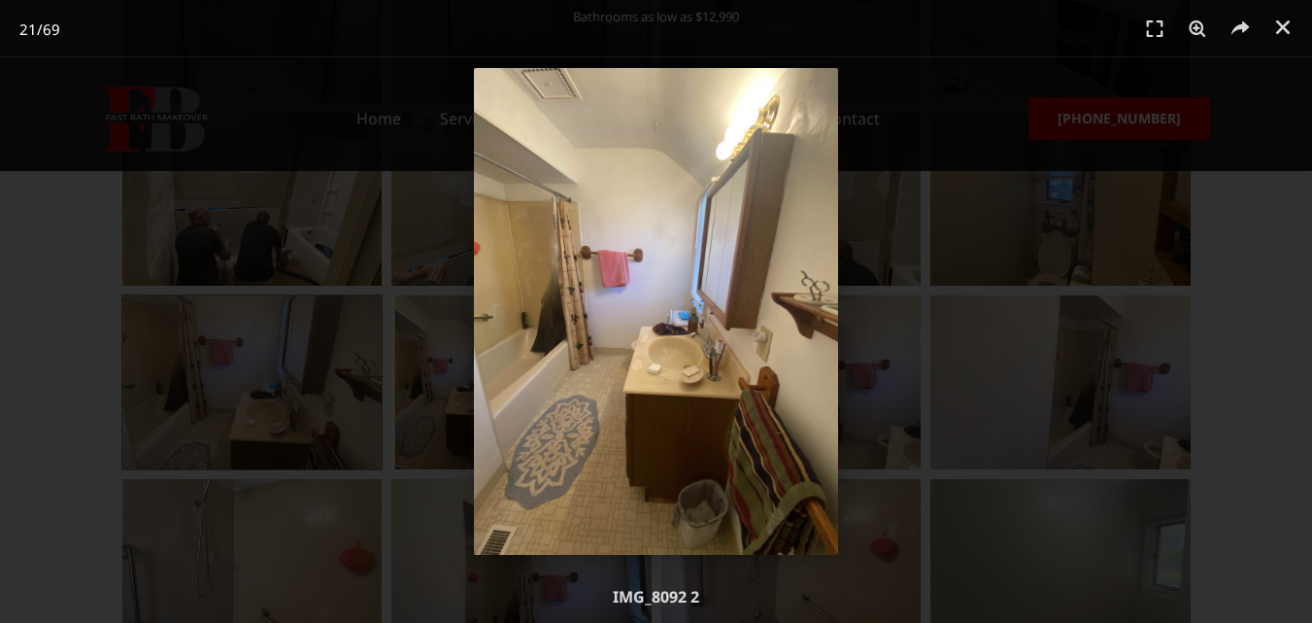
click at [430, 423] on div "21 / 69" at bounding box center [656, 311] width 1176 height 487
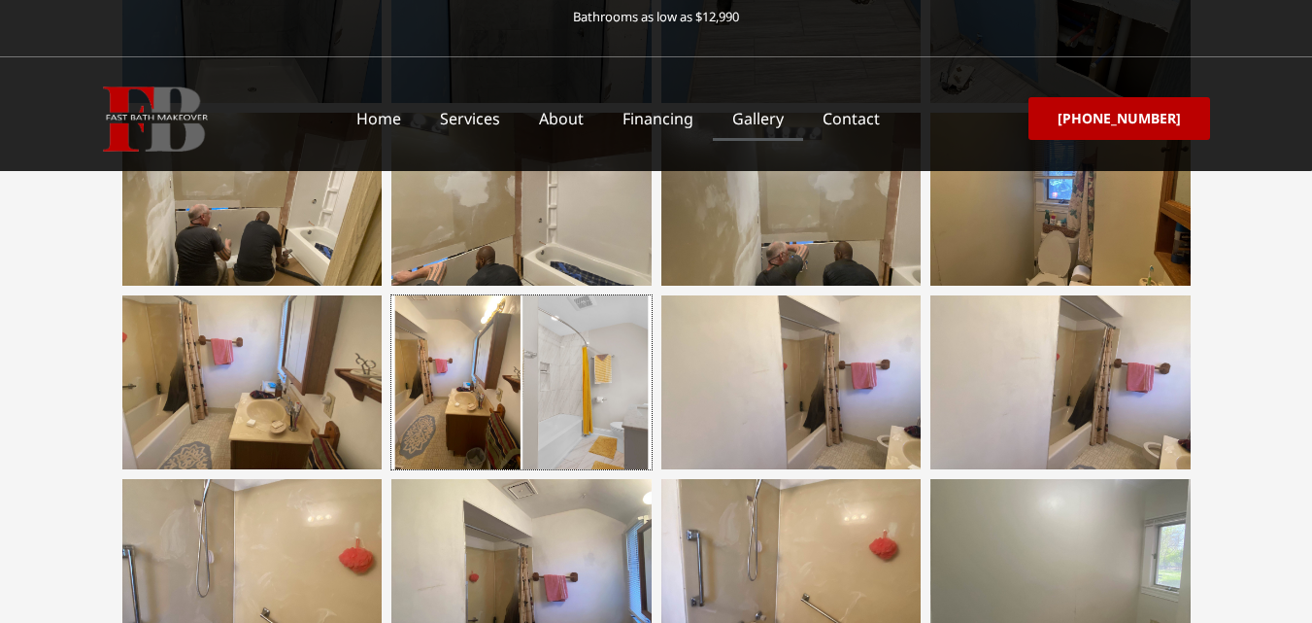
click at [430, 423] on div at bounding box center [521, 381] width 260 height 173
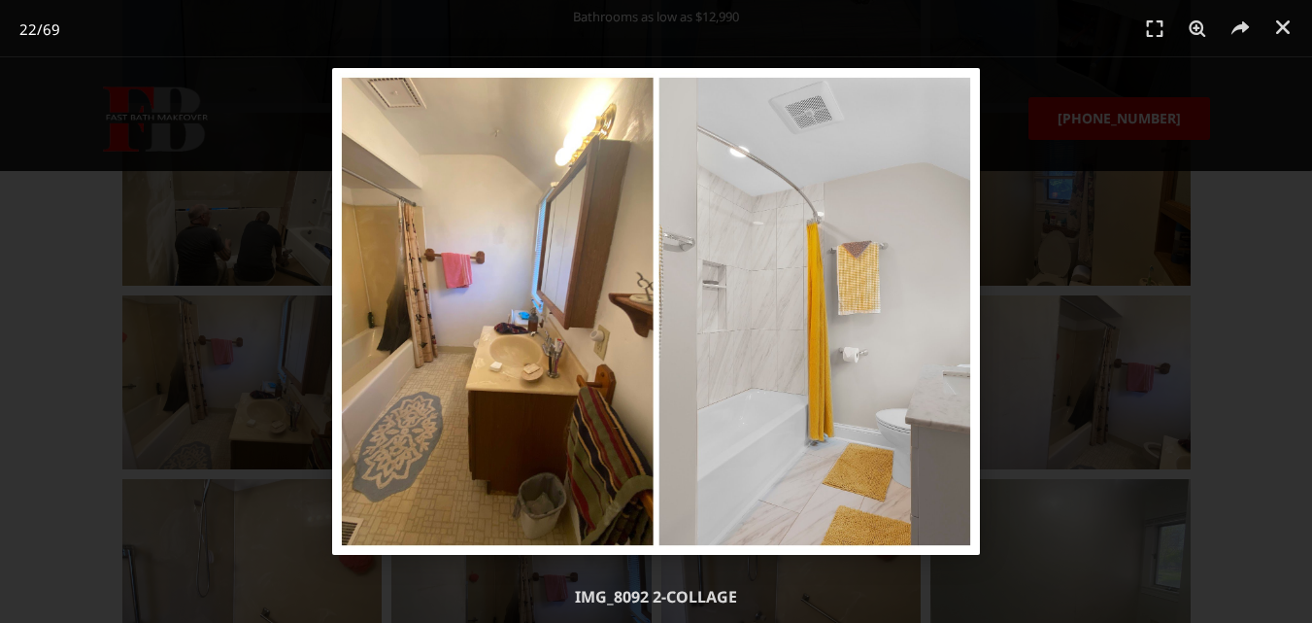
click at [776, 423] on img "22 / 69" at bounding box center [656, 311] width 649 height 487
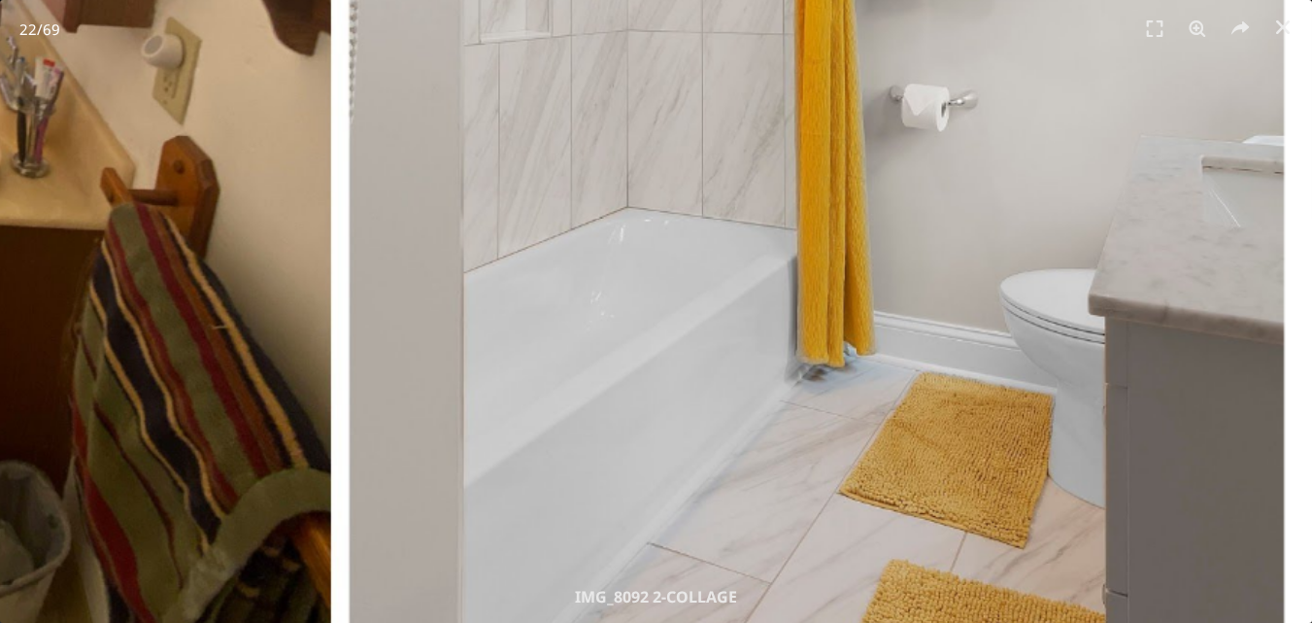
scroll to position [583, 0]
click at [1277, 29] on icon "Close (Esc)" at bounding box center [1282, 26] width 19 height 19
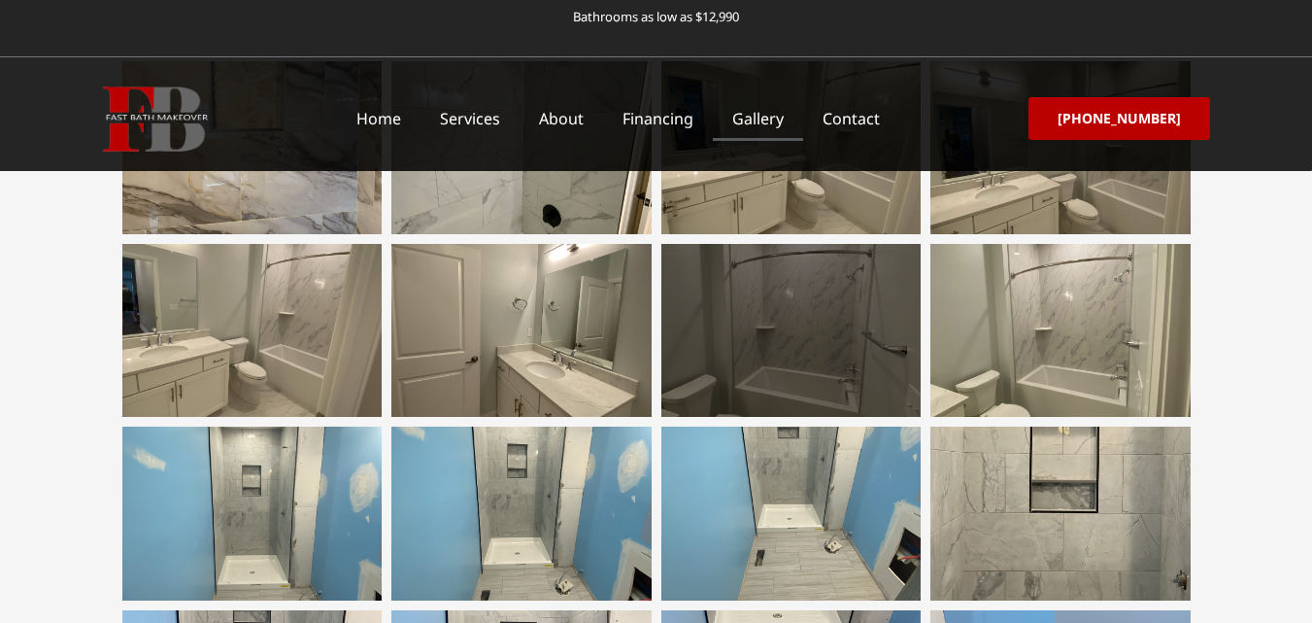
click at [844, 353] on div at bounding box center [791, 330] width 260 height 173
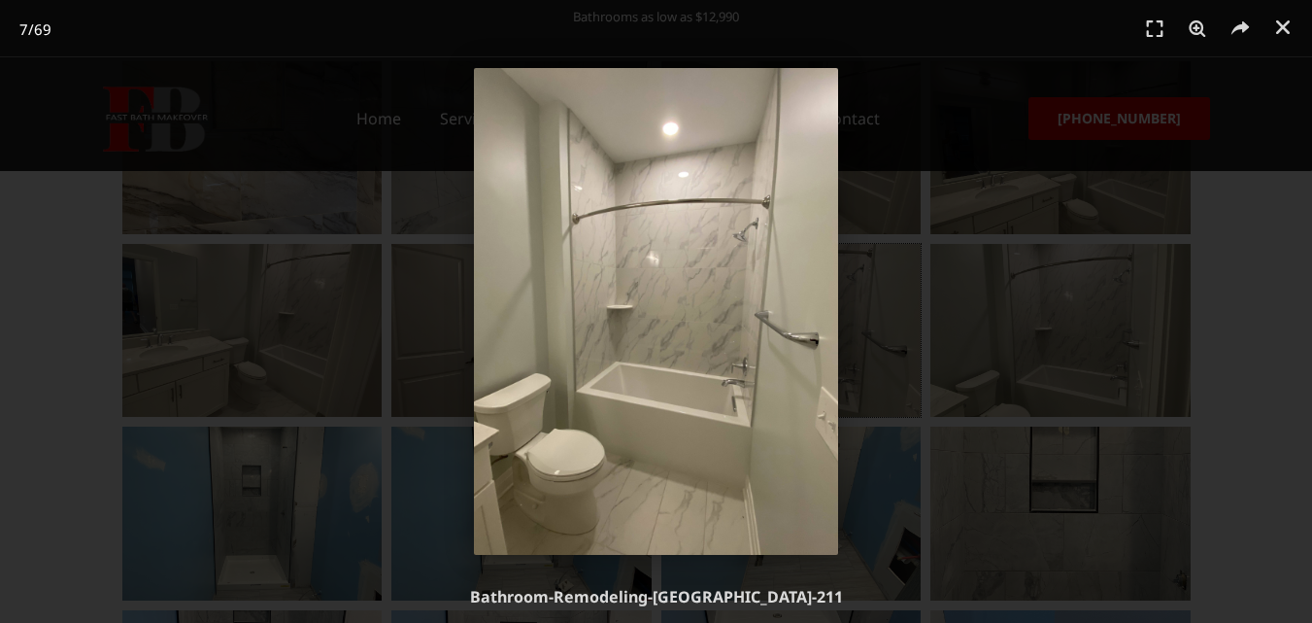
click at [751, 335] on img "7 / 69" at bounding box center [656, 311] width 365 height 487
click at [752, 333] on img "7 / 69" at bounding box center [656, 311] width 365 height 487
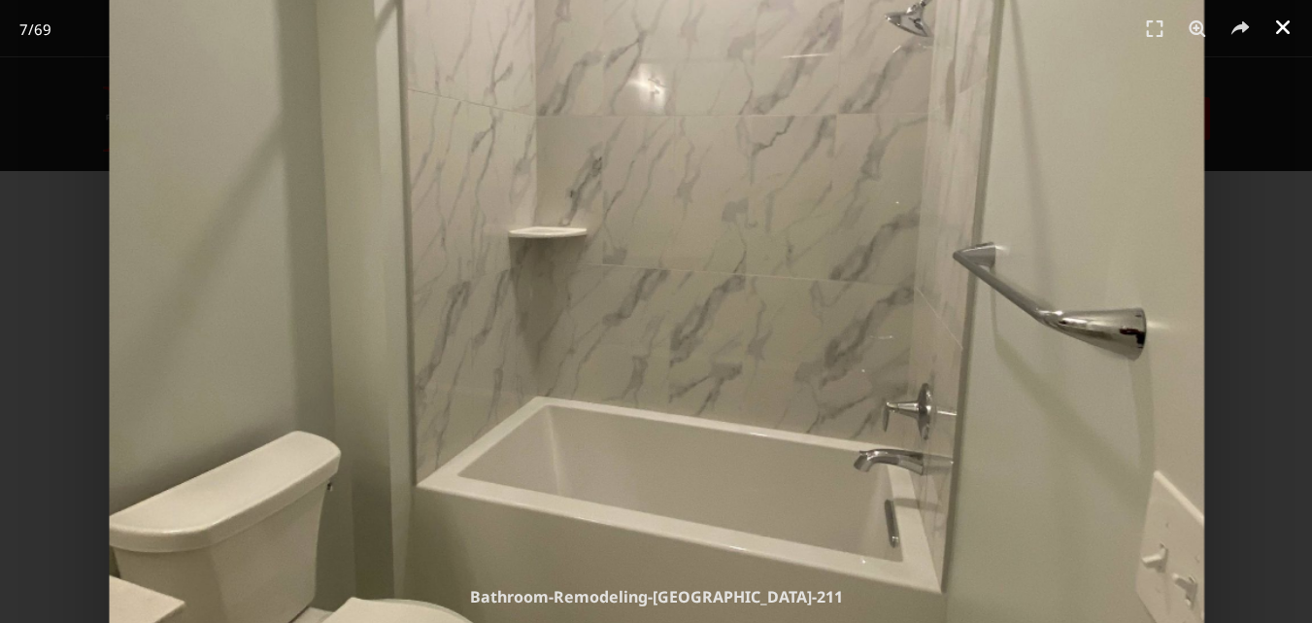
click at [1279, 22] on icon "Close (Esc)" at bounding box center [1282, 26] width 19 height 19
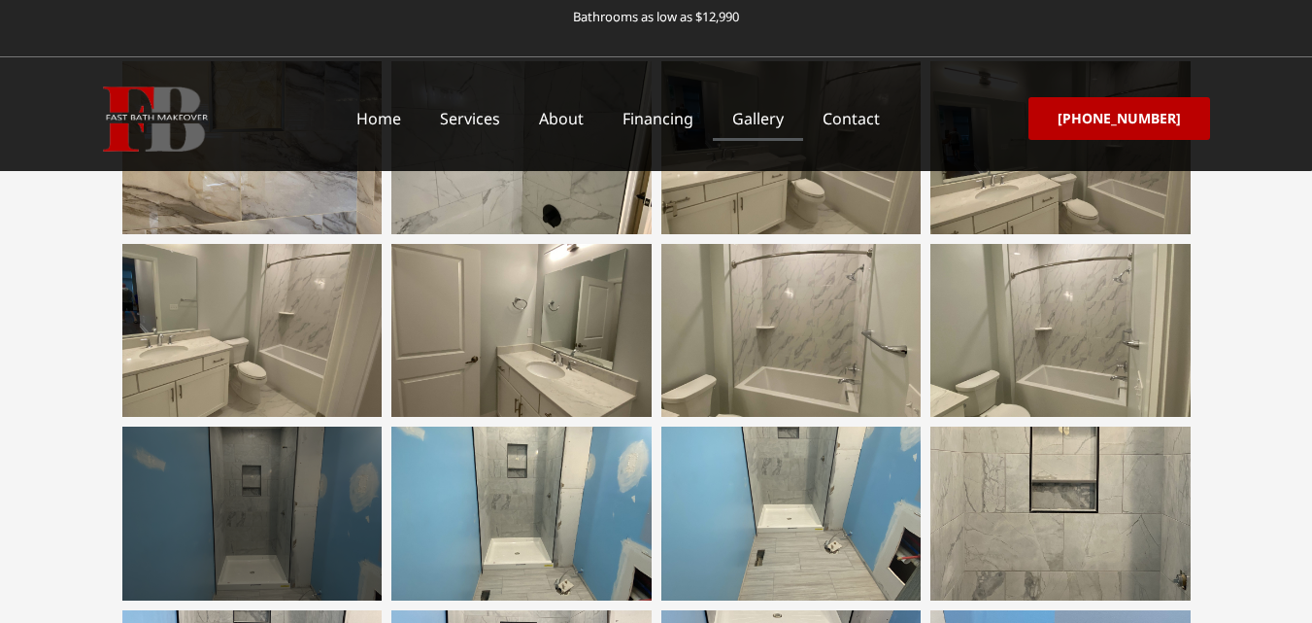
click at [244, 537] on div at bounding box center [252, 512] width 260 height 173
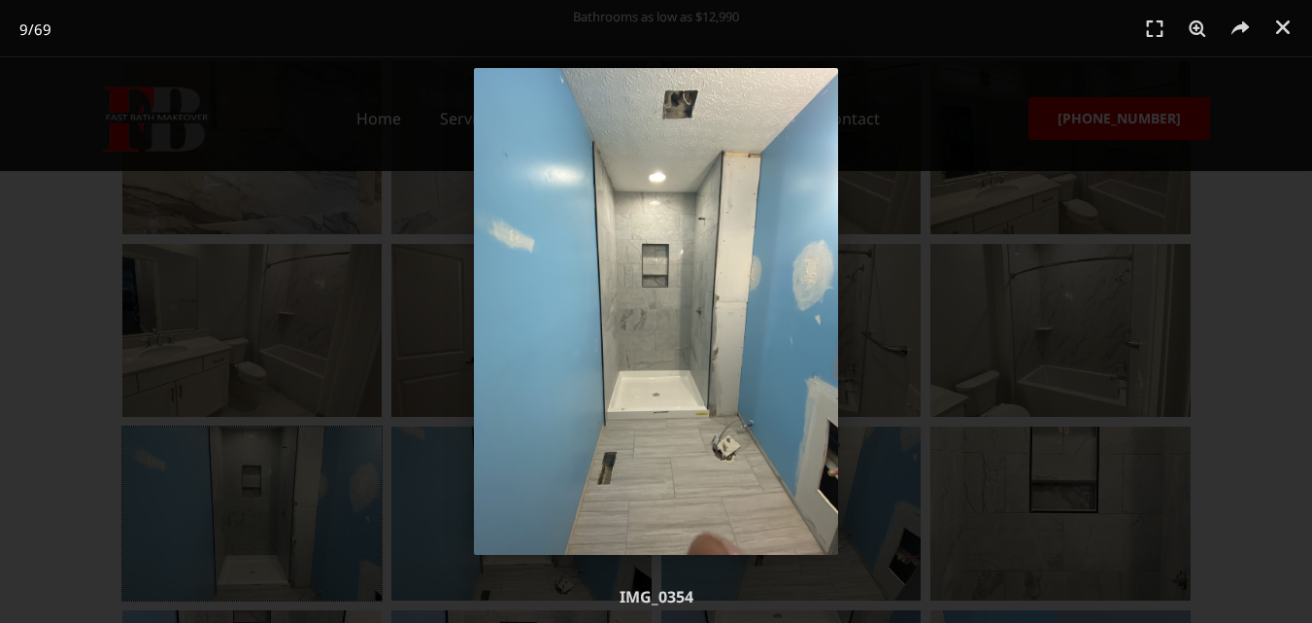
click at [690, 290] on img "9 / 69" at bounding box center [656, 311] width 365 height 487
click at [691, 290] on img "9 / 69" at bounding box center [656, 311] width 365 height 487
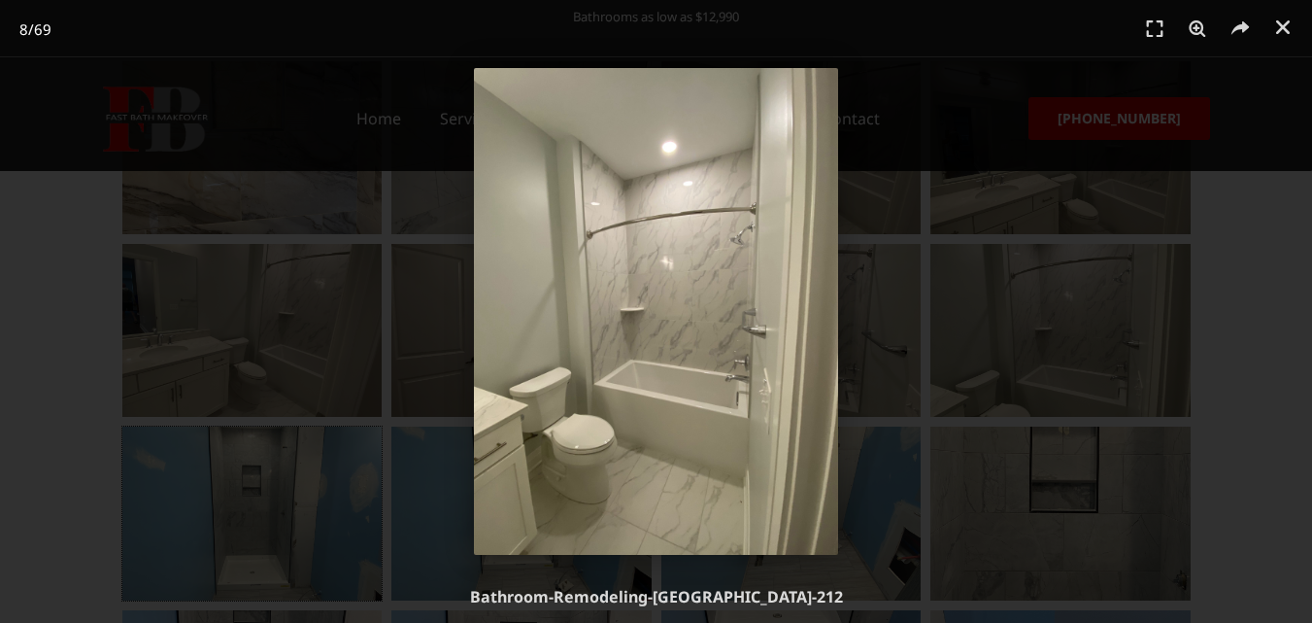
click at [753, 210] on img "8 / 69" at bounding box center [656, 311] width 365 height 487
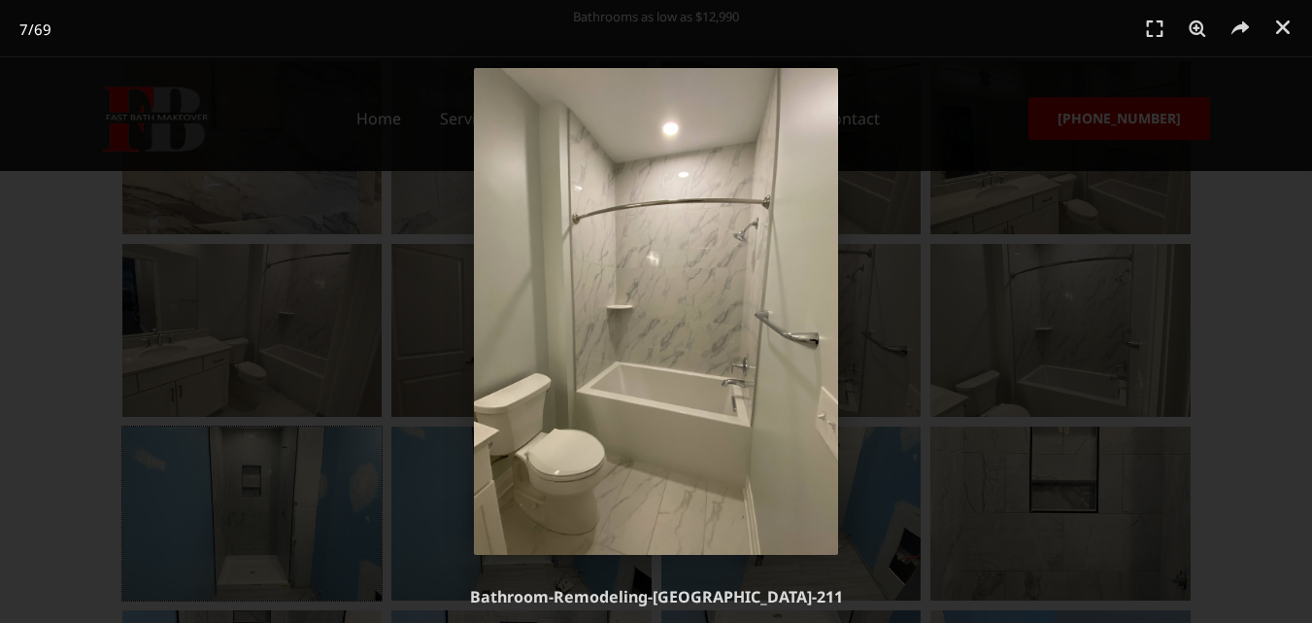
click at [776, 171] on img "7 / 69" at bounding box center [656, 311] width 365 height 487
click at [792, 136] on img "7 / 69" at bounding box center [656, 311] width 365 height 487
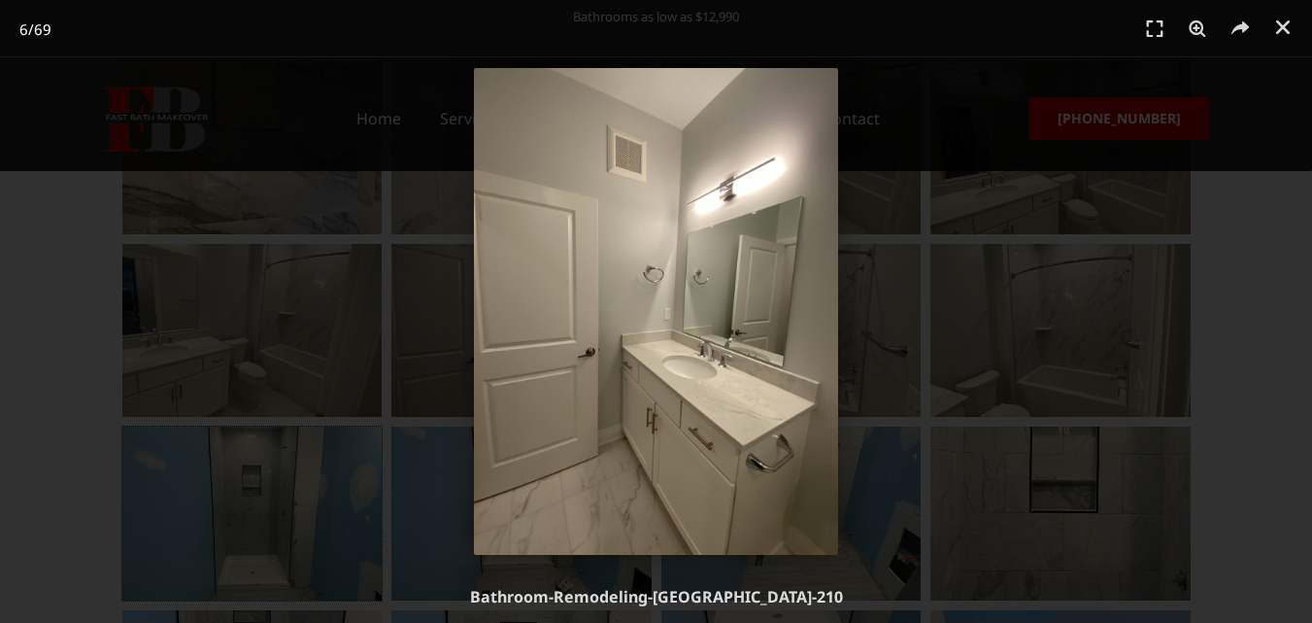
click at [790, 139] on img "6 / 69" at bounding box center [656, 311] width 365 height 487
click at [790, 141] on img "6 / 69" at bounding box center [656, 311] width 365 height 487
click at [824, 101] on img "6 / 69" at bounding box center [656, 311] width 365 height 487
click at [829, 164] on img "6 / 69" at bounding box center [656, 311] width 365 height 487
click at [821, 88] on img "6 / 69" at bounding box center [656, 311] width 365 height 487
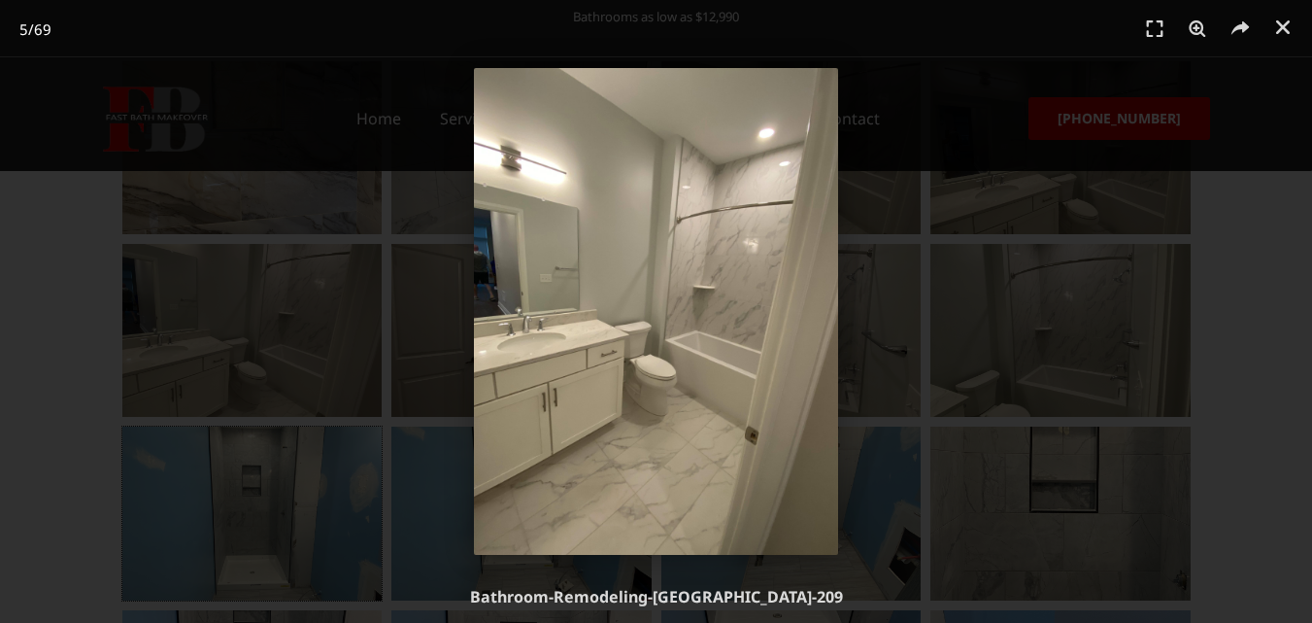
click at [494, 87] on img "5 / 69" at bounding box center [656, 311] width 365 height 487
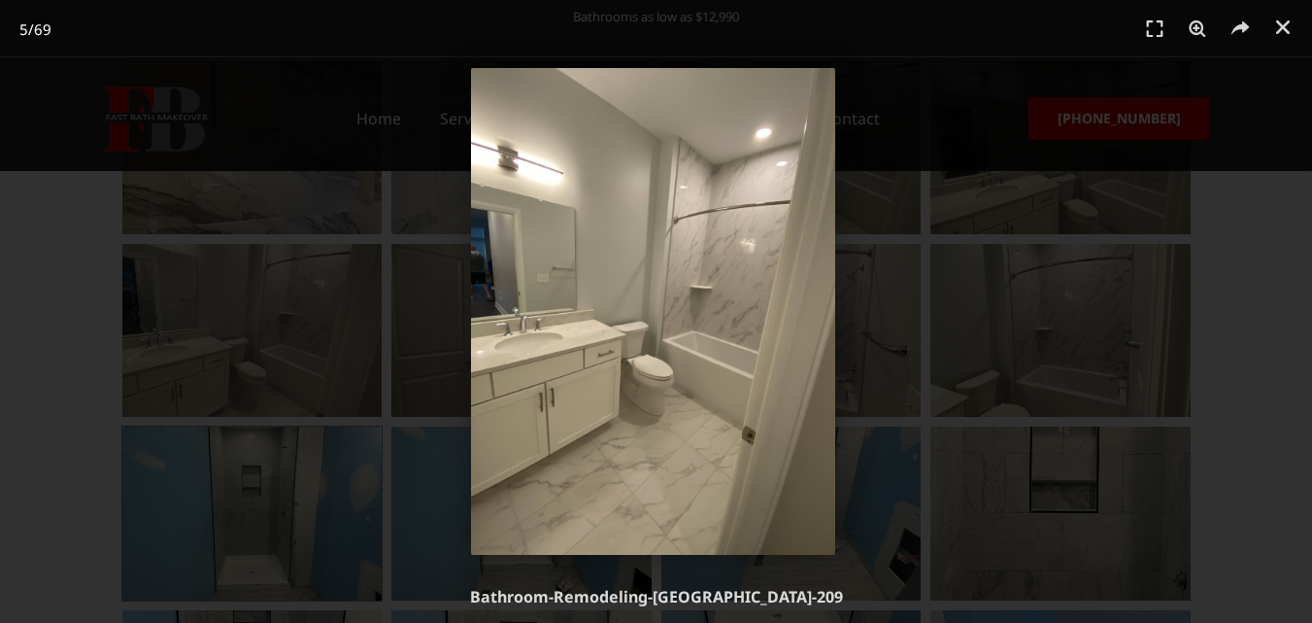
click at [828, 92] on img "5 / 69" at bounding box center [653, 311] width 365 height 487
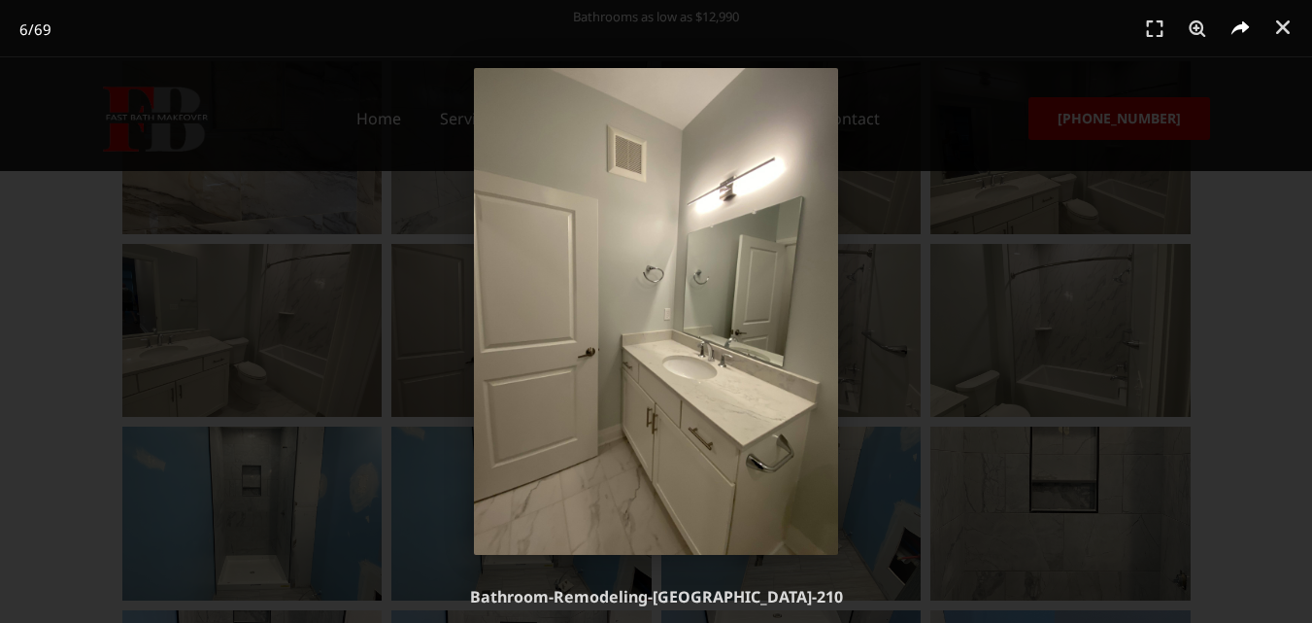
click at [1235, 26] on icon "Share" at bounding box center [1240, 29] width 29 height 29
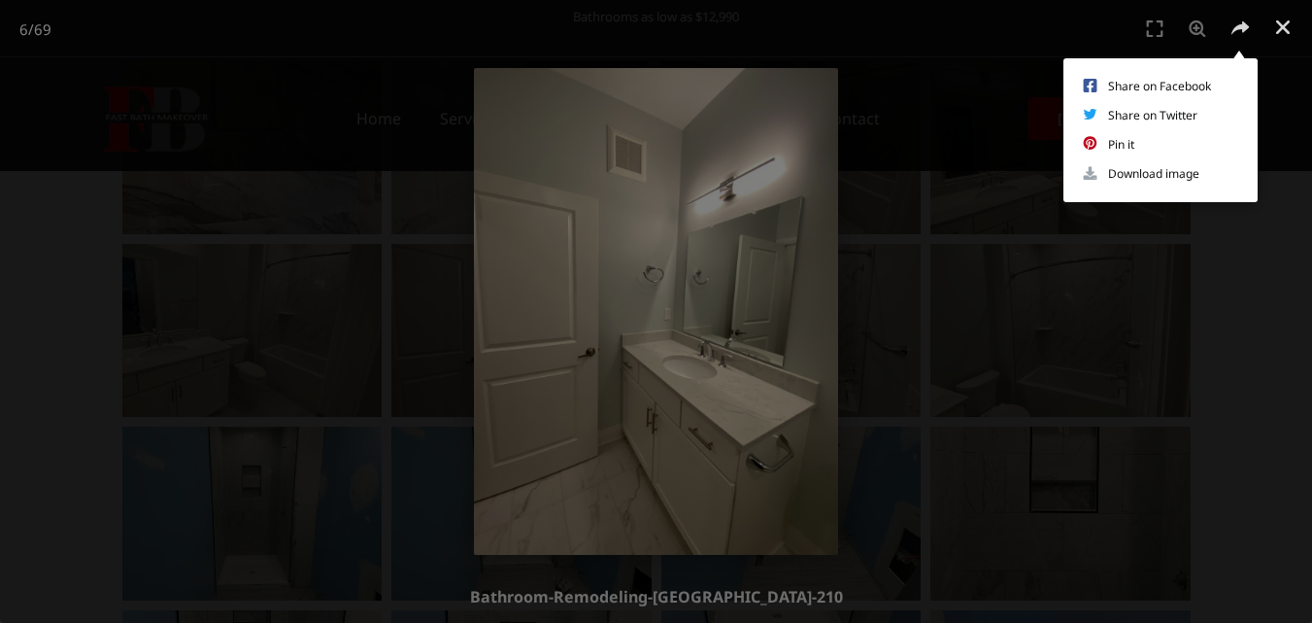
click at [922, 61] on div "Share on Facebook Share on Twitter Pin it Download image" at bounding box center [656, 311] width 1312 height 623
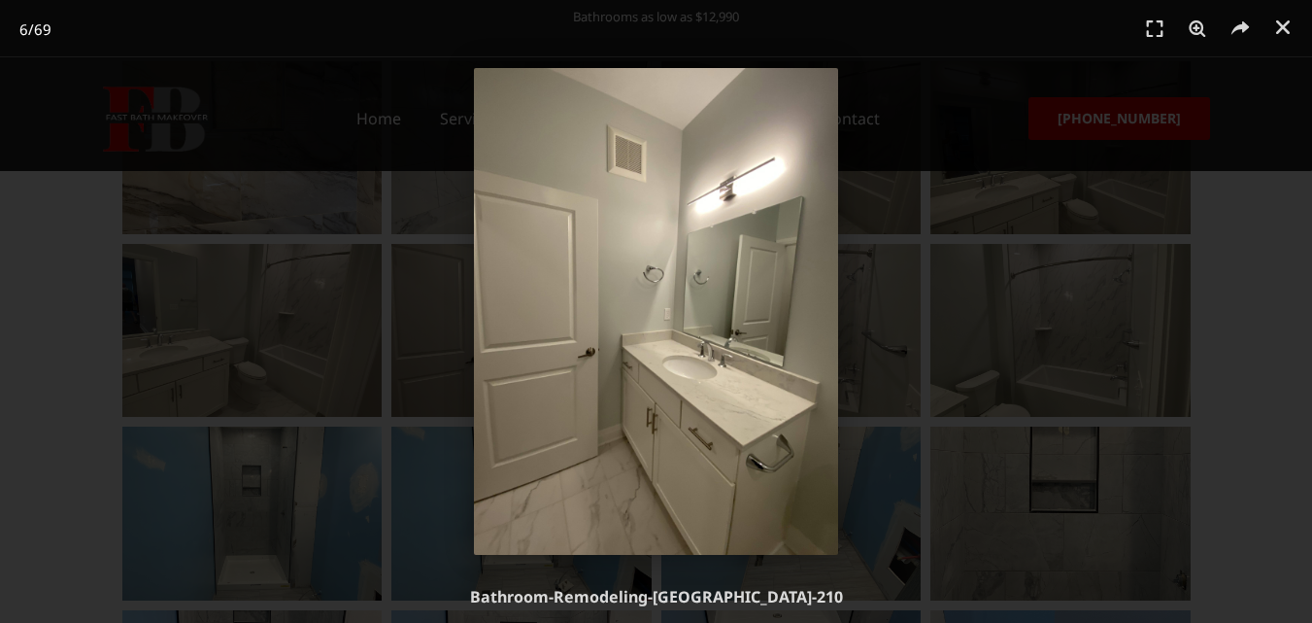
click at [816, 86] on img "6 / 69" at bounding box center [656, 311] width 365 height 487
click at [816, 233] on img "6 / 69" at bounding box center [656, 311] width 365 height 487
click at [799, 339] on img "6 / 69" at bounding box center [656, 311] width 365 height 487
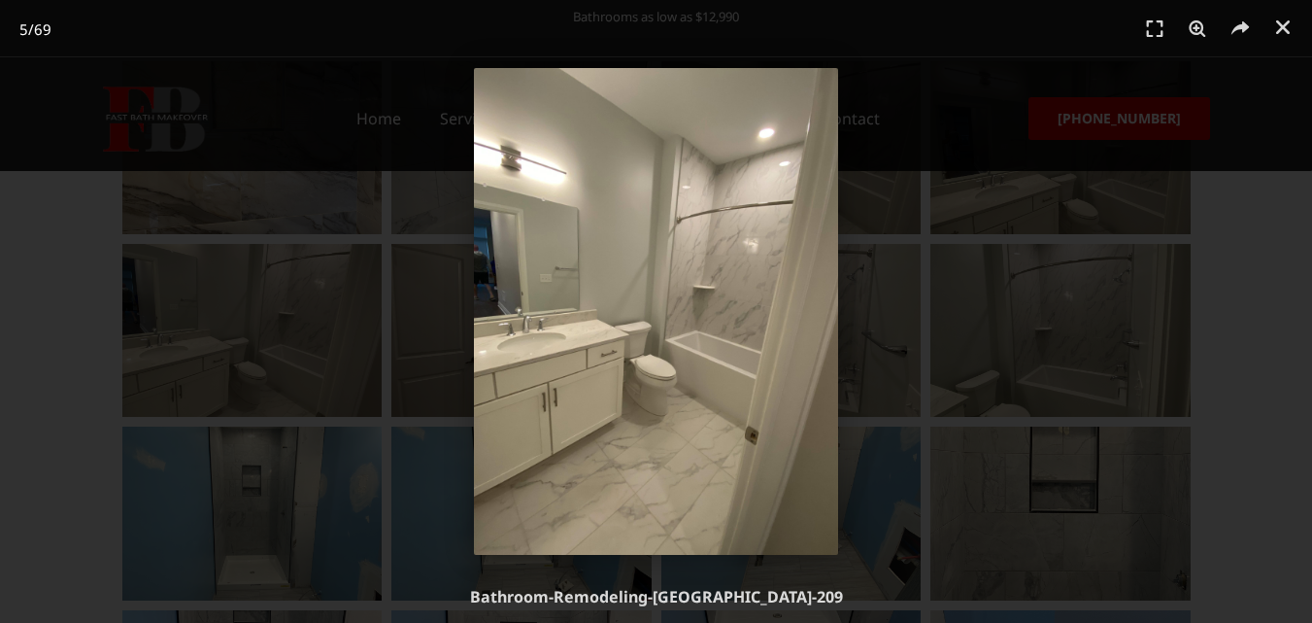
click at [793, 352] on img "5 / 69" at bounding box center [656, 311] width 365 height 487
click at [790, 345] on img "5 / 69" at bounding box center [656, 311] width 365 height 487
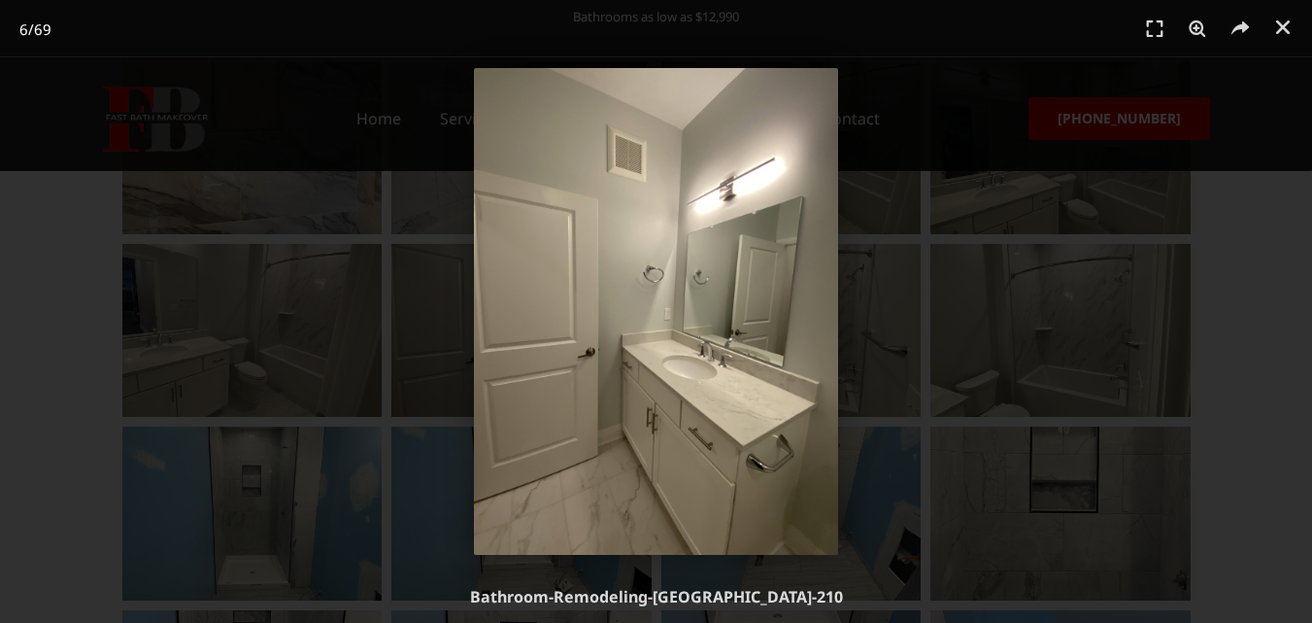
click at [784, 343] on img "6 / 69" at bounding box center [656, 311] width 365 height 487
click at [783, 341] on img "6 / 69" at bounding box center [656, 311] width 365 height 487
click at [819, 342] on img "6 / 69" at bounding box center [656, 311] width 365 height 487
click at [816, 275] on img "6 / 69" at bounding box center [656, 311] width 365 height 487
click at [885, 326] on div "6 / 69" at bounding box center [656, 311] width 1176 height 487
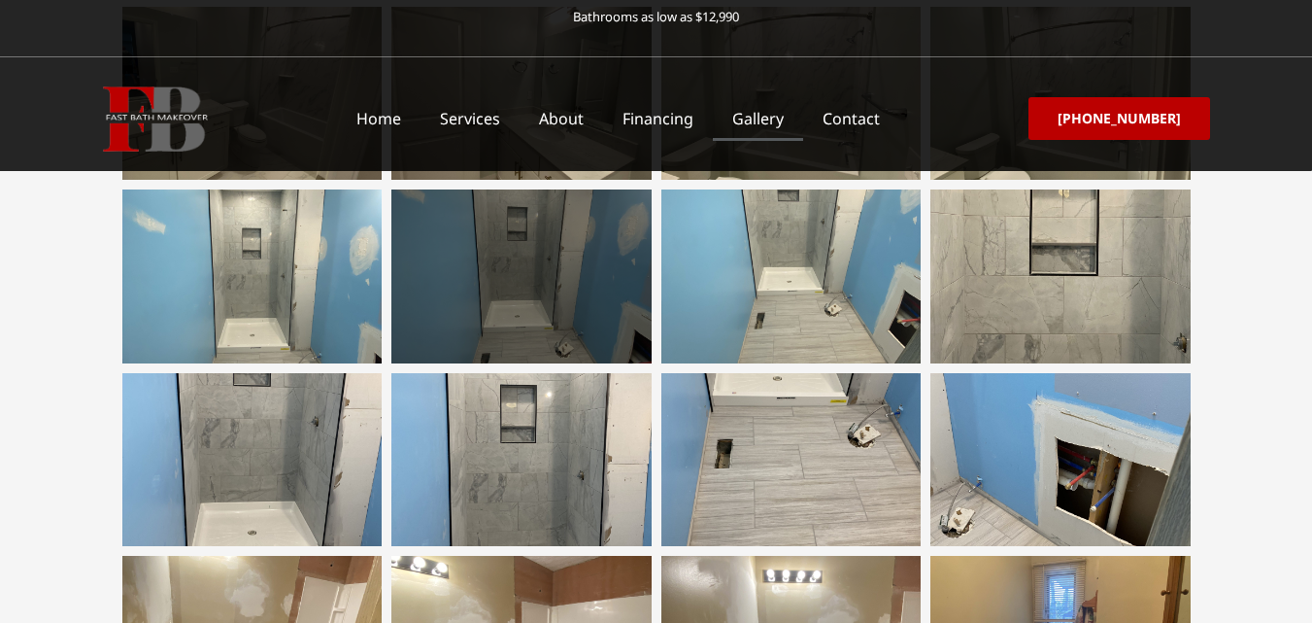
scroll to position [874, 0]
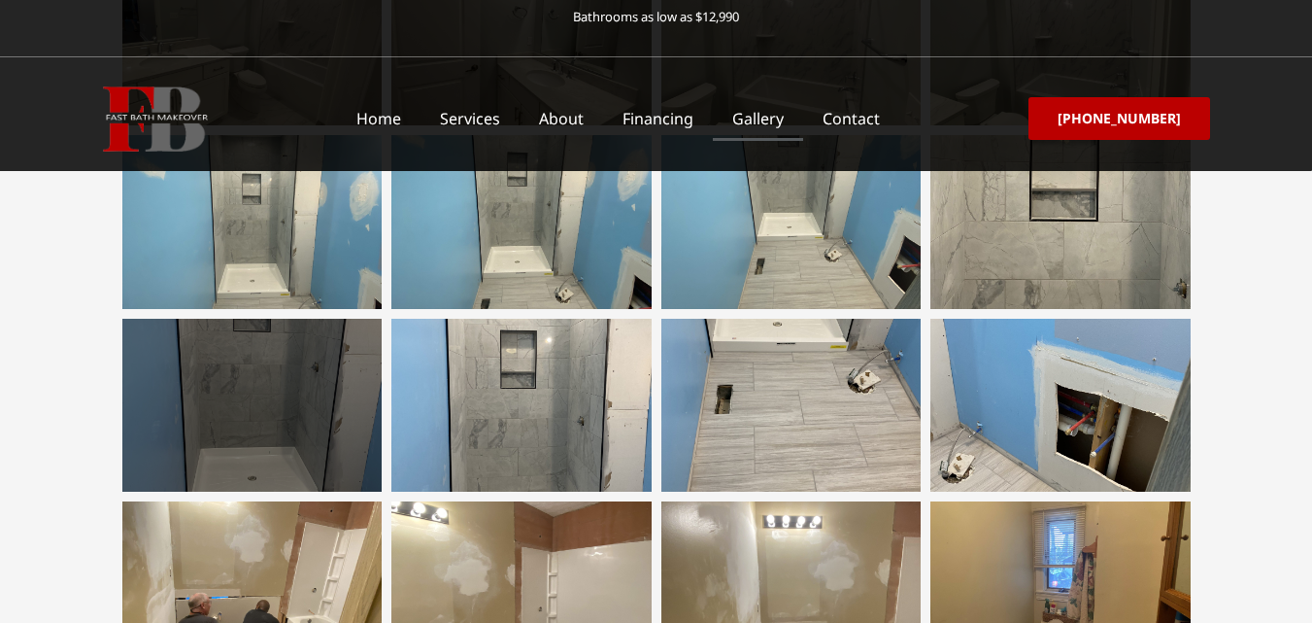
click at [264, 416] on div at bounding box center [252, 405] width 260 height 173
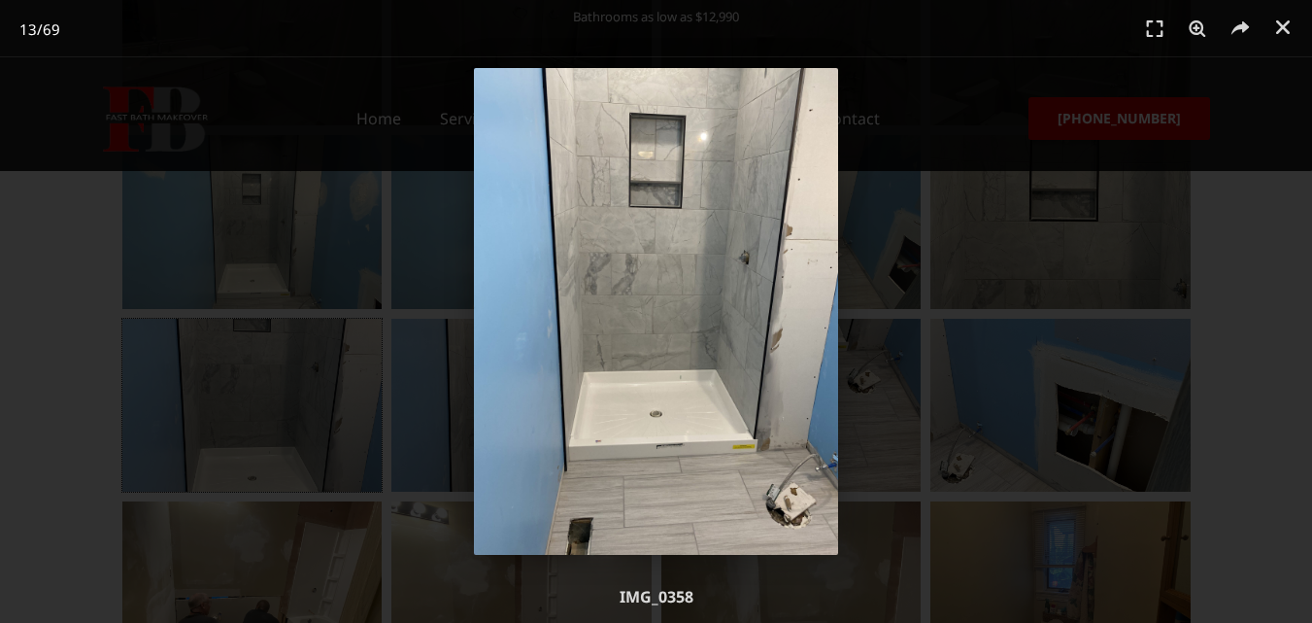
click at [711, 307] on img "13 / 69" at bounding box center [656, 311] width 365 height 487
click at [700, 306] on img "13 / 69" at bounding box center [656, 311] width 365 height 487
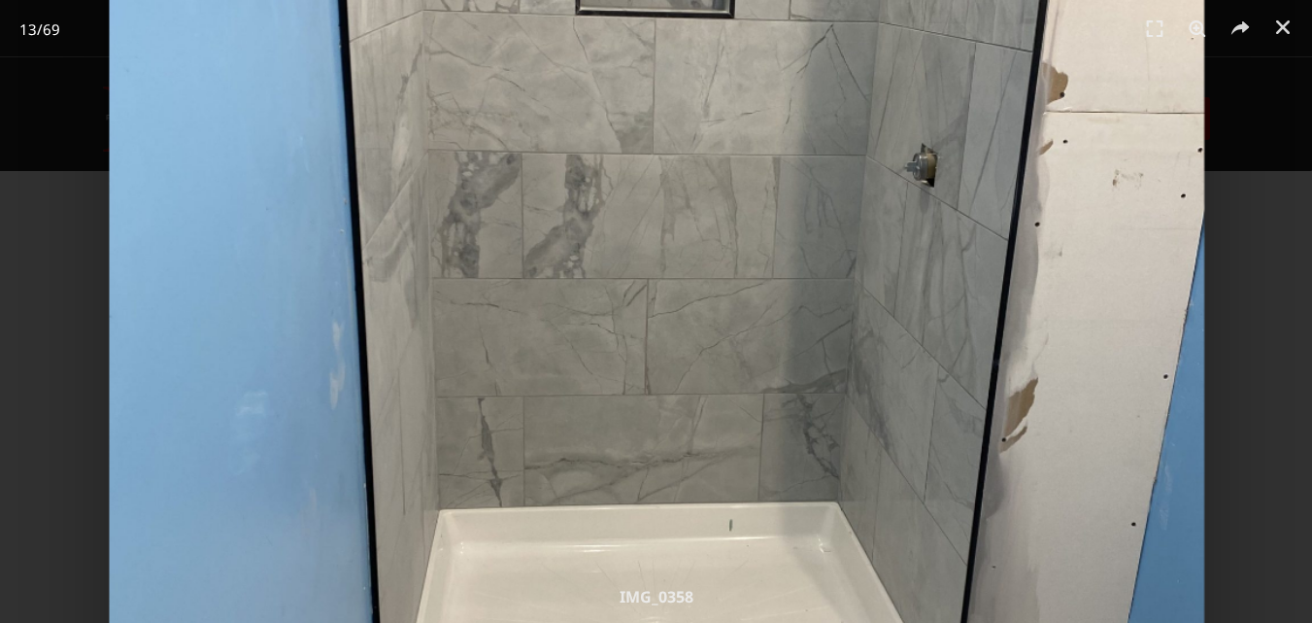
click at [816, 290] on img "13 / 69" at bounding box center [656, 328] width 1095 height 1460
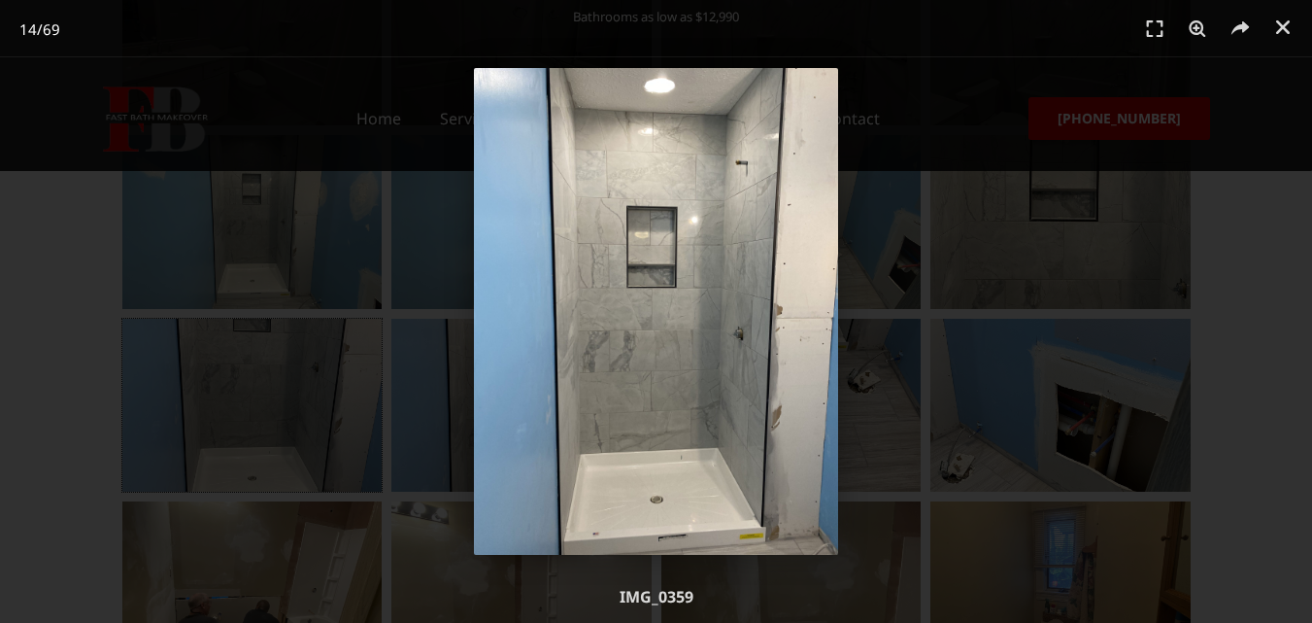
click at [785, 287] on img "14 / 69" at bounding box center [656, 311] width 365 height 487
click at [871, 424] on div "14 / 69" at bounding box center [656, 311] width 1176 height 487
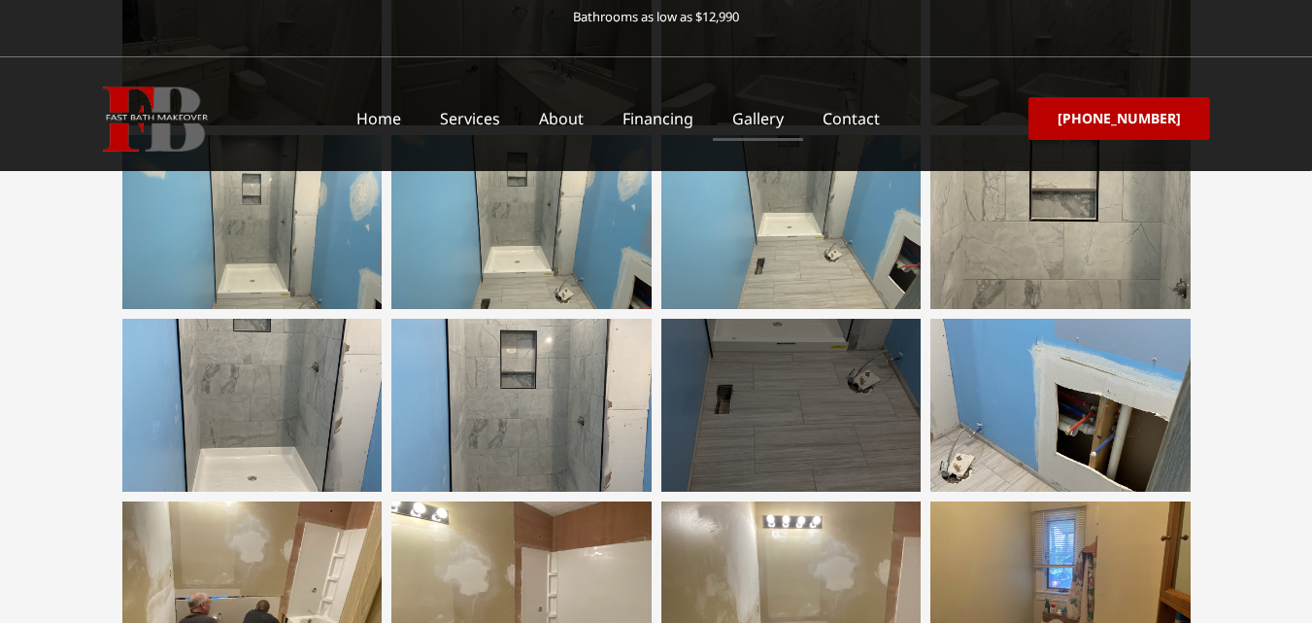
click at [793, 419] on div at bounding box center [791, 405] width 260 height 173
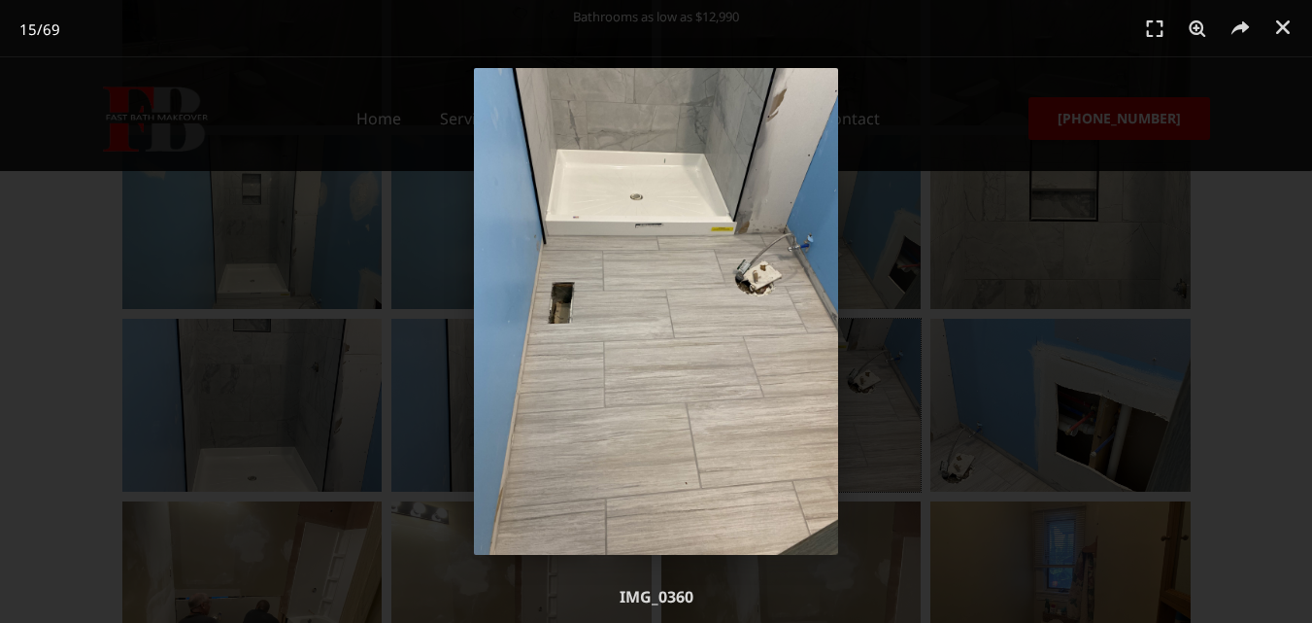
click at [886, 429] on div "15 / 69" at bounding box center [656, 311] width 1176 height 487
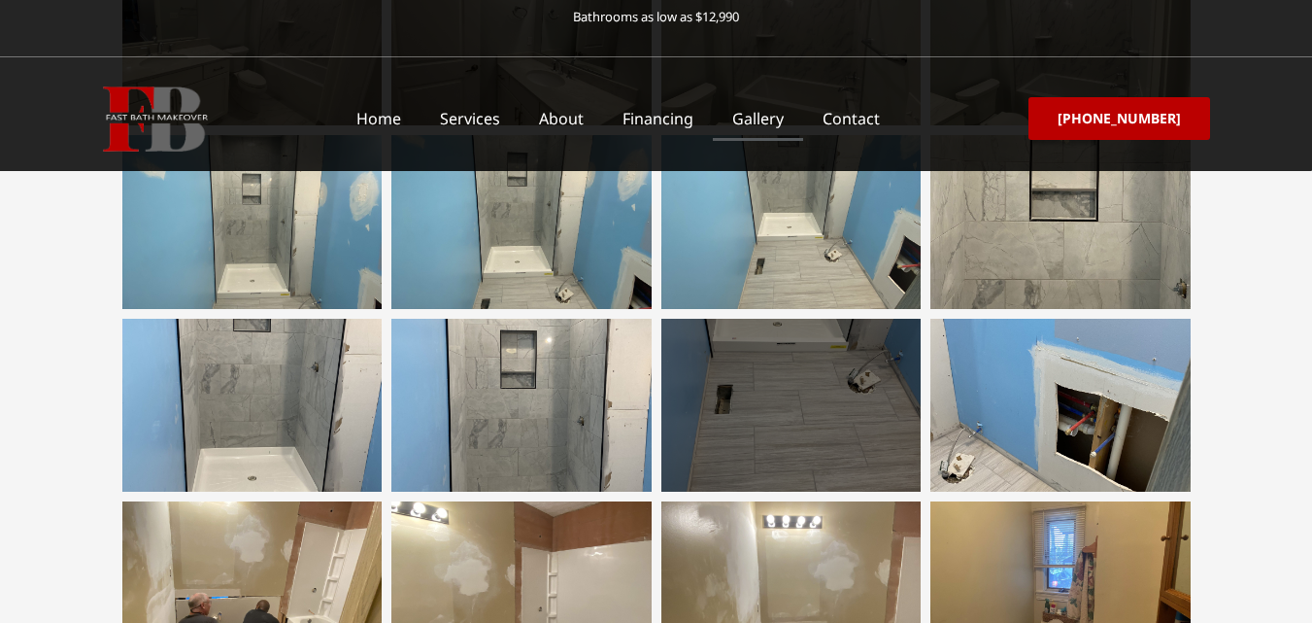
click at [869, 429] on div at bounding box center [791, 405] width 260 height 173
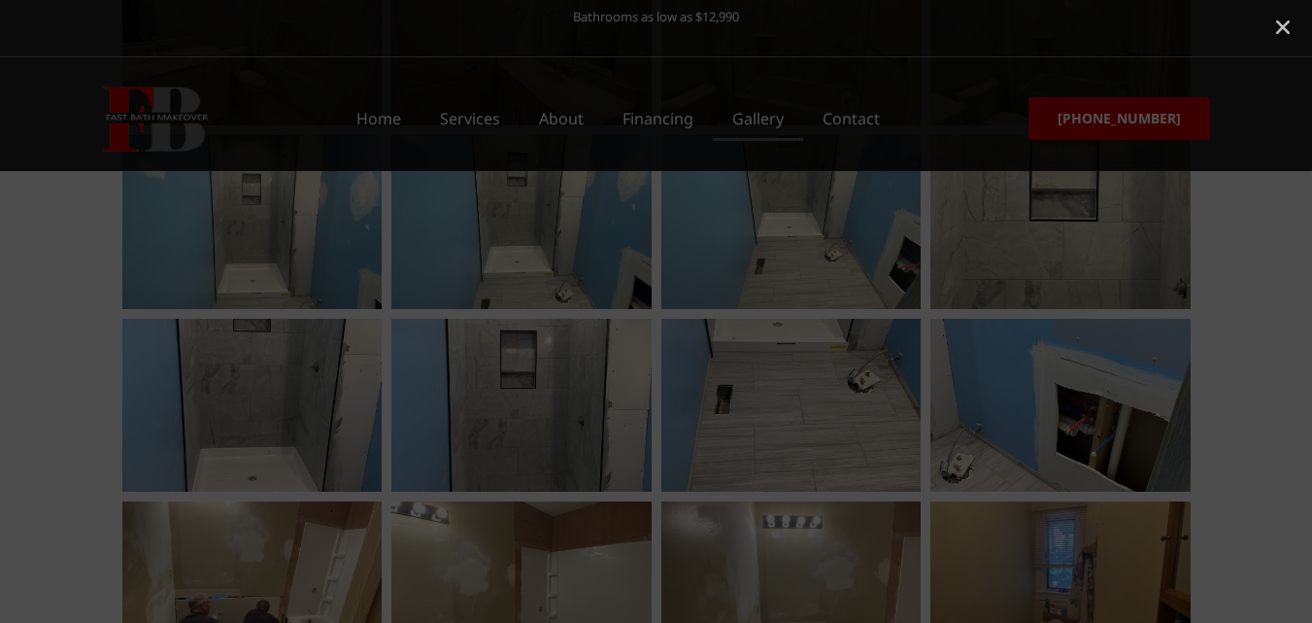
click at [1065, 431] on div at bounding box center [656, 311] width 1312 height 623
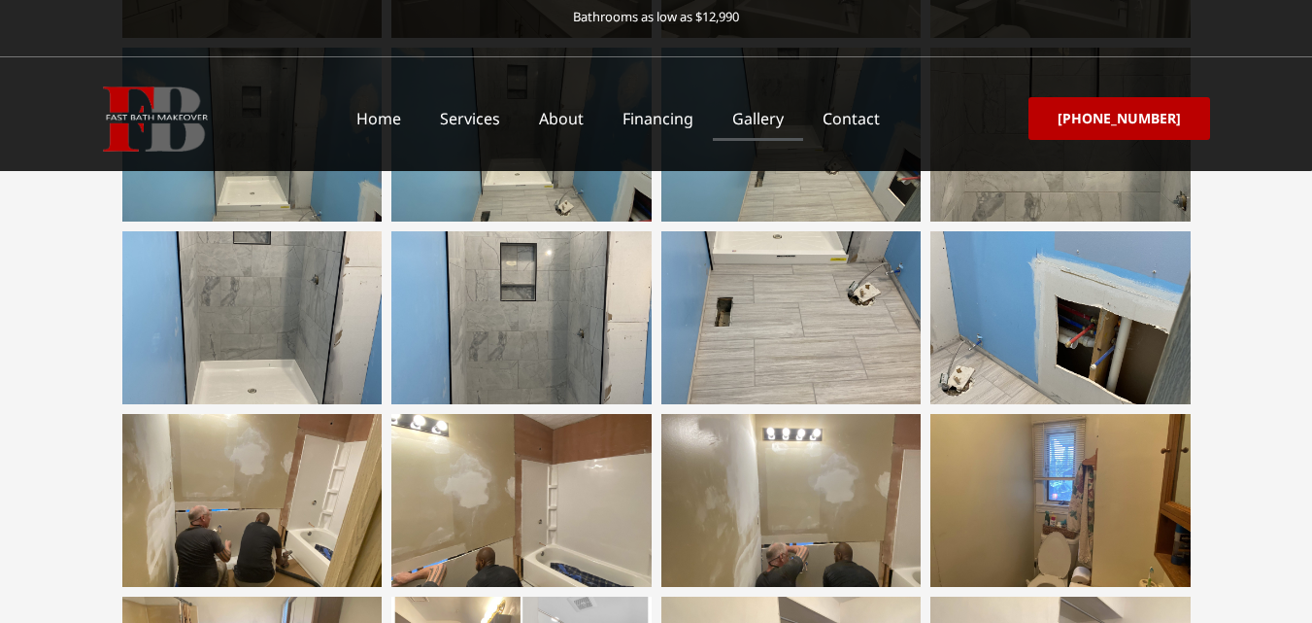
scroll to position [1166, 0]
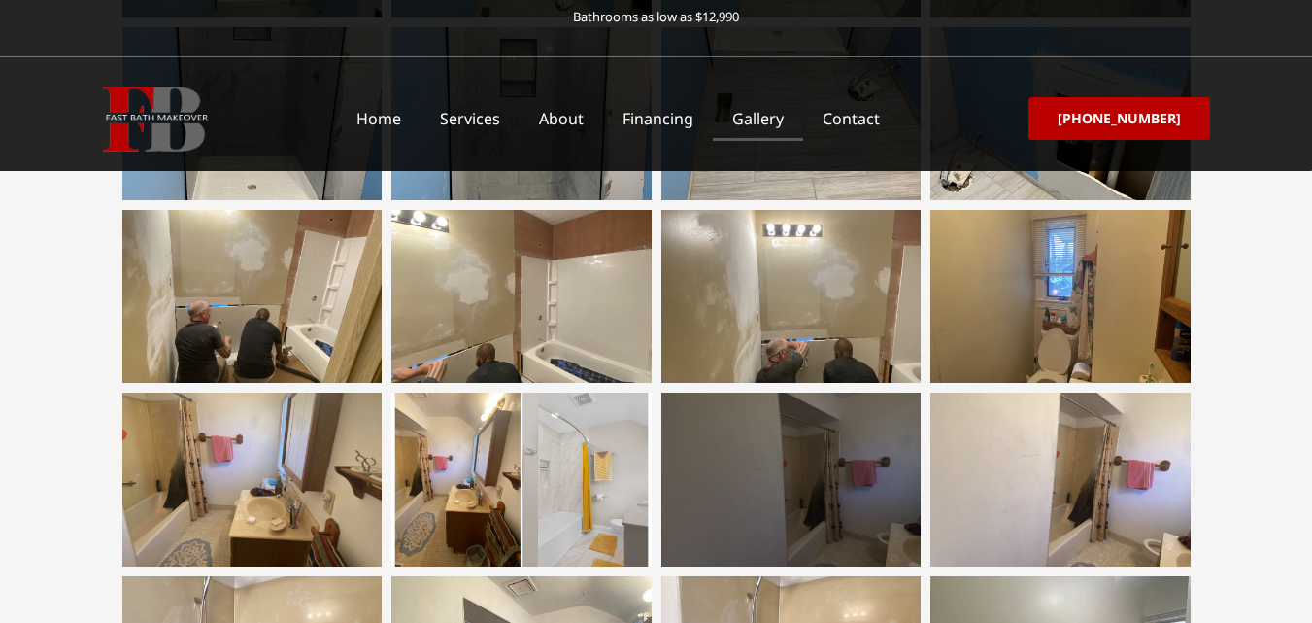
click at [813, 493] on div at bounding box center [791, 478] width 260 height 173
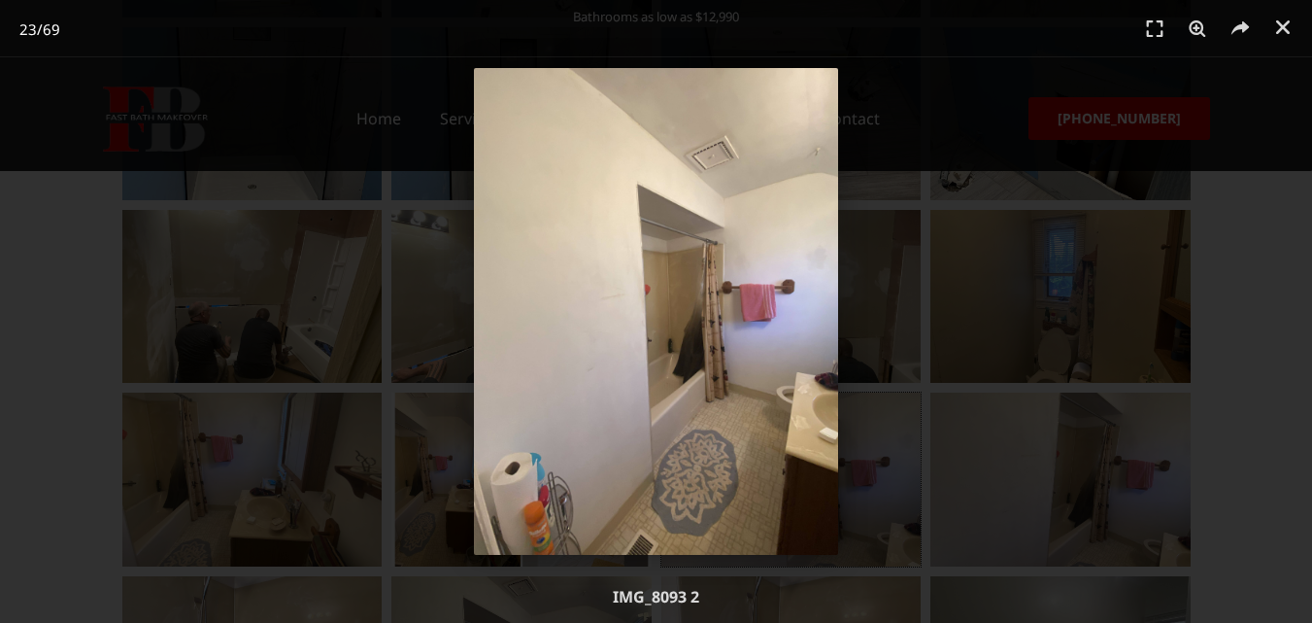
click at [331, 471] on div "23 / 69" at bounding box center [656, 311] width 1176 height 487
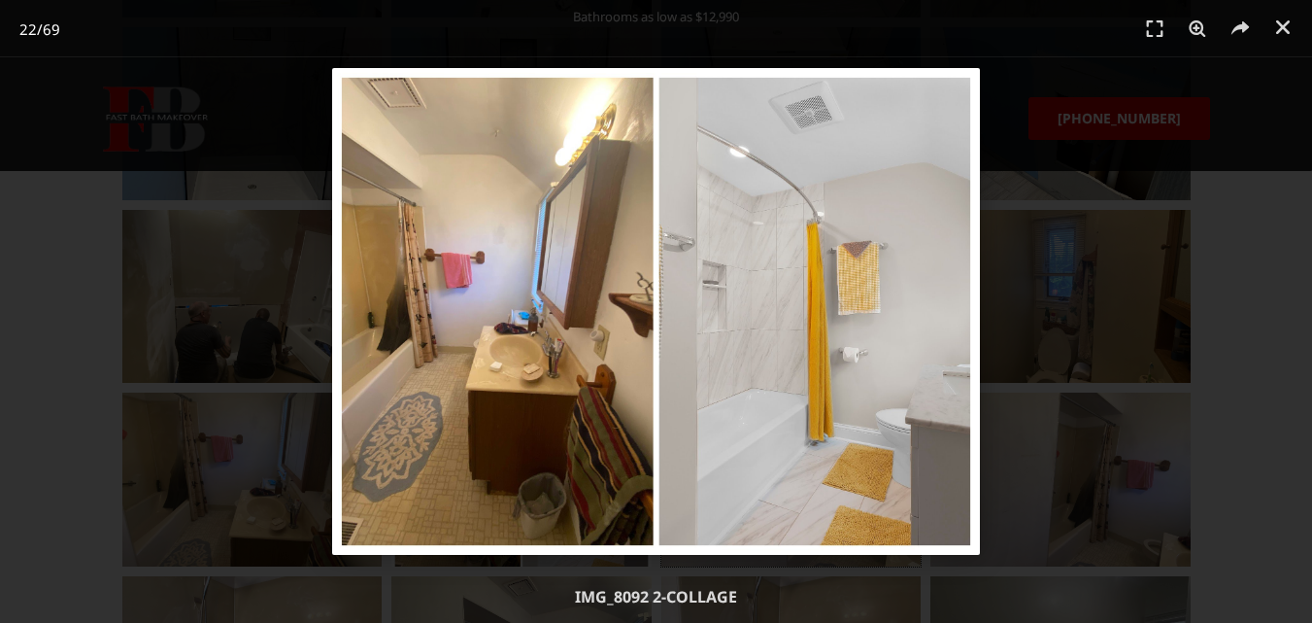
click at [942, 146] on img "22 / 69" at bounding box center [656, 311] width 649 height 487
click at [1268, 356] on div "22 / 69" at bounding box center [656, 311] width 1312 height 623
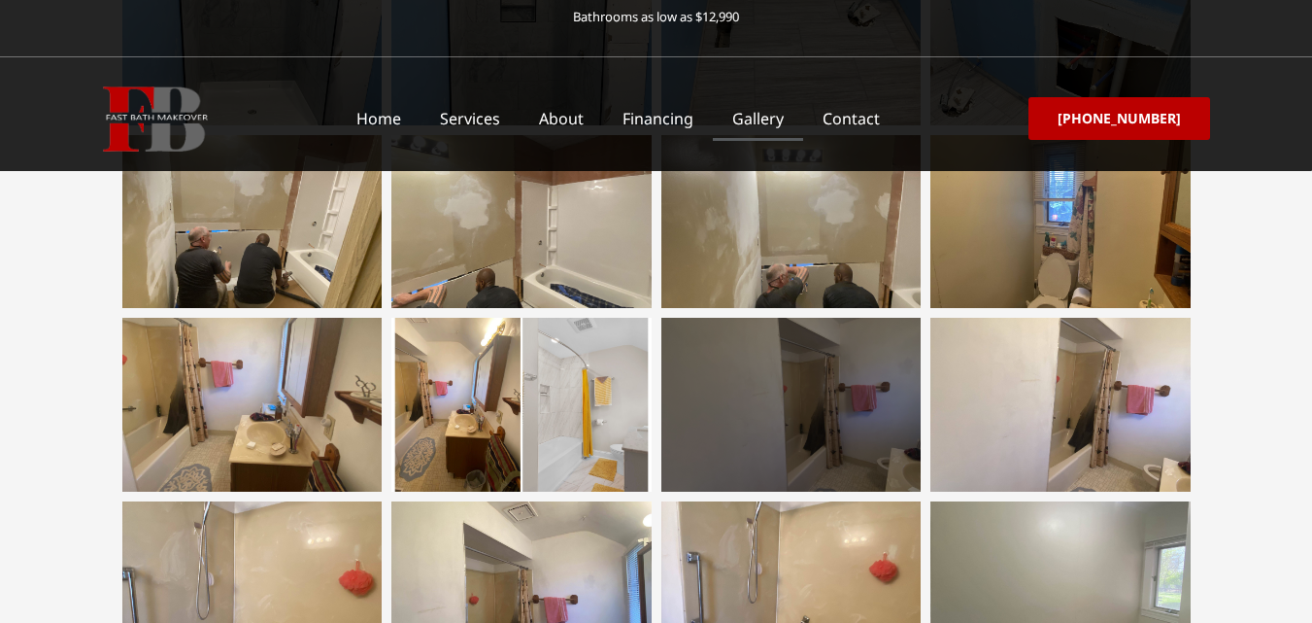
scroll to position [1263, 0]
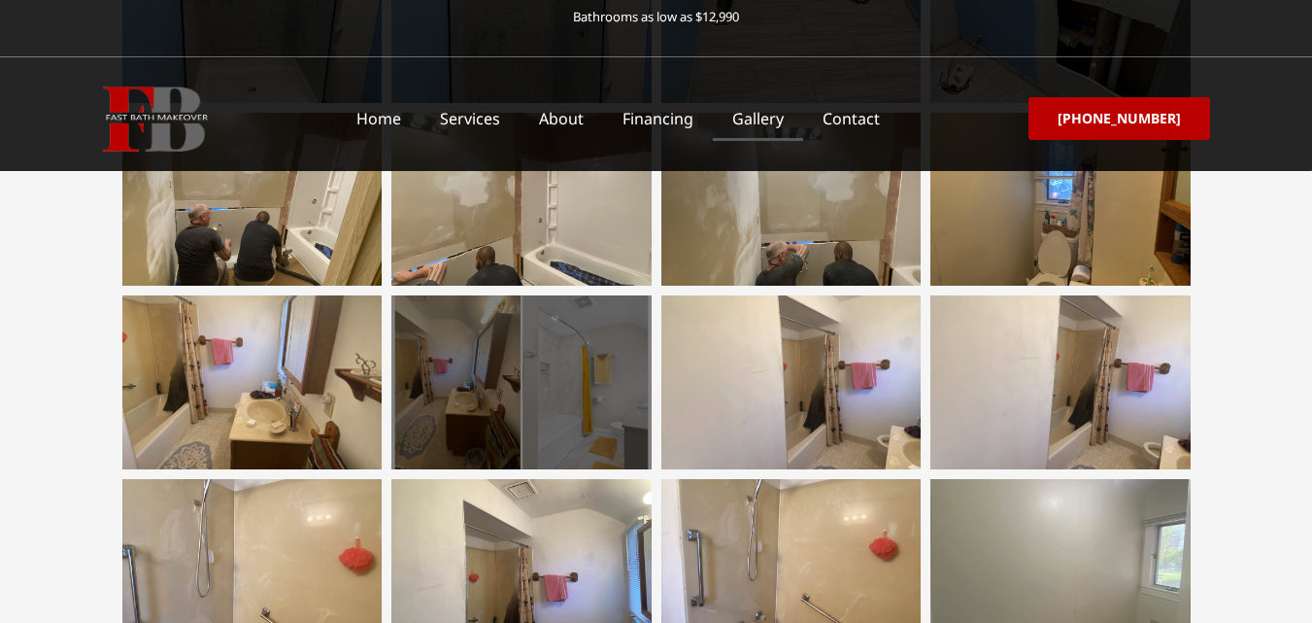
click at [574, 405] on div at bounding box center [521, 381] width 260 height 173
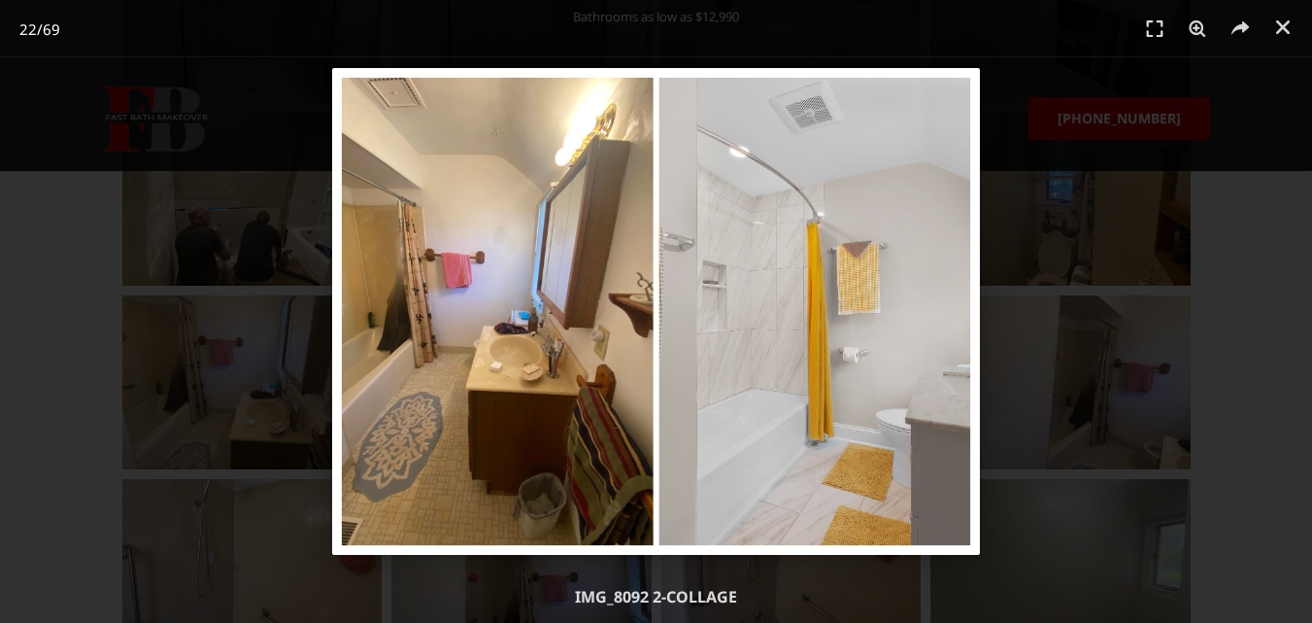
click at [823, 405] on img "22 / 69" at bounding box center [656, 311] width 649 height 487
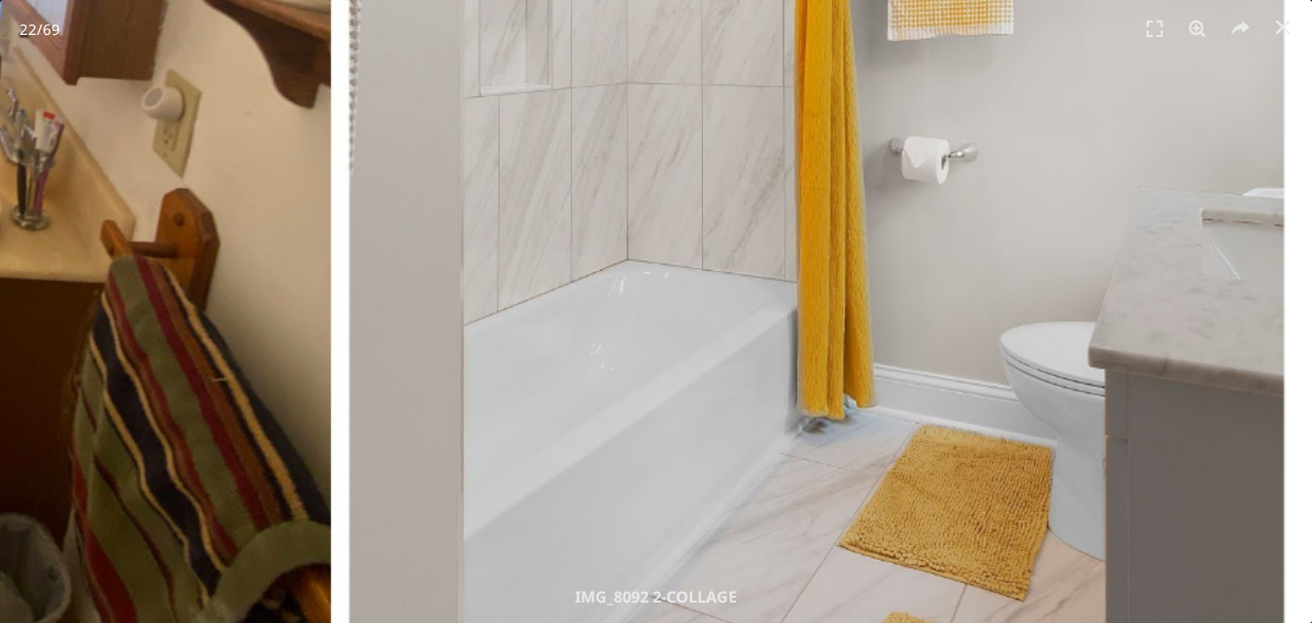
click at [666, 278] on img "22 / 69" at bounding box center [338, 31] width 1945 height 1460
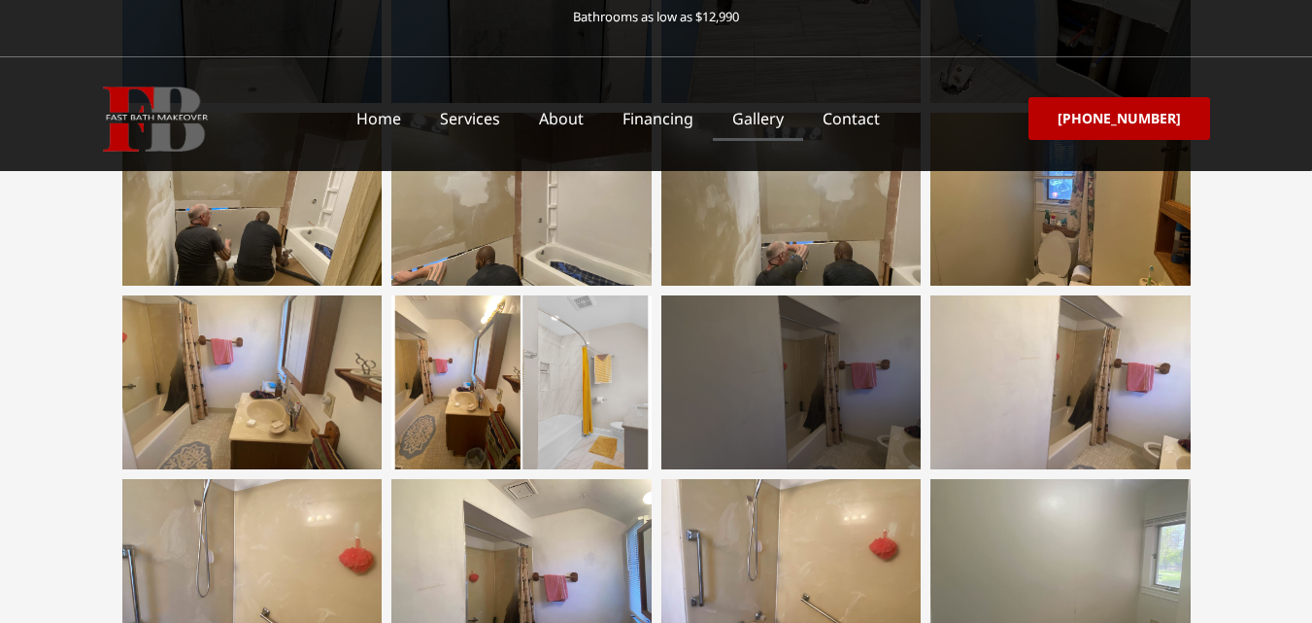
click at [827, 363] on div at bounding box center [791, 381] width 260 height 173
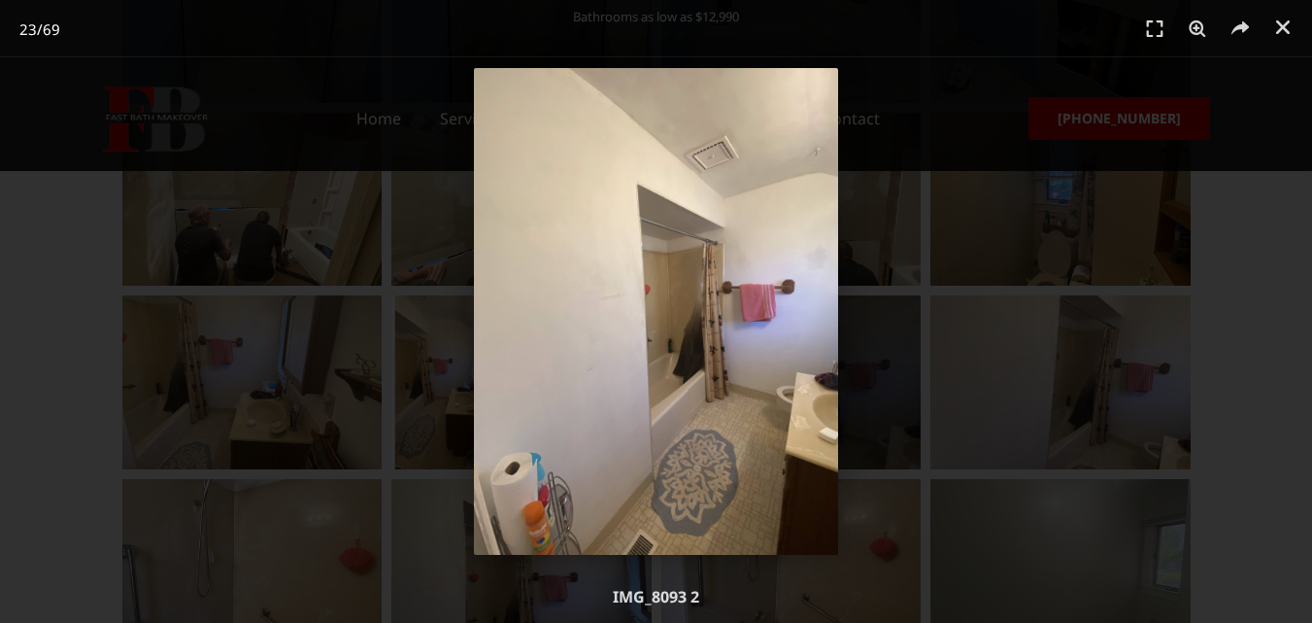
click at [824, 363] on img "23 / 69" at bounding box center [656, 311] width 365 height 487
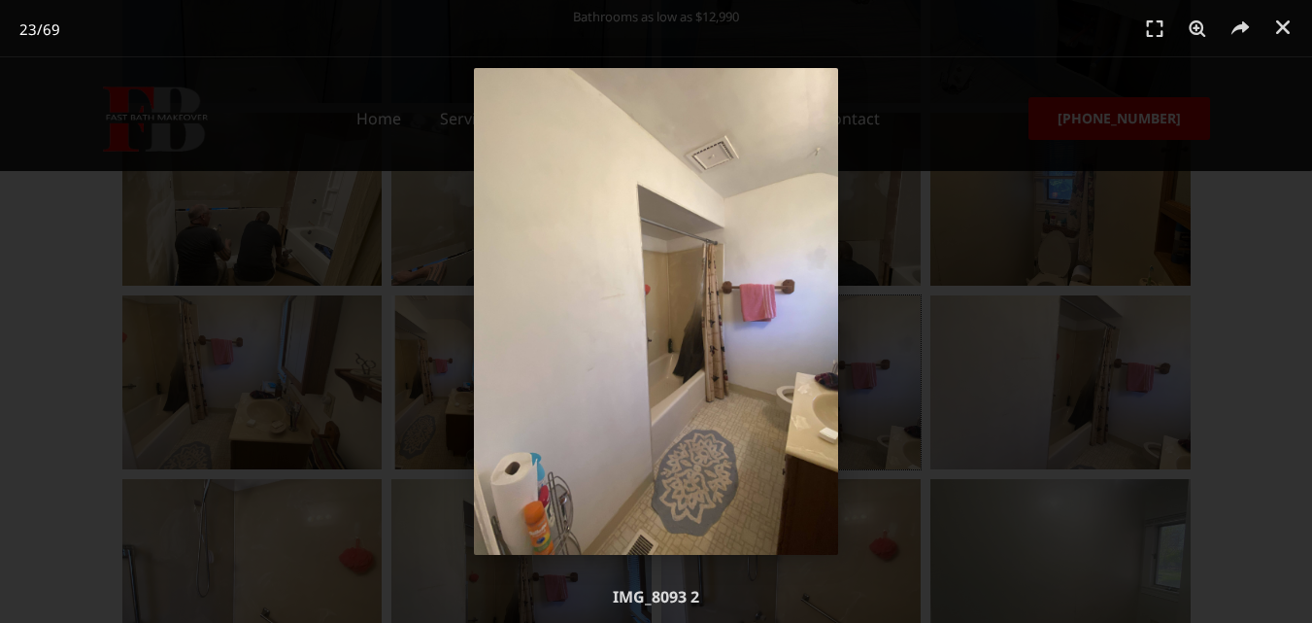
click at [707, 403] on img "23 / 69" at bounding box center [656, 311] width 365 height 487
click at [884, 402] on div "23 / 69" at bounding box center [656, 311] width 1176 height 487
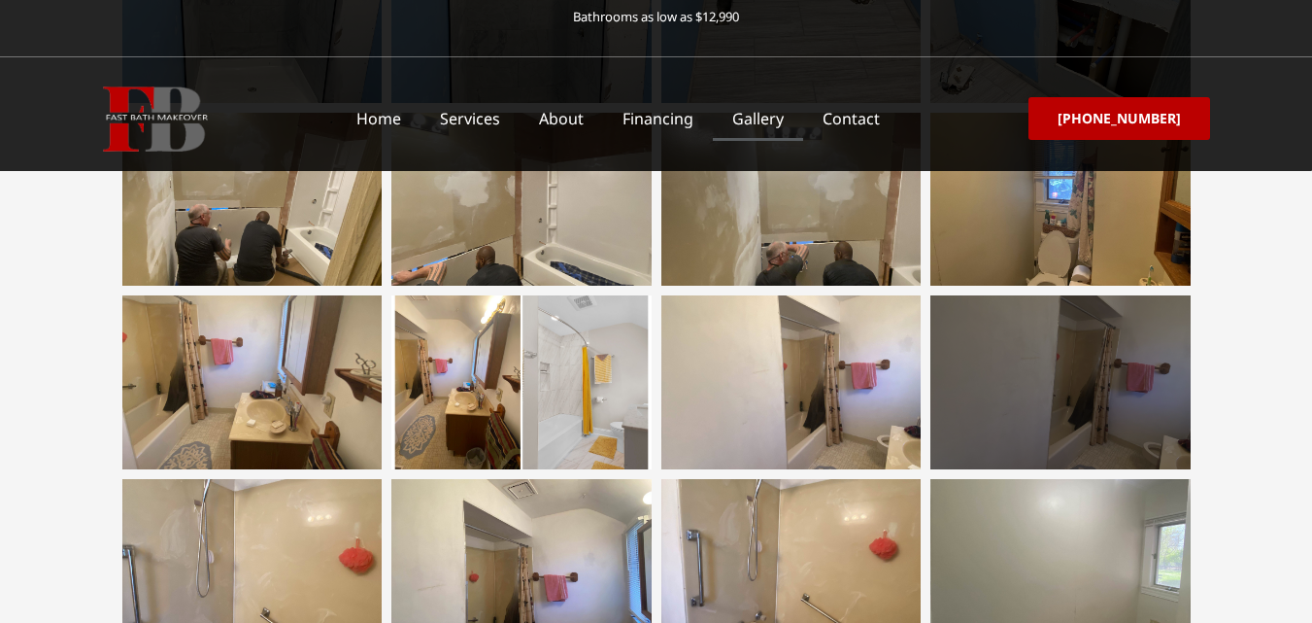
click at [1021, 400] on div at bounding box center [1060, 381] width 260 height 173
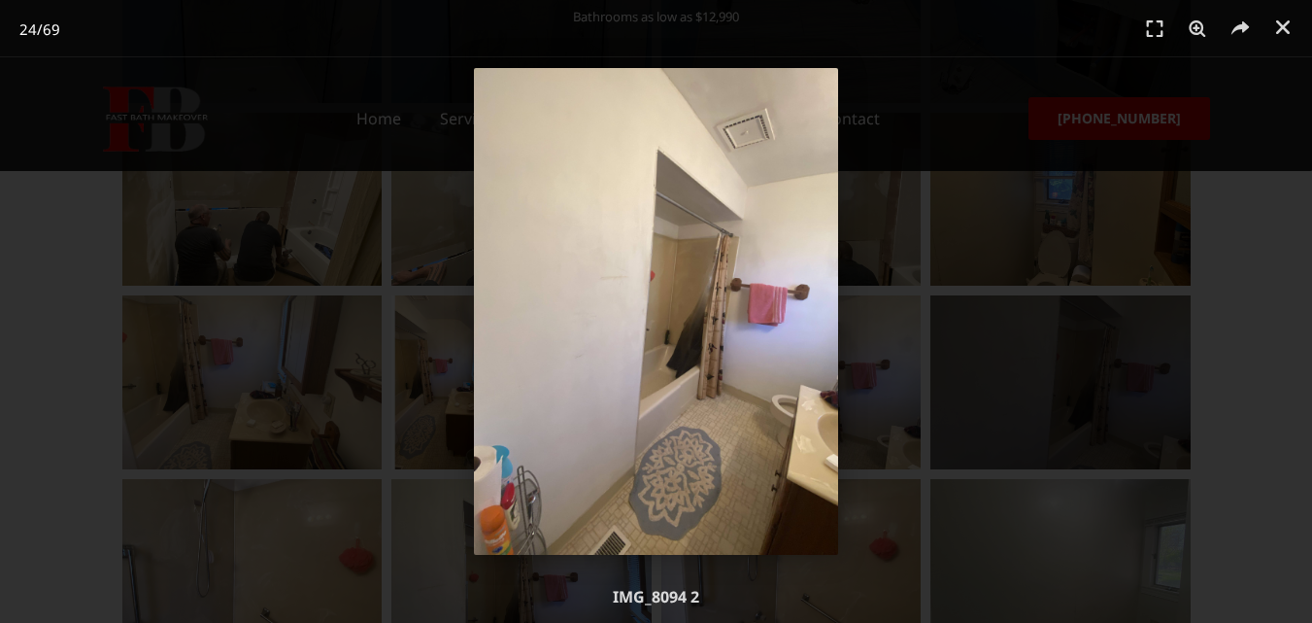
click at [1021, 400] on div "24 / 69" at bounding box center [656, 311] width 1176 height 487
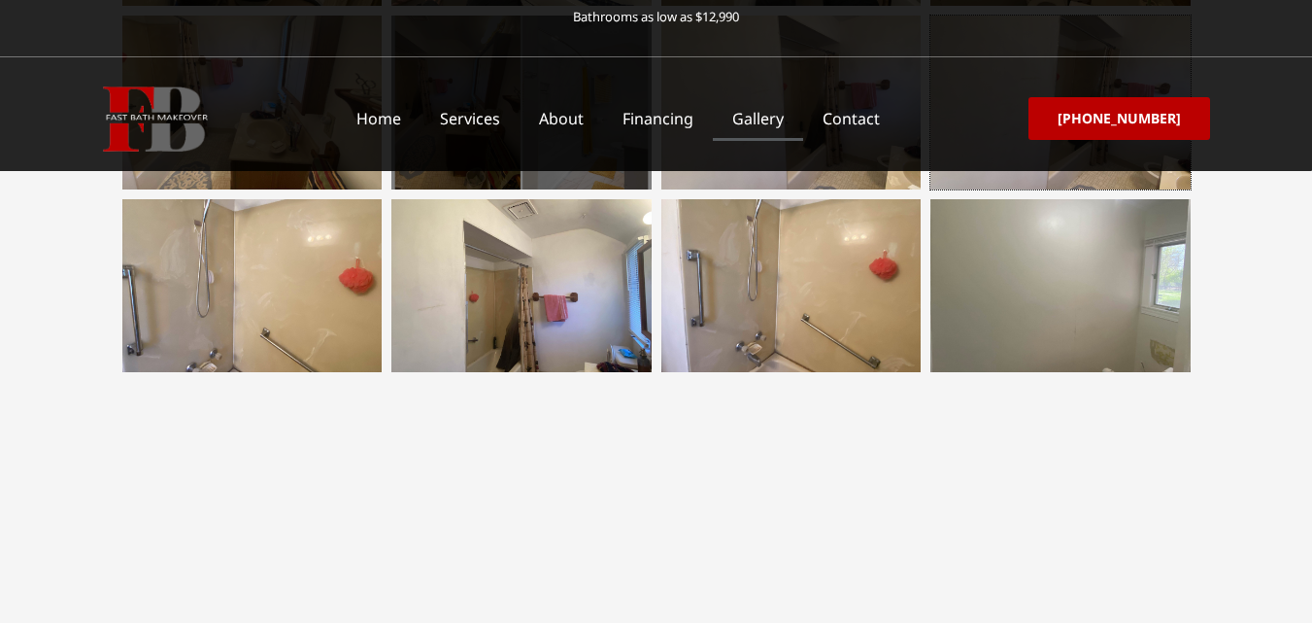
scroll to position [1554, 0]
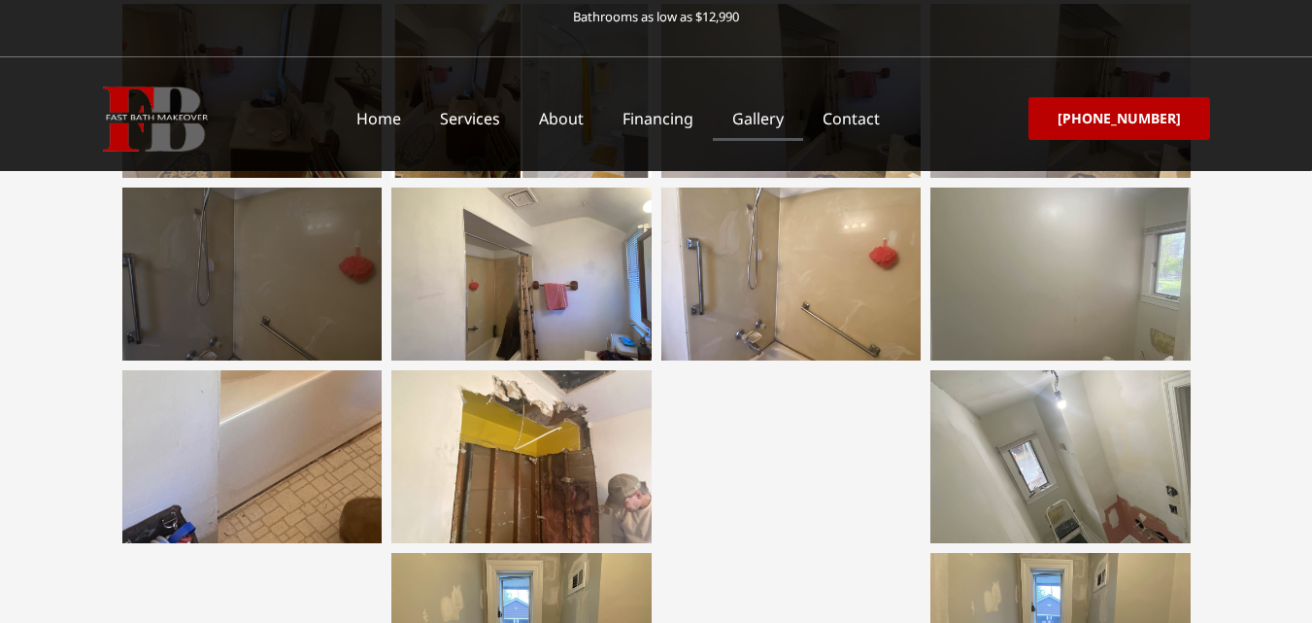
click at [363, 267] on div at bounding box center [252, 273] width 260 height 173
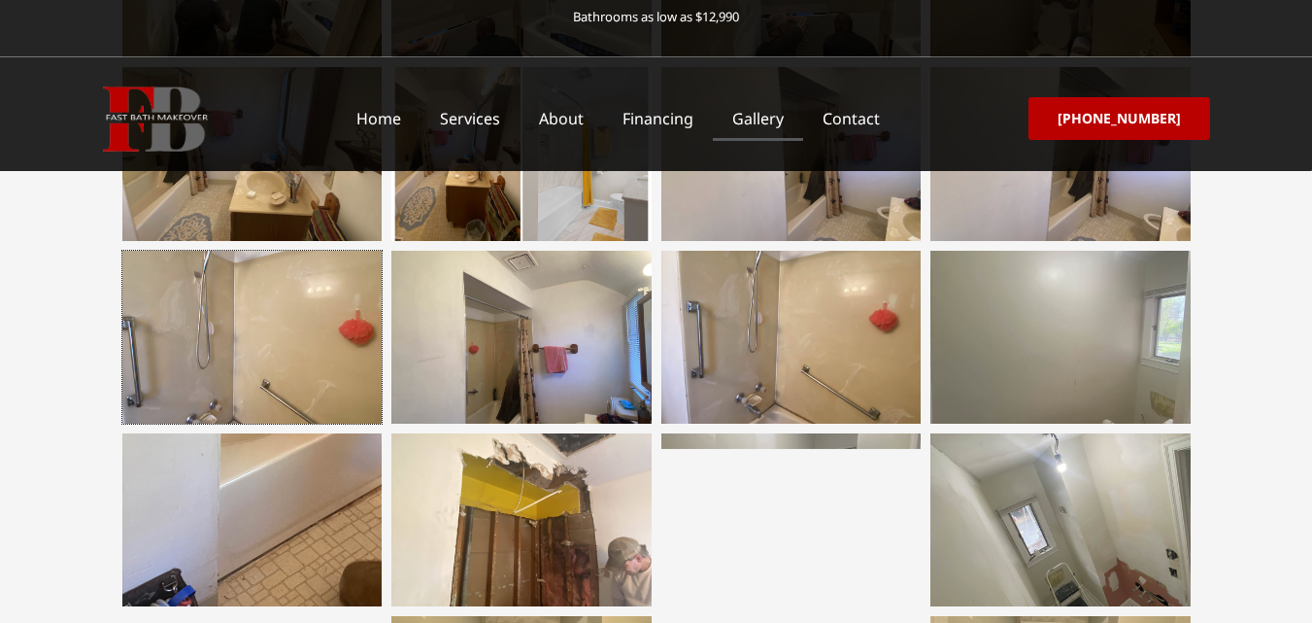
scroll to position [1457, 0]
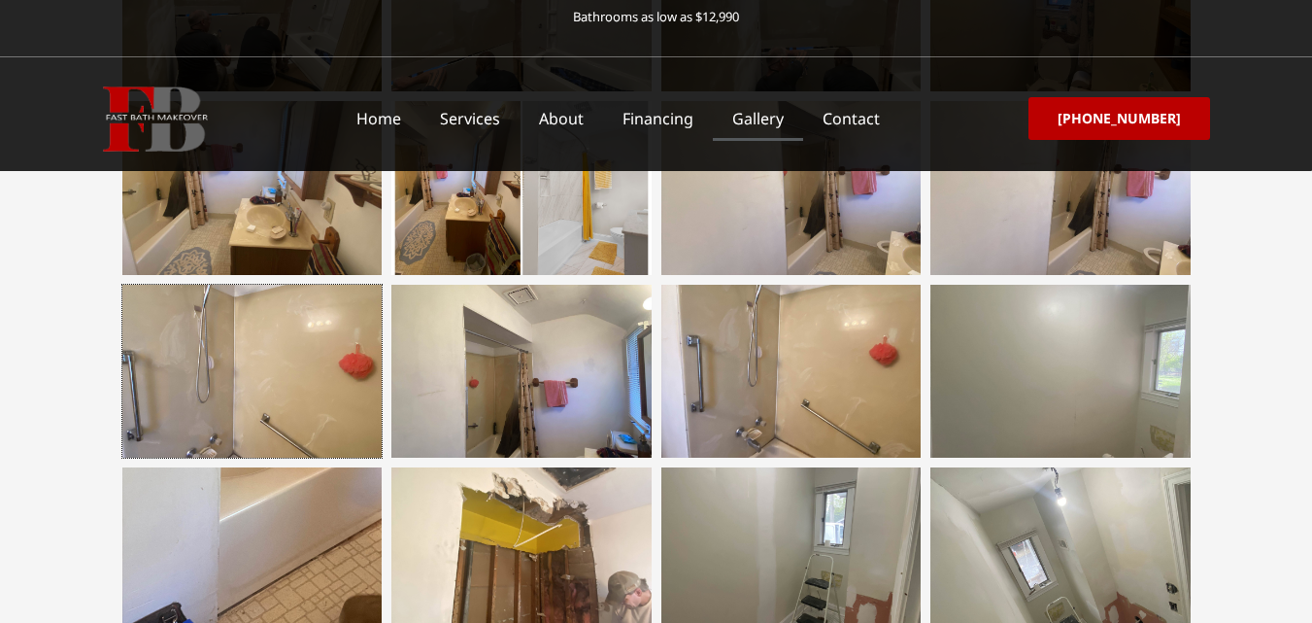
click at [309, 364] on div at bounding box center [252, 371] width 260 height 173
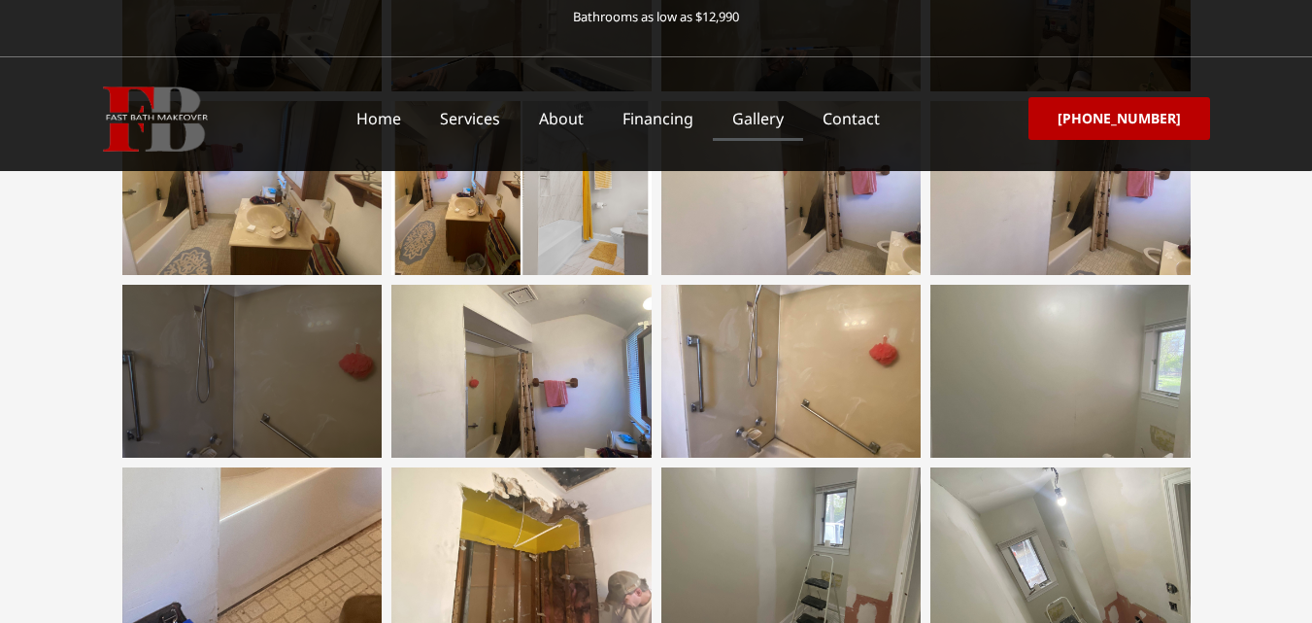
click at [272, 364] on div at bounding box center [252, 371] width 260 height 173
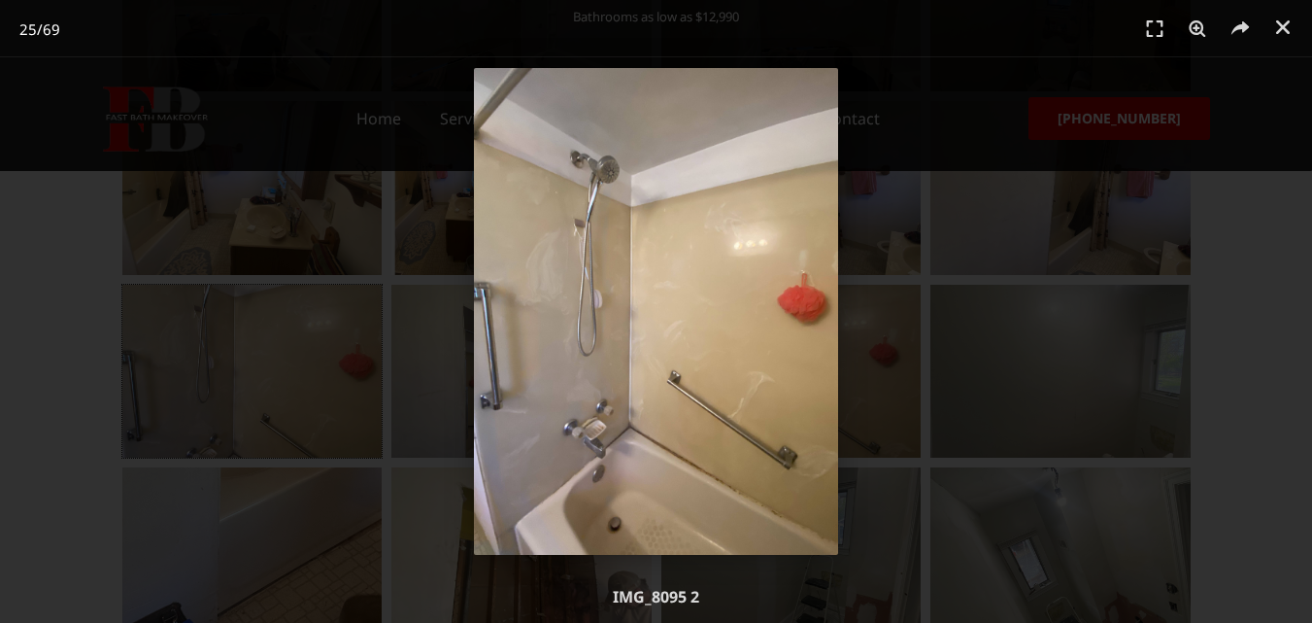
click at [769, 363] on img "25 / 69" at bounding box center [656, 311] width 365 height 487
click at [873, 376] on div "25 / 69" at bounding box center [656, 311] width 1176 height 487
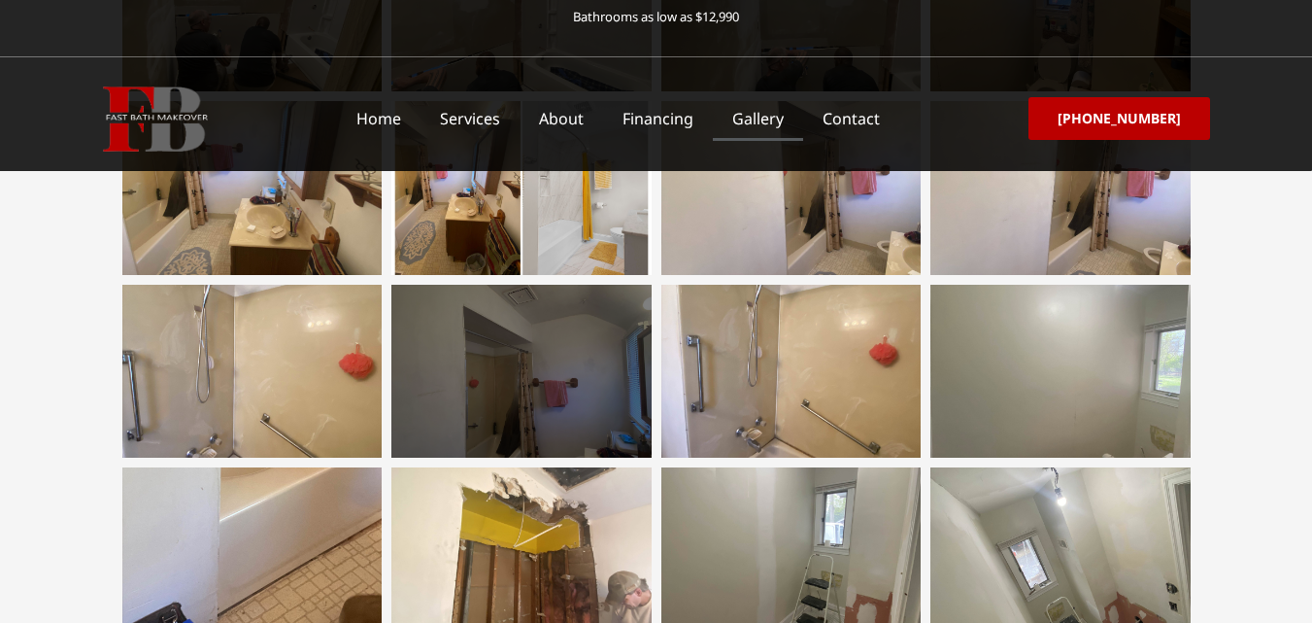
click at [542, 386] on div at bounding box center [521, 371] width 260 height 173
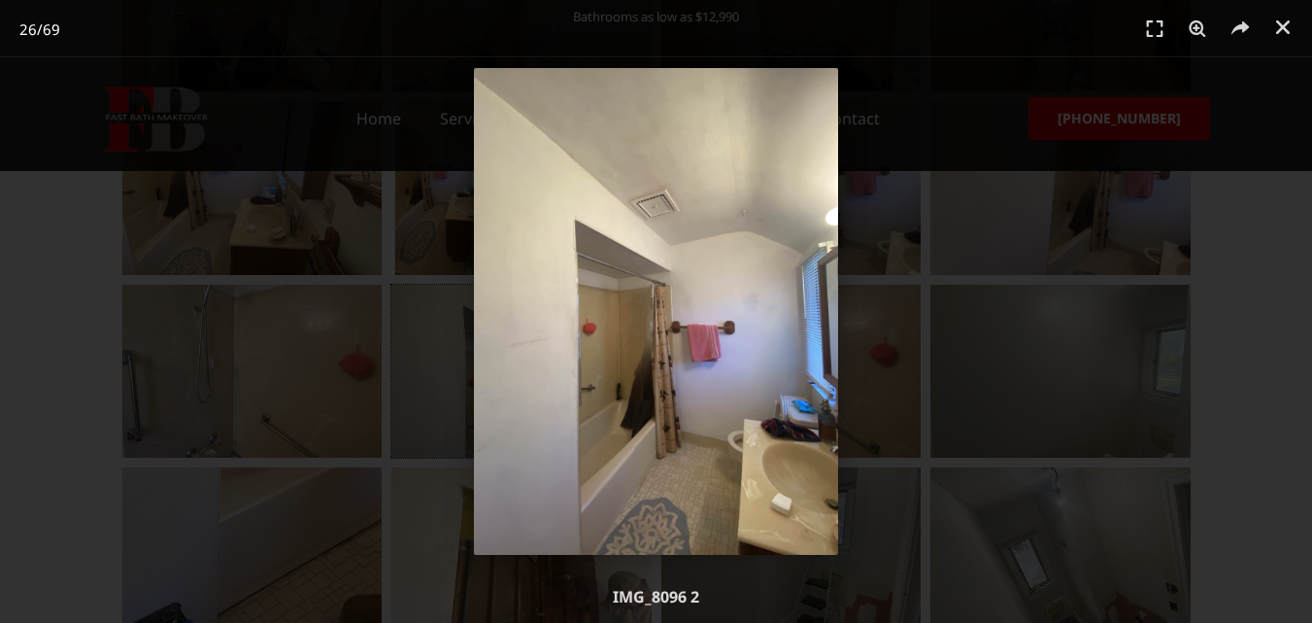
click at [652, 316] on img "26 / 69" at bounding box center [656, 311] width 365 height 487
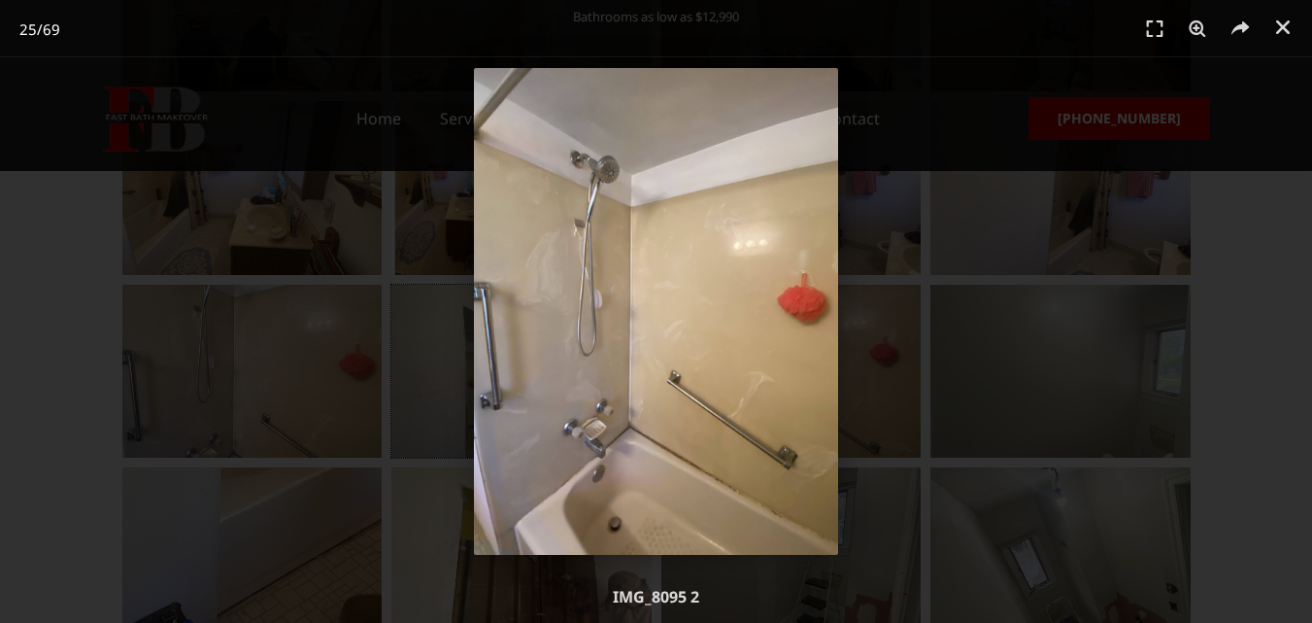
click at [649, 312] on img "25 / 69" at bounding box center [656, 311] width 365 height 487
click at [1112, 350] on div "25 / 69" at bounding box center [656, 311] width 1176 height 487
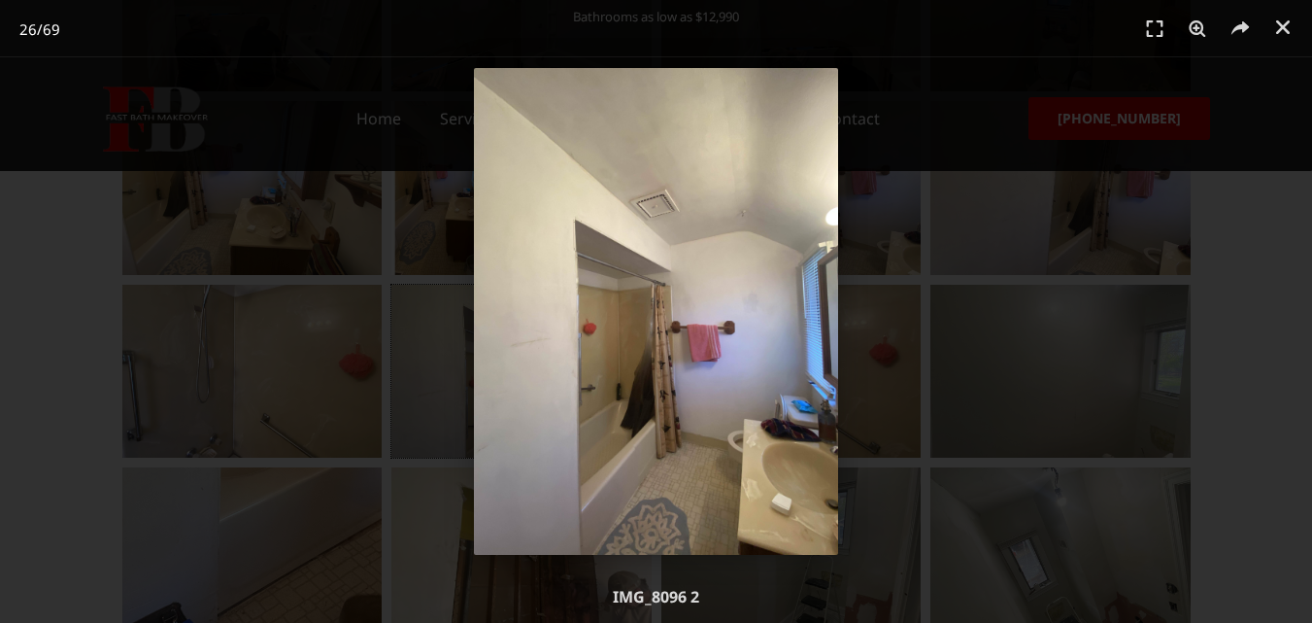
click at [887, 368] on div "26 / 69" at bounding box center [656, 311] width 1176 height 487
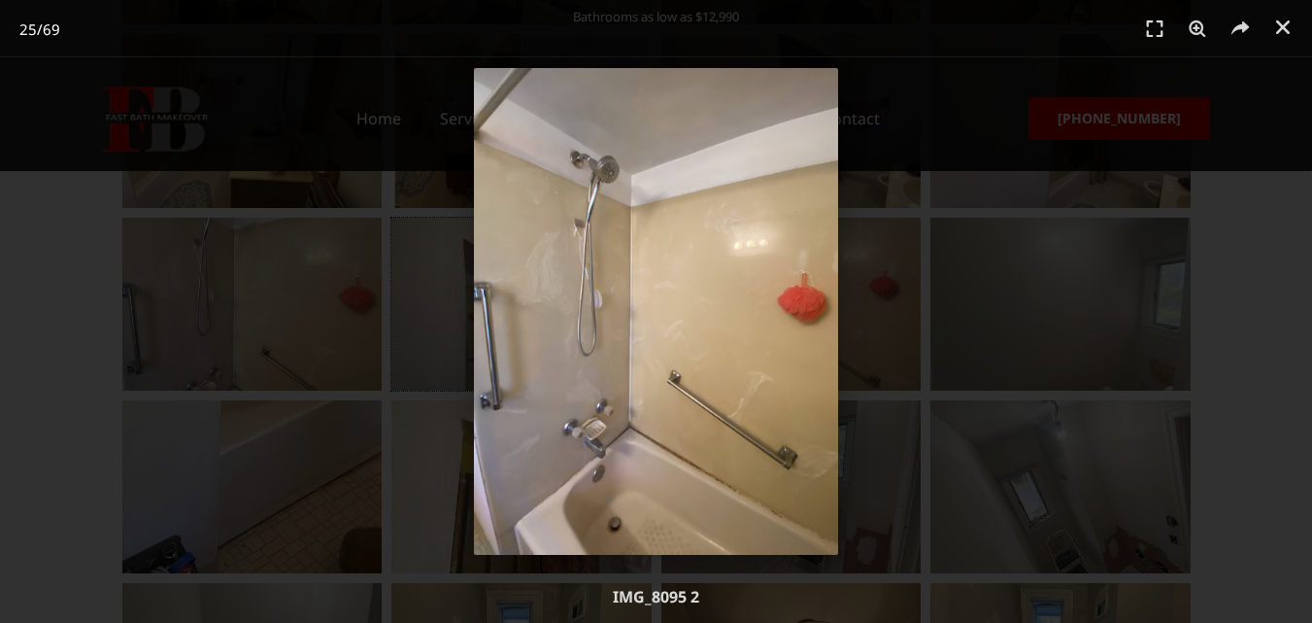
scroll to position [1554, 0]
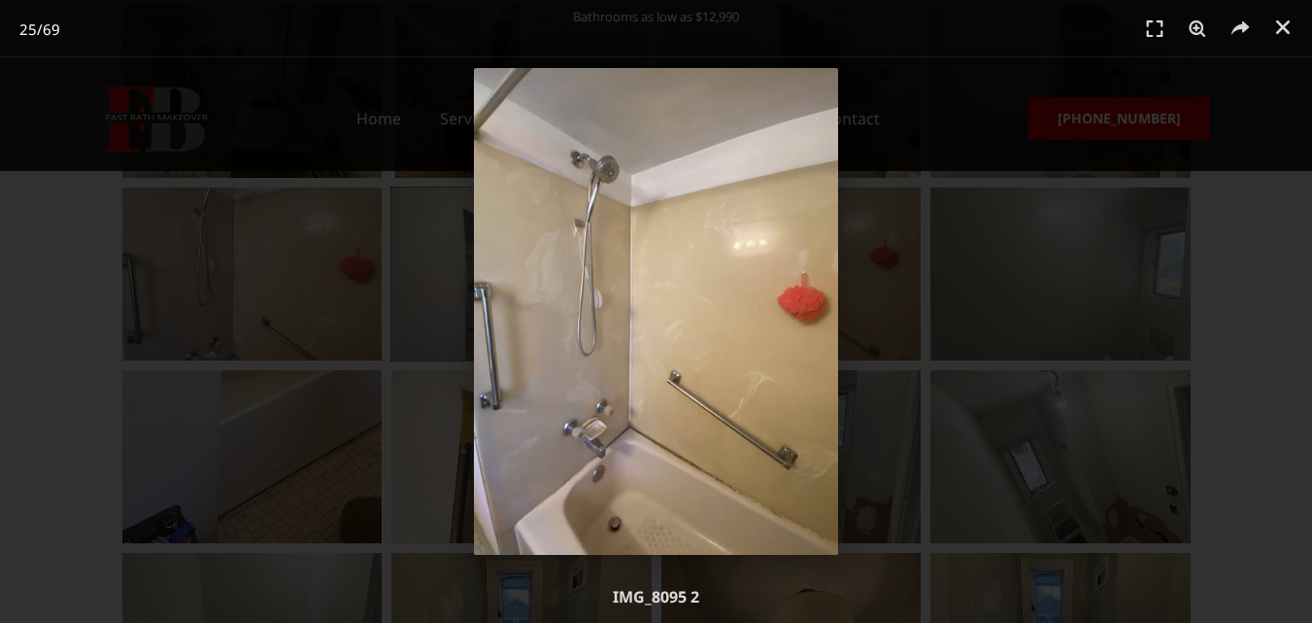
click at [238, 494] on div "25 / 69" at bounding box center [656, 311] width 1176 height 487
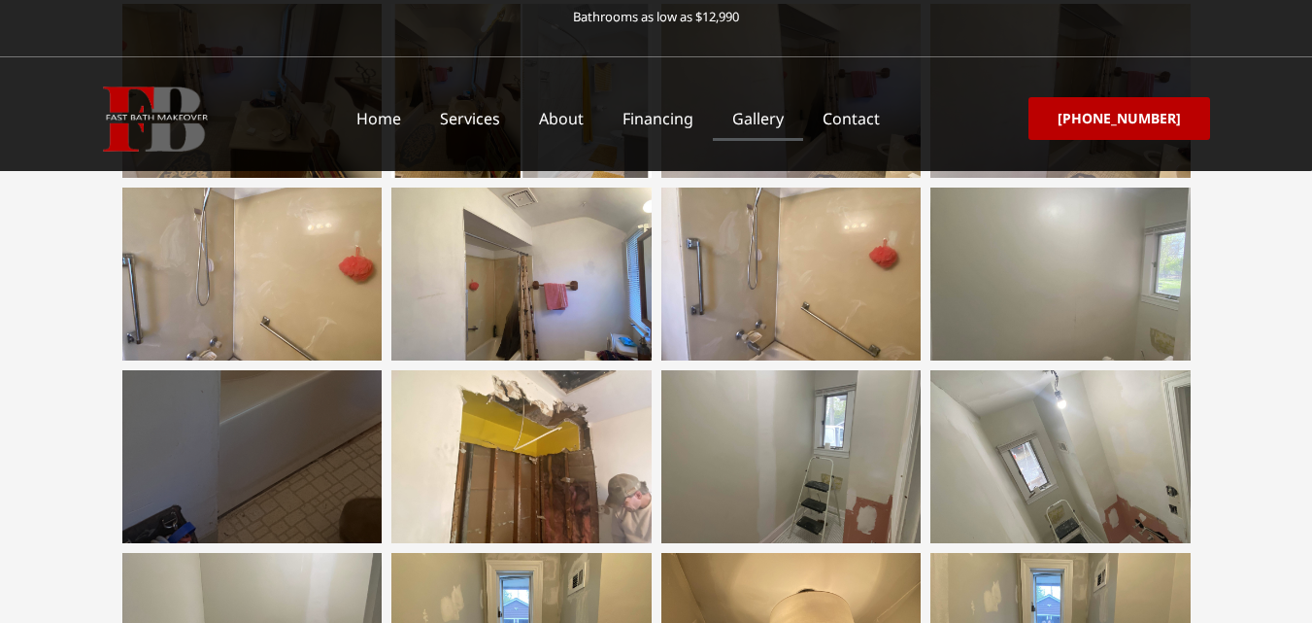
click at [246, 491] on div at bounding box center [252, 456] width 260 height 173
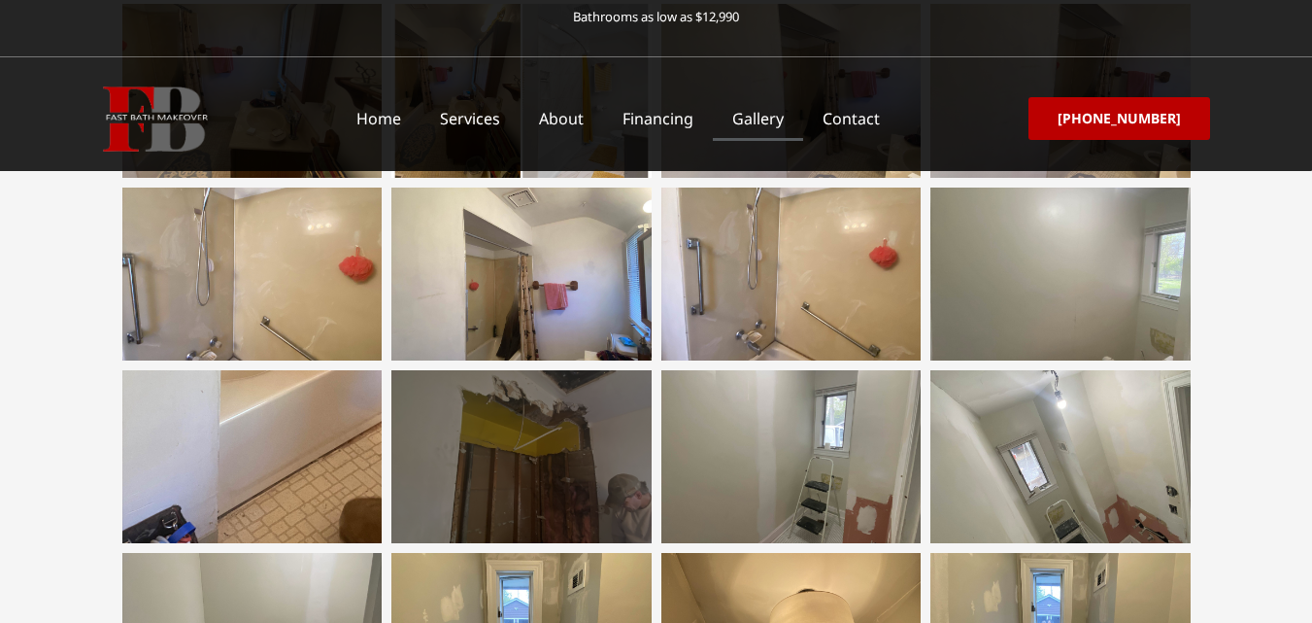
click at [571, 483] on div at bounding box center [521, 456] width 260 height 173
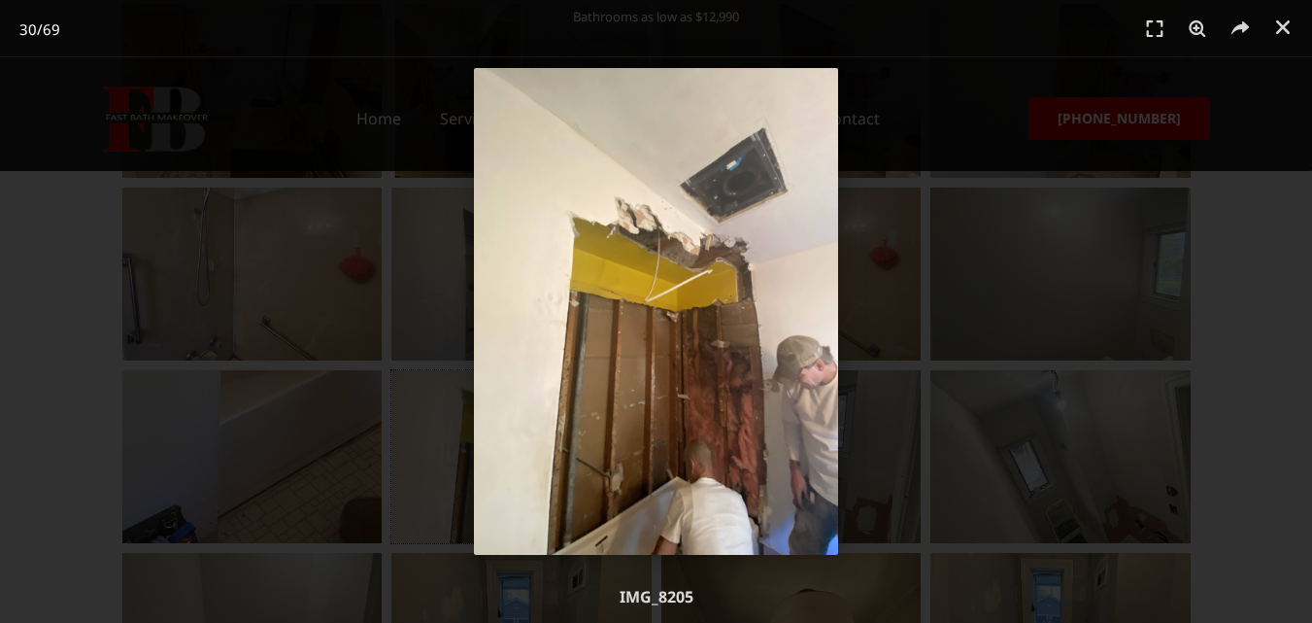
click at [456, 456] on div "30 / 69" at bounding box center [656, 311] width 1176 height 487
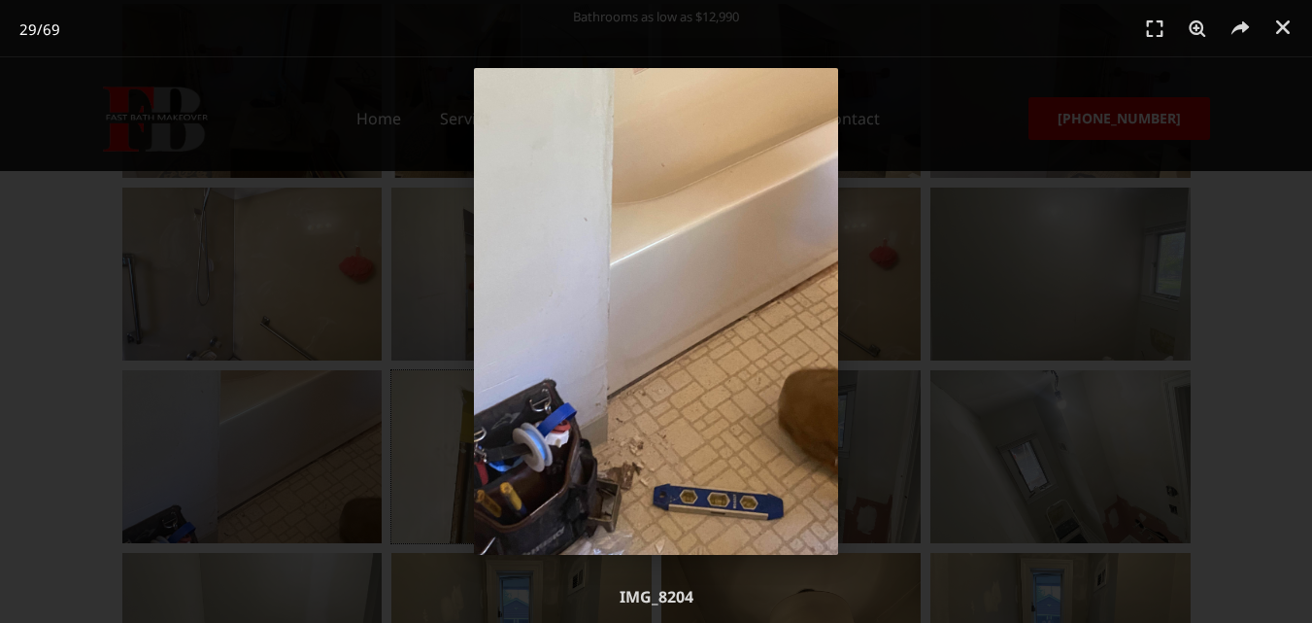
click at [887, 474] on div "29 / 69" at bounding box center [656, 311] width 1176 height 487
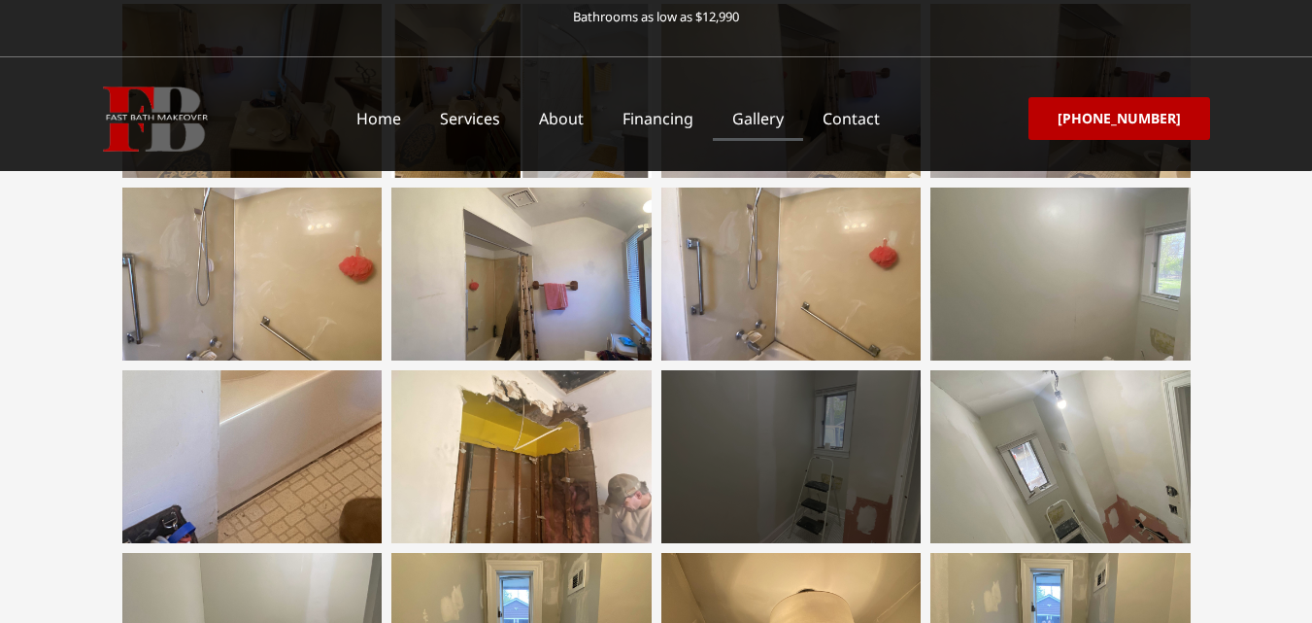
click at [808, 469] on div at bounding box center [791, 456] width 260 height 173
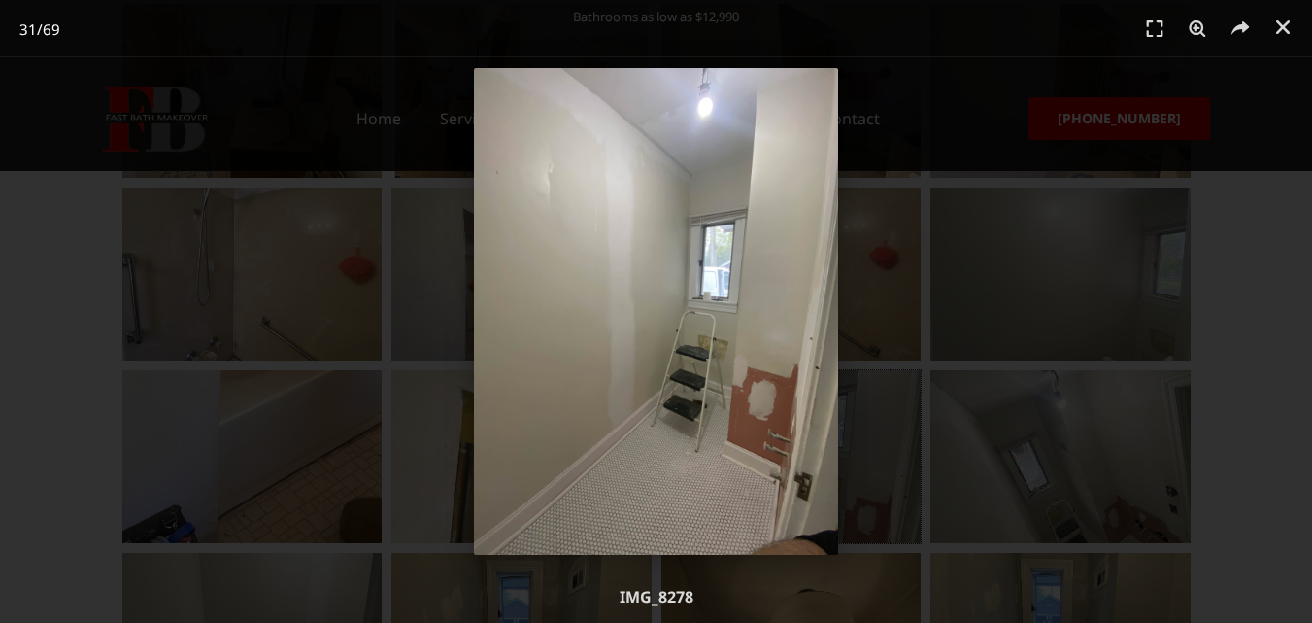
click at [984, 479] on div "31 / 69" at bounding box center [656, 311] width 1176 height 487
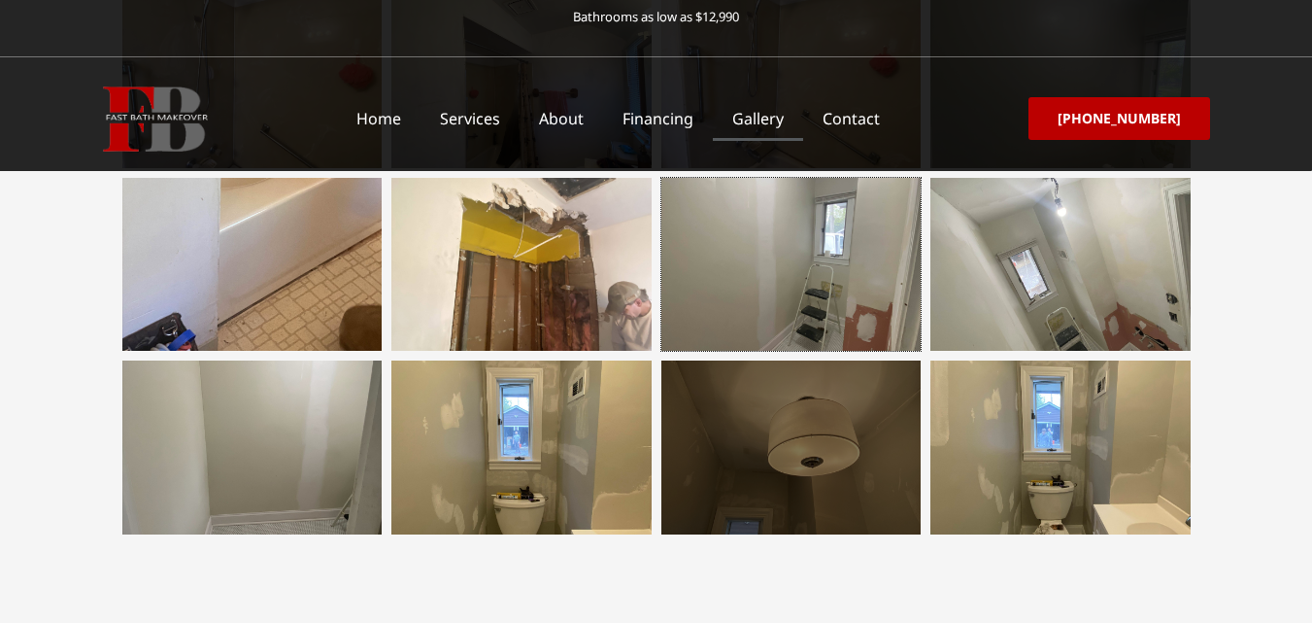
scroll to position [1748, 0]
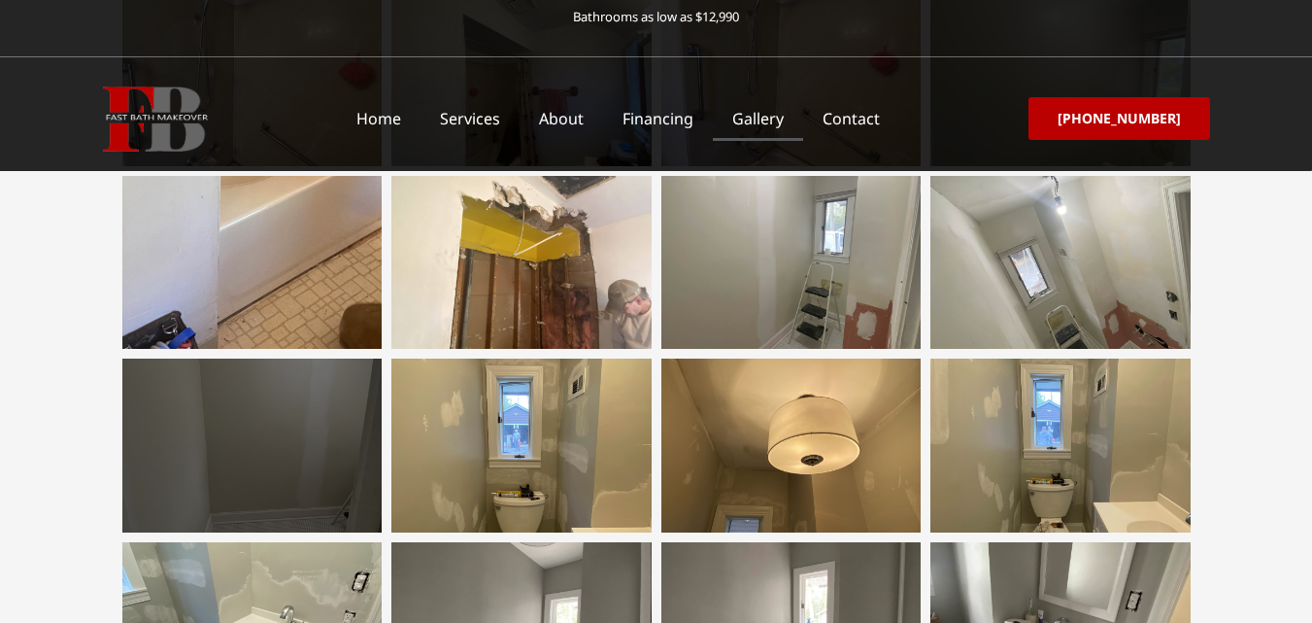
click at [331, 449] on div at bounding box center [252, 444] width 260 height 173
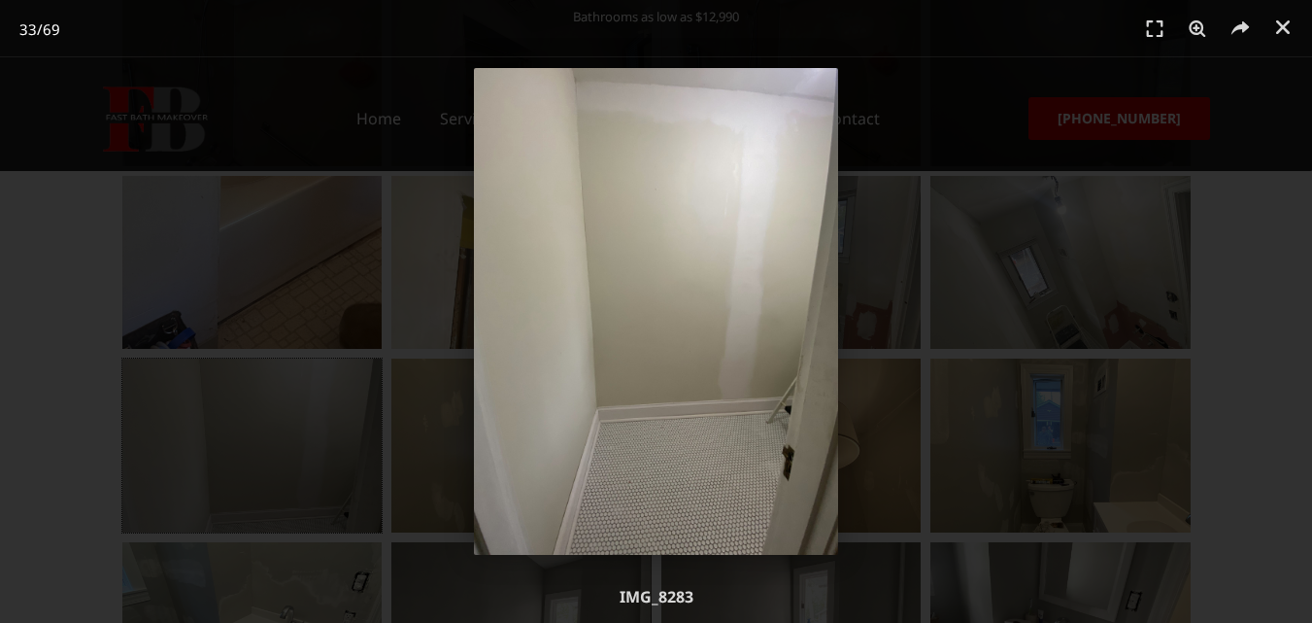
click at [421, 472] on div "33 / 69" at bounding box center [656, 311] width 1176 height 487
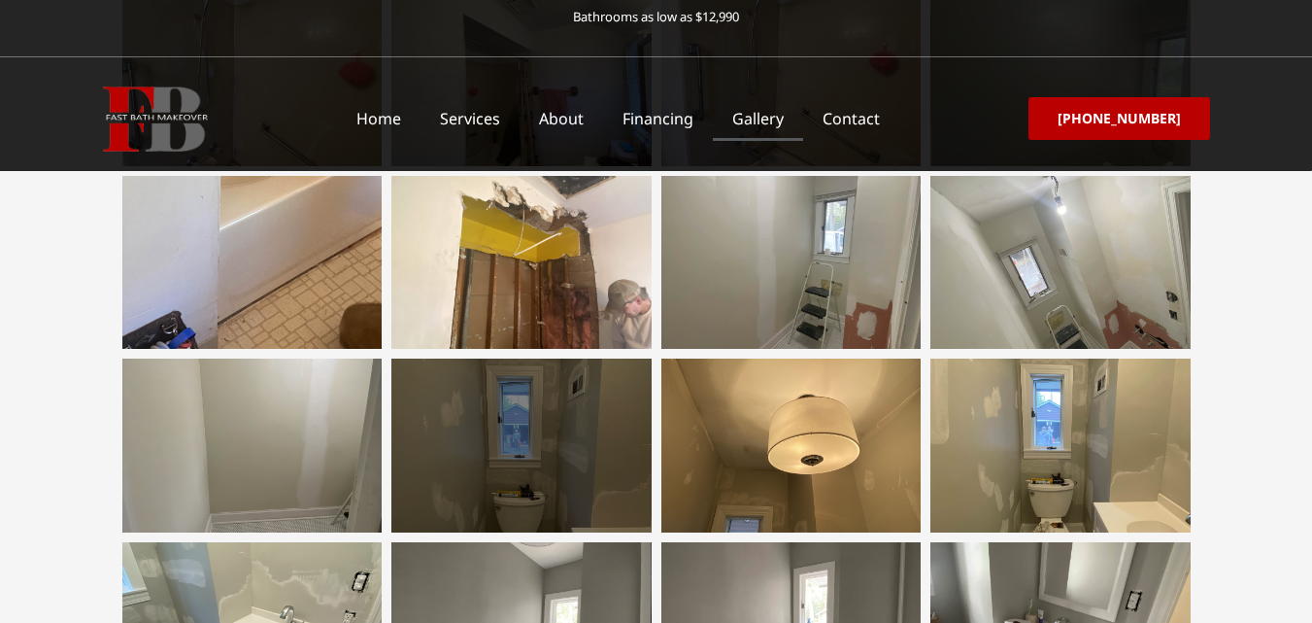
click at [492, 472] on div at bounding box center [521, 444] width 260 height 173
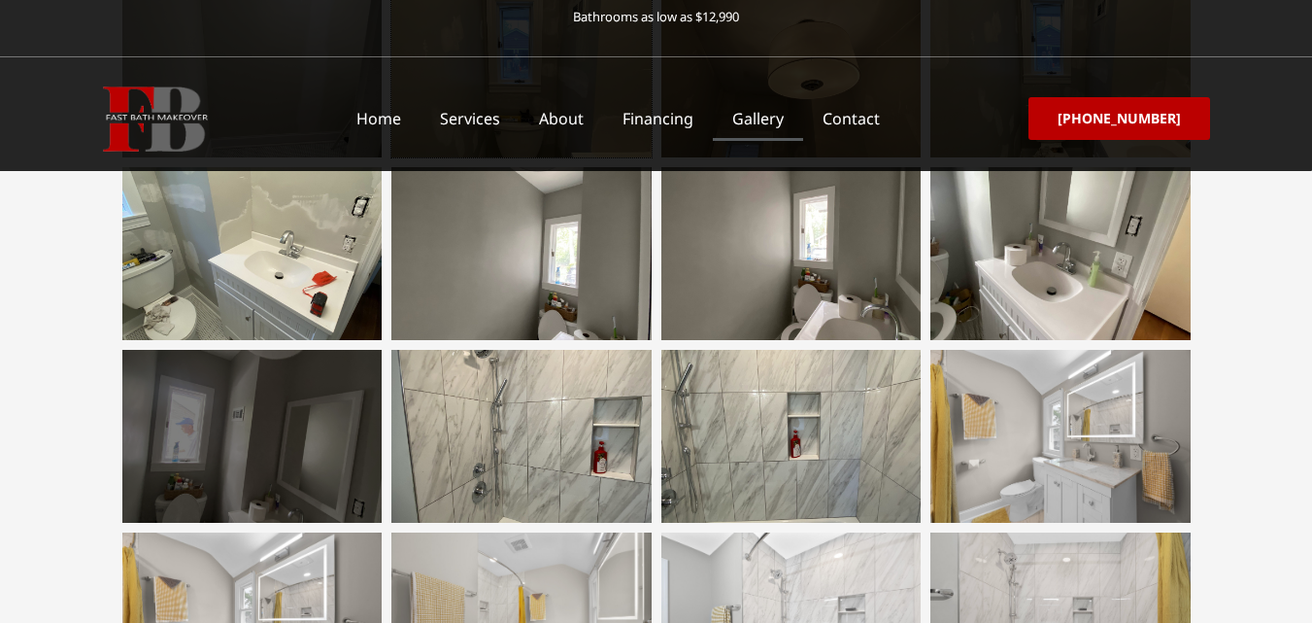
scroll to position [2137, 0]
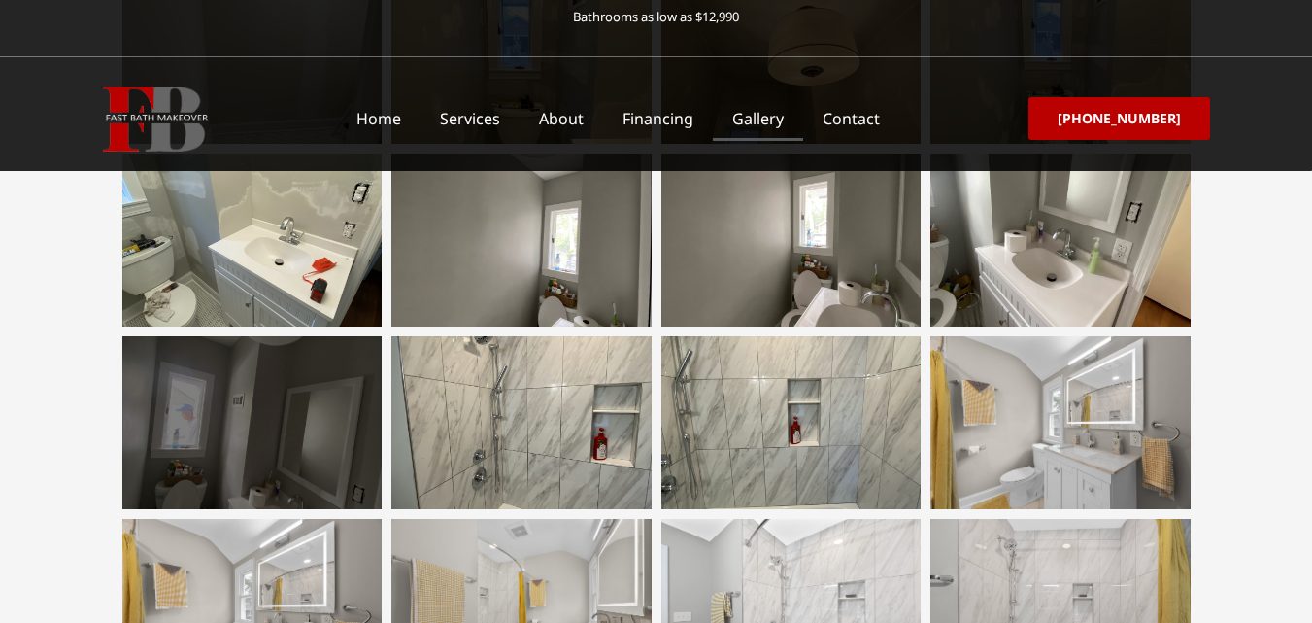
click at [319, 427] on div at bounding box center [252, 422] width 260 height 173
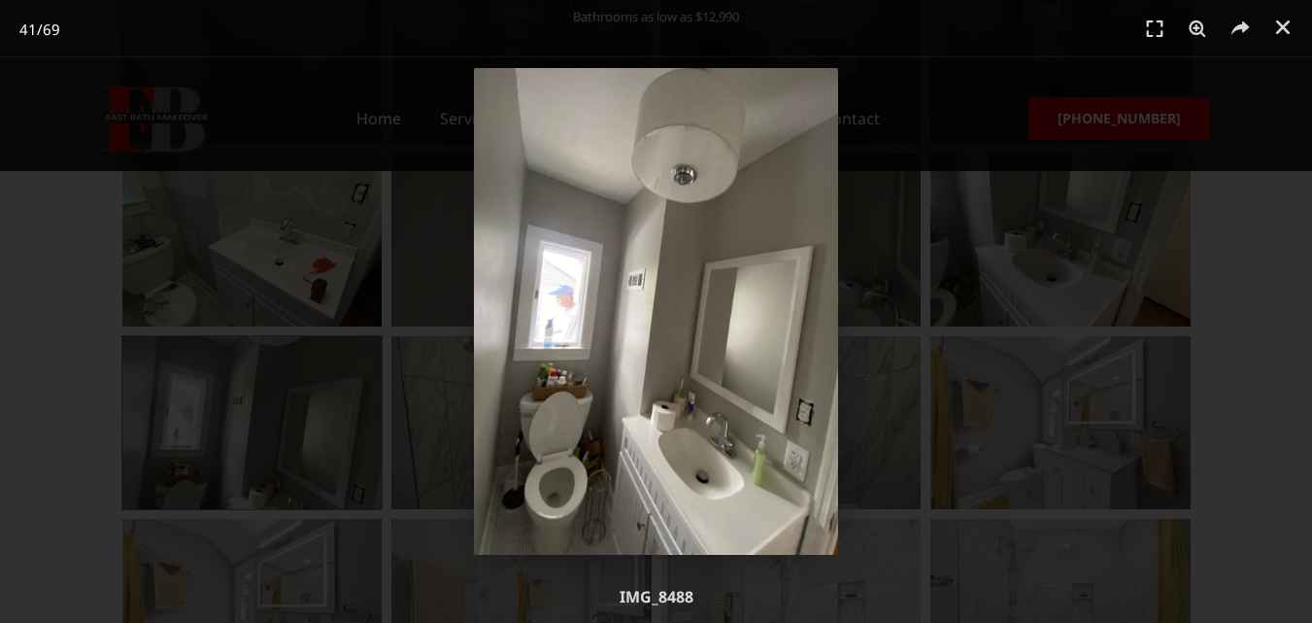
click at [457, 442] on div "41 / 69" at bounding box center [656, 311] width 1176 height 487
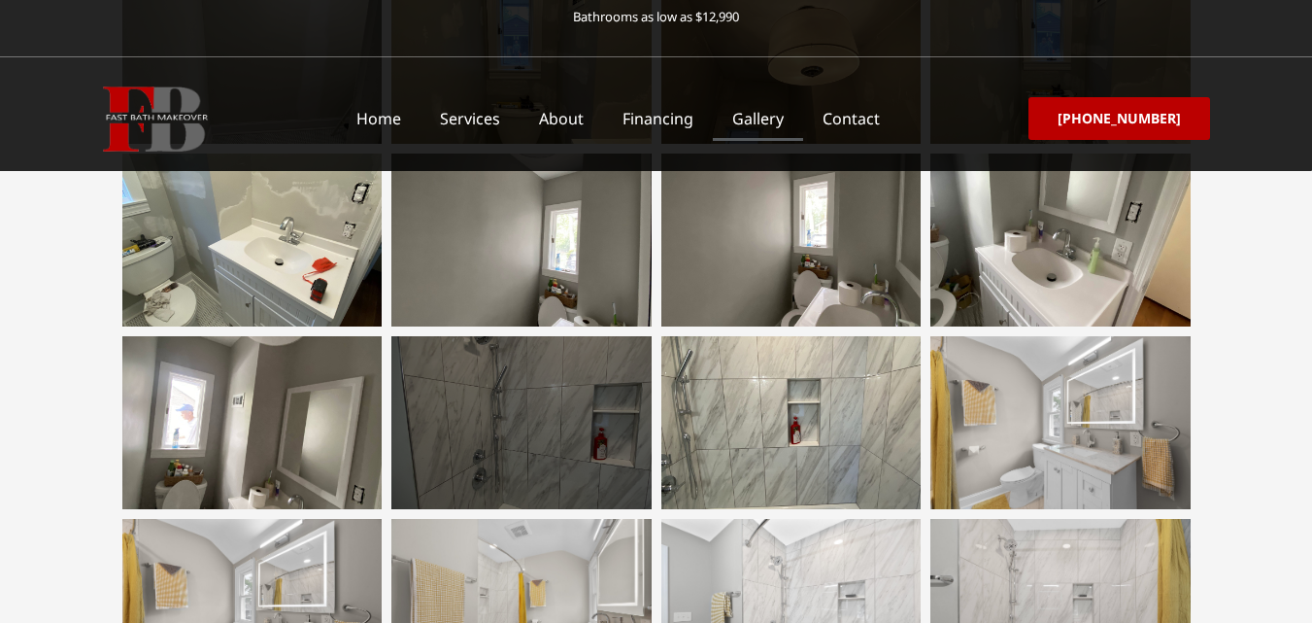
click at [552, 432] on div at bounding box center [521, 422] width 260 height 173
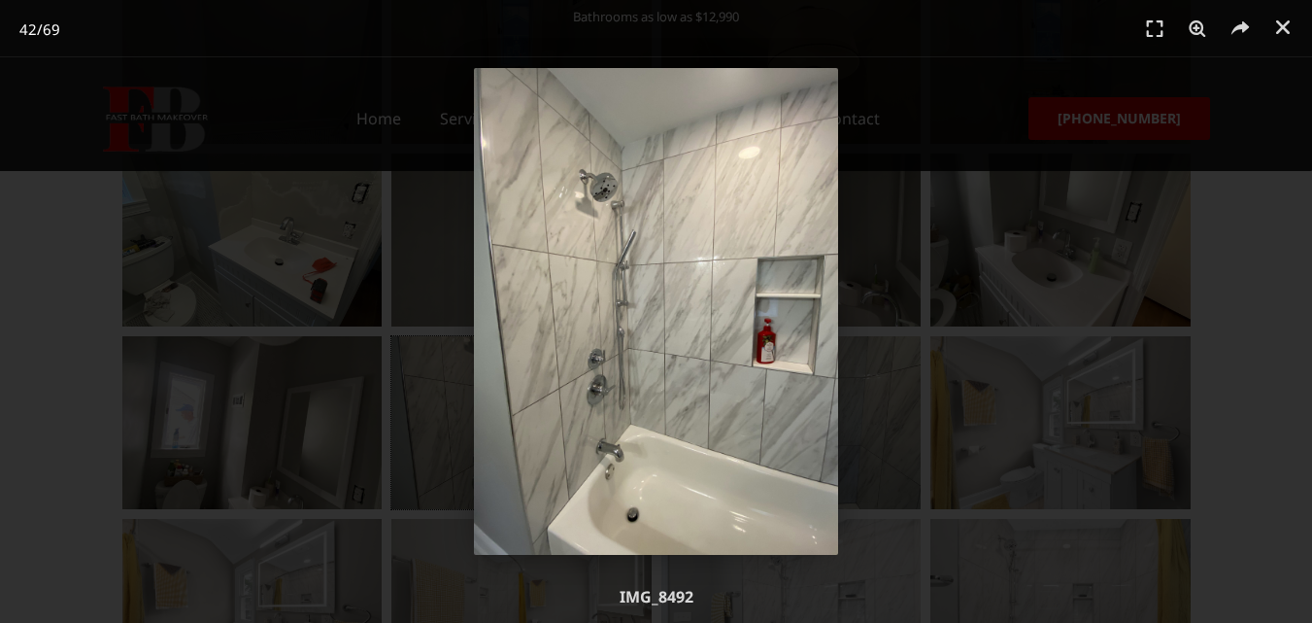
click at [730, 343] on img "42 / 69" at bounding box center [656, 311] width 365 height 487
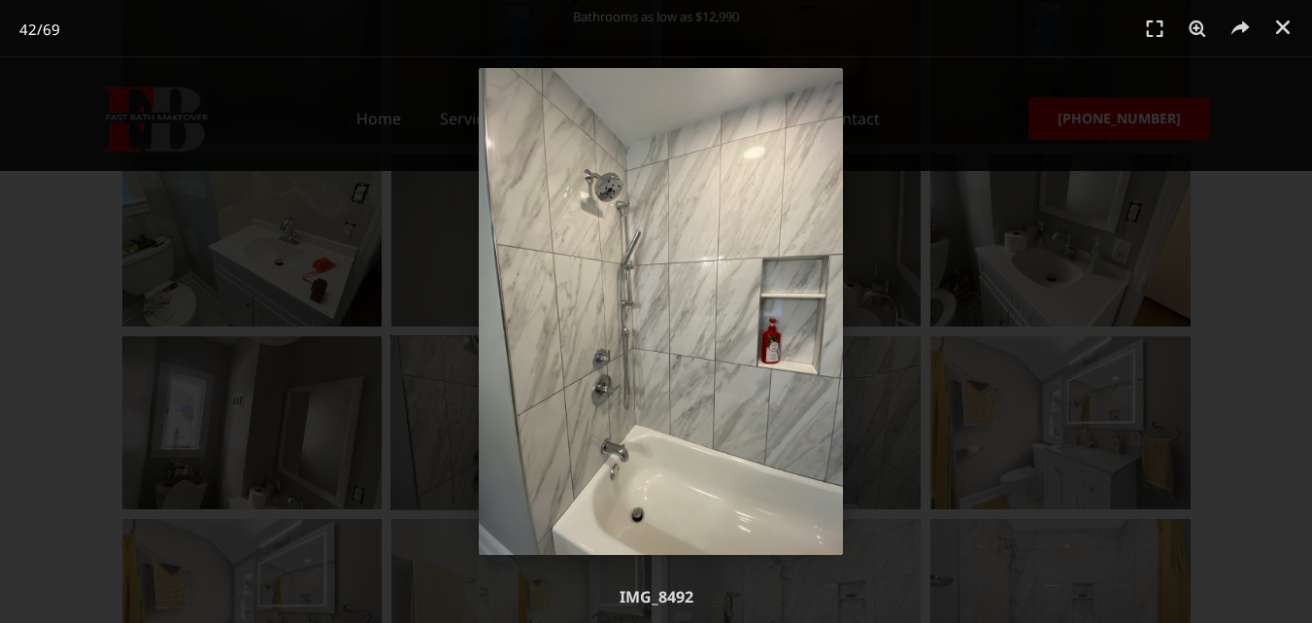
click at [735, 345] on img "42 / 69" at bounding box center [661, 311] width 365 height 487
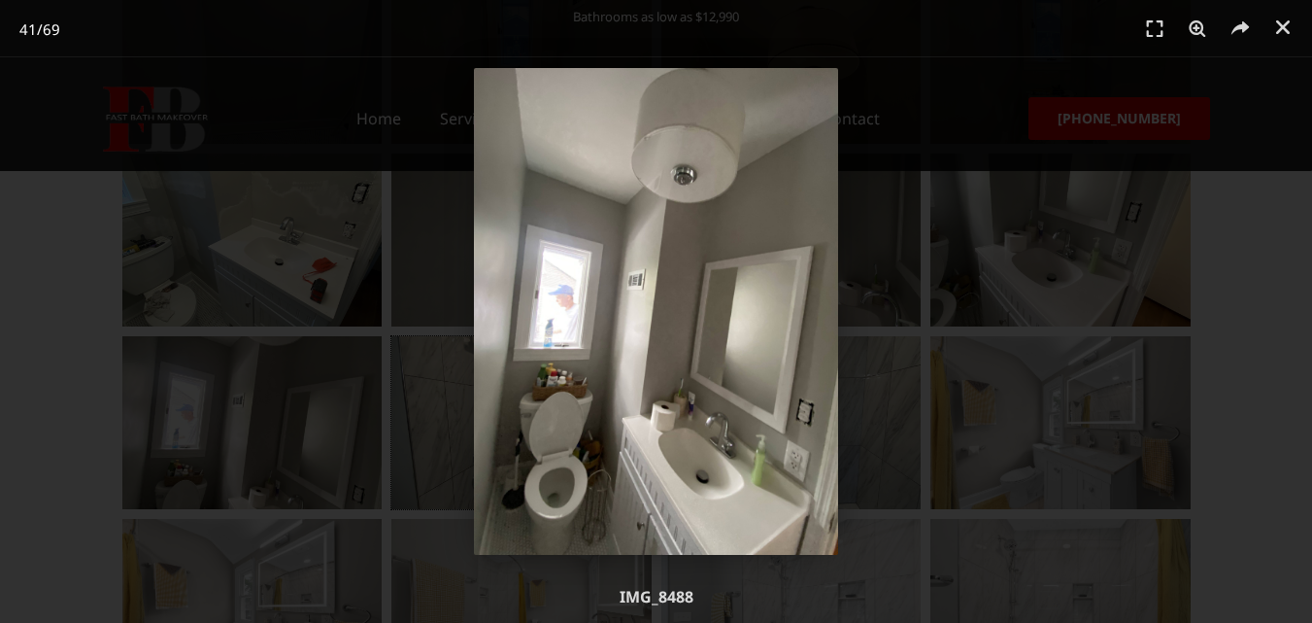
click at [464, 449] on div "41 / 69" at bounding box center [656, 311] width 1176 height 487
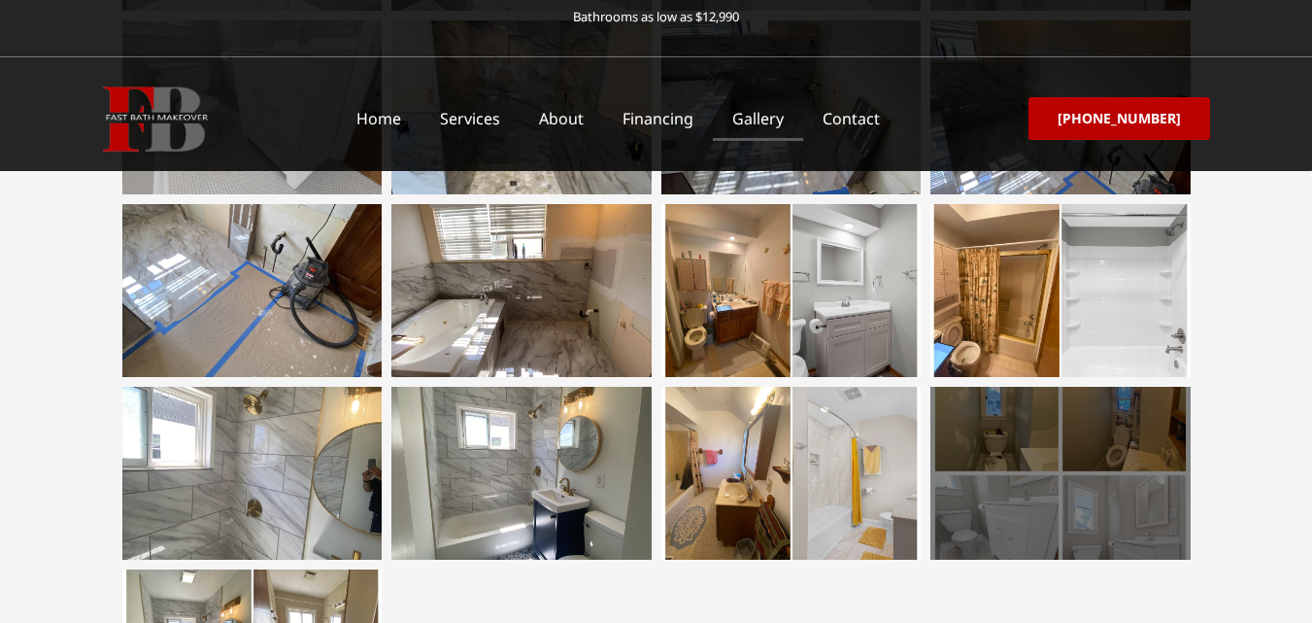
scroll to position [3205, 0]
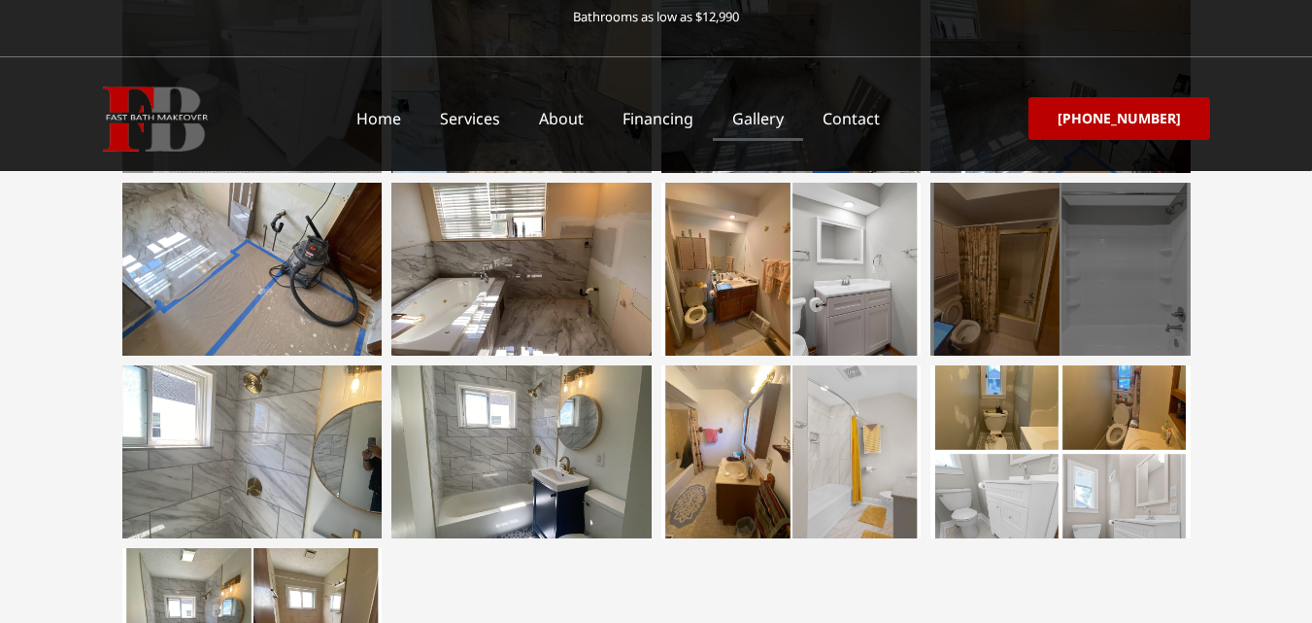
click at [1114, 285] on div at bounding box center [1060, 269] width 260 height 173
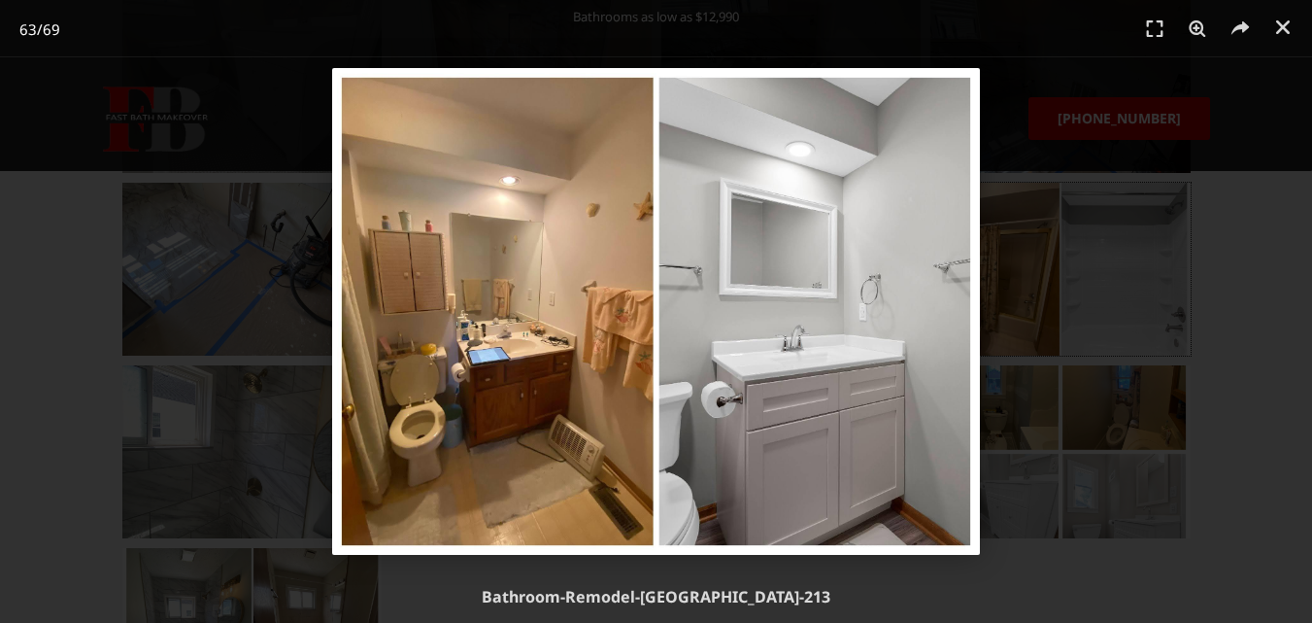
click at [897, 485] on img "63 / 69" at bounding box center [656, 311] width 649 height 487
click at [887, 342] on img "63 / 69" at bounding box center [655, 311] width 649 height 487
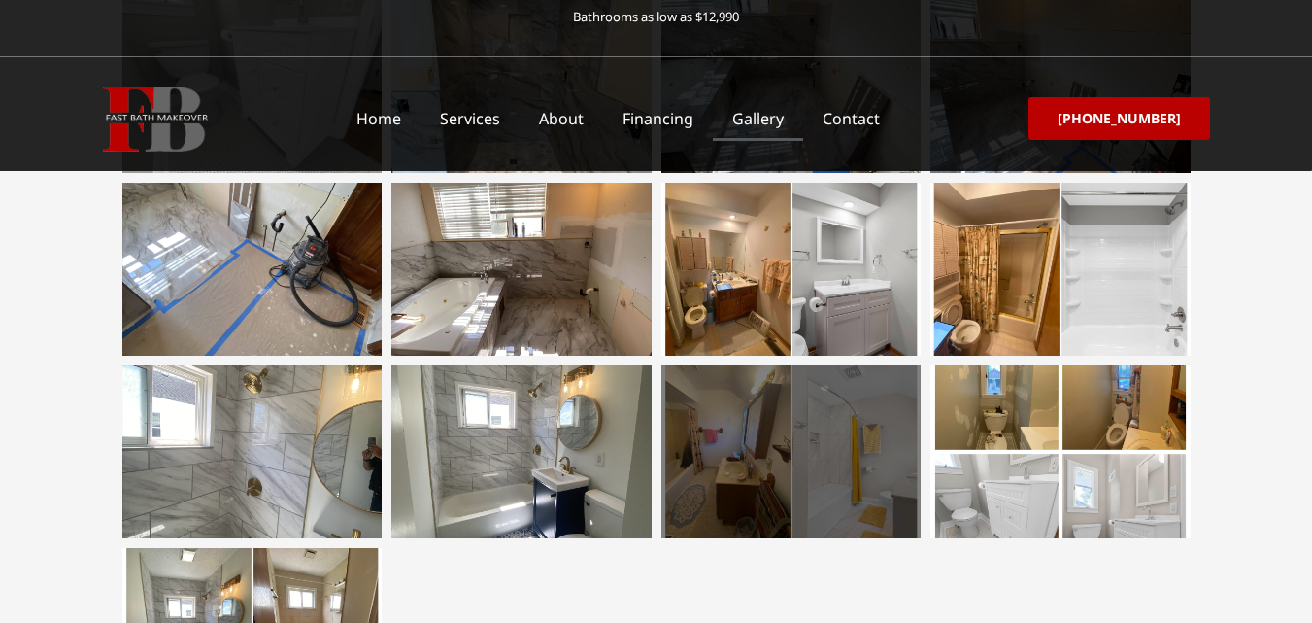
click at [709, 444] on div at bounding box center [791, 451] width 260 height 173
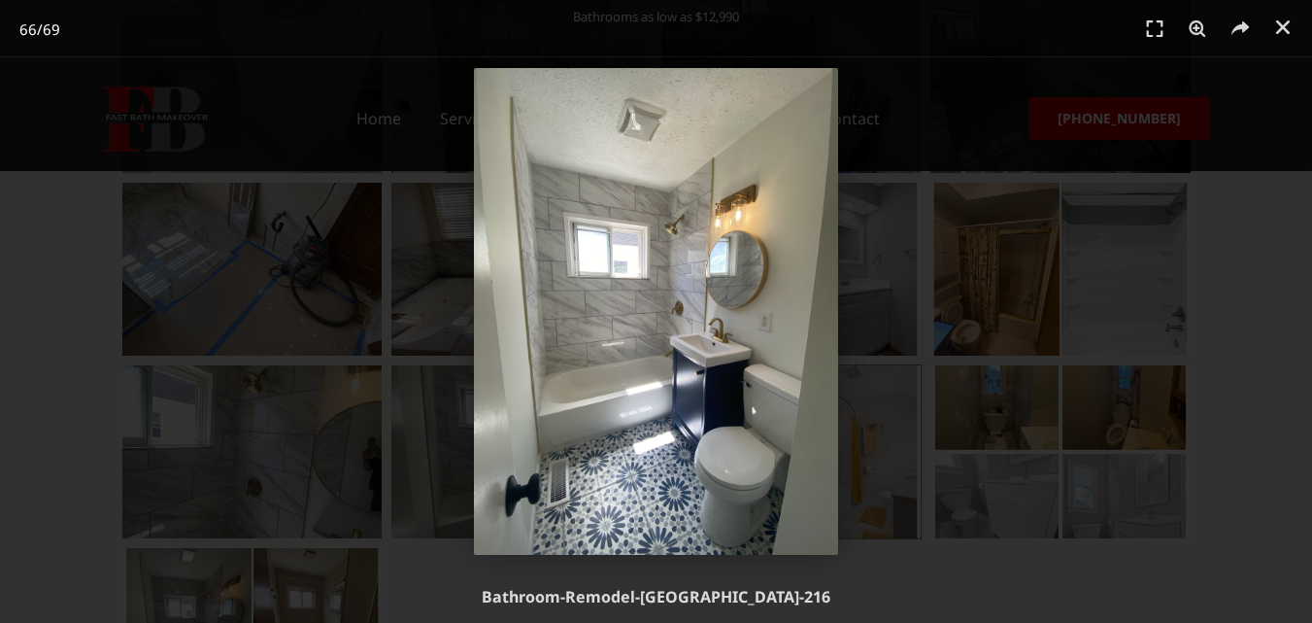
click at [849, 453] on div "66 / 69" at bounding box center [656, 311] width 1176 height 487
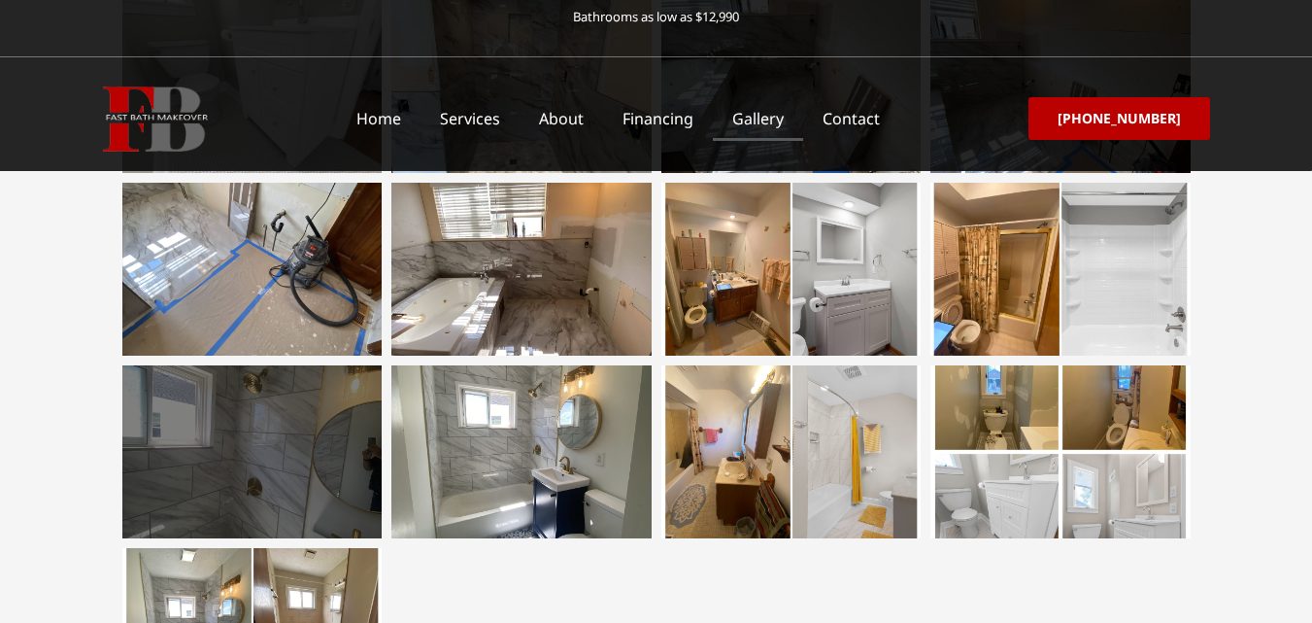
click at [246, 481] on div at bounding box center [252, 451] width 260 height 173
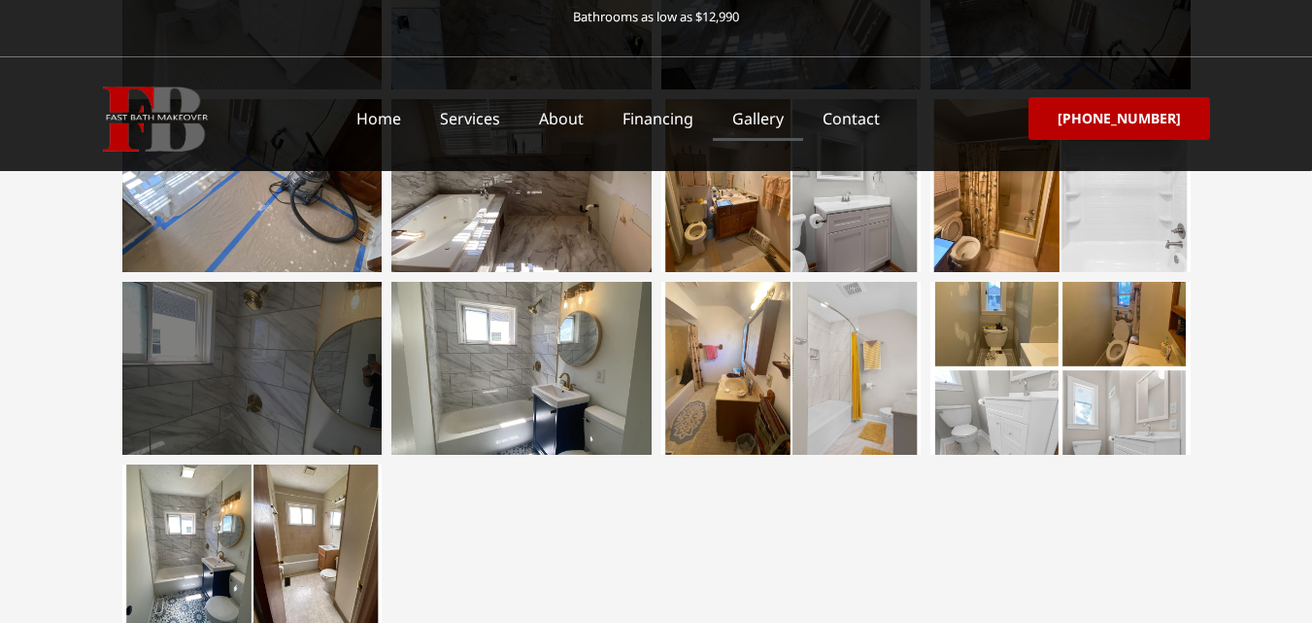
scroll to position [3400, 0]
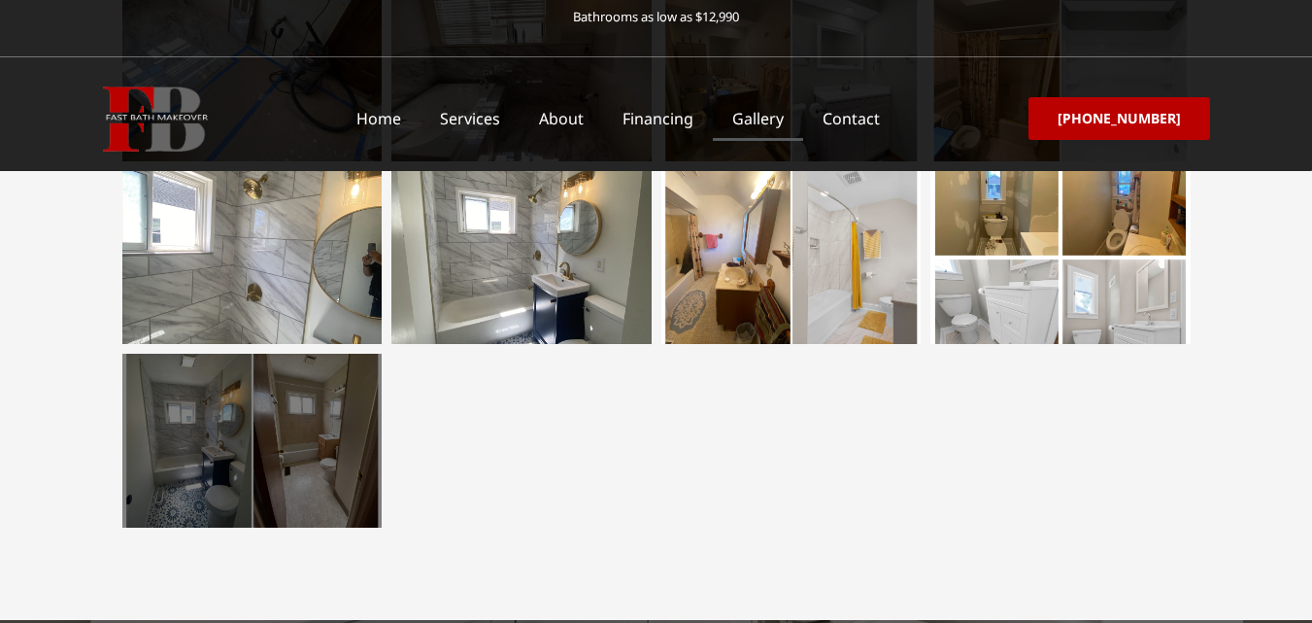
click at [345, 463] on div at bounding box center [252, 440] width 260 height 173
click at [206, 459] on div at bounding box center [252, 440] width 260 height 173
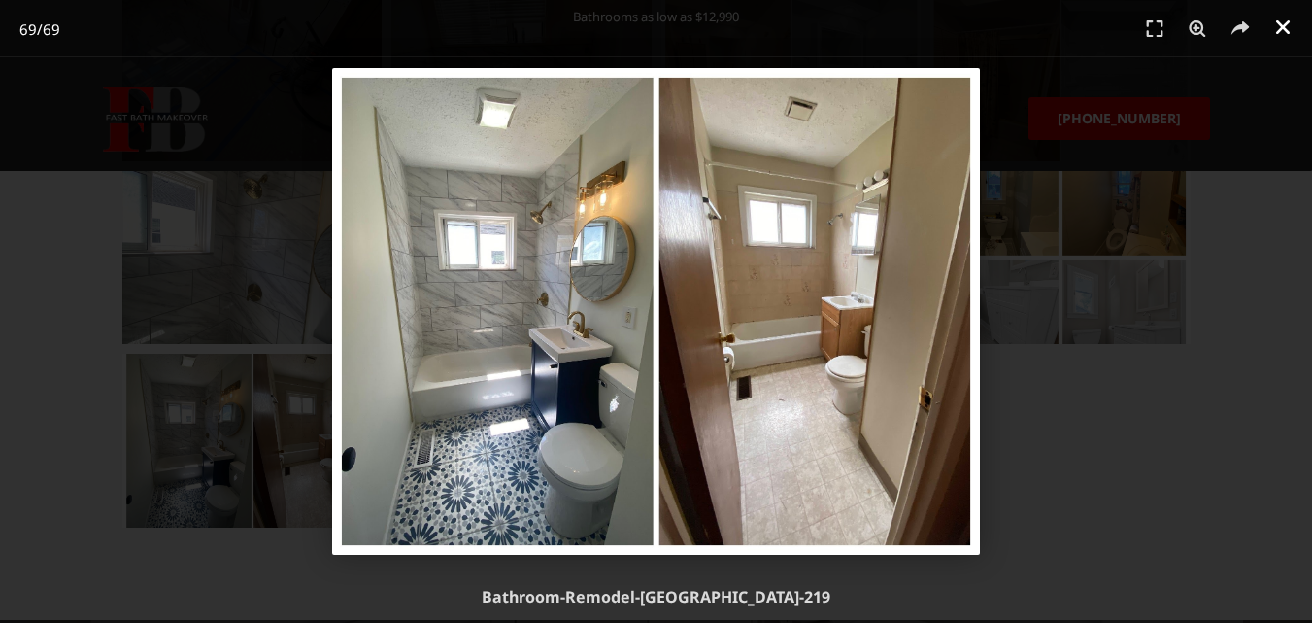
click at [1277, 22] on icon "Close (Esc)" at bounding box center [1282, 26] width 19 height 19
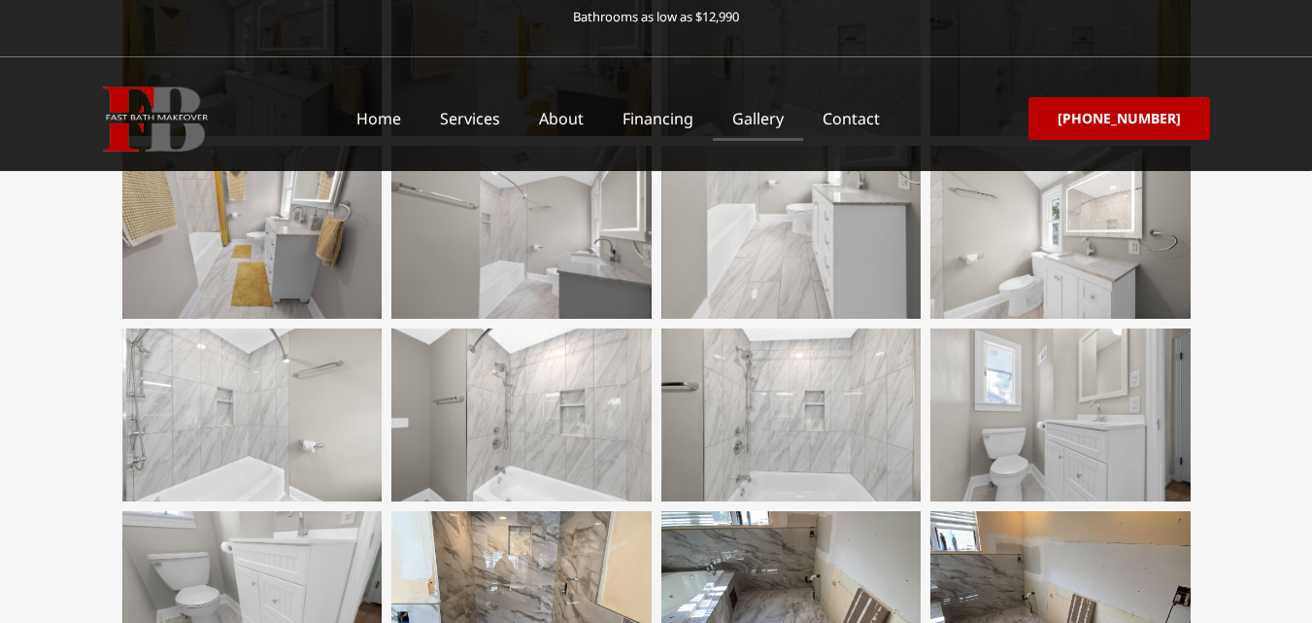
scroll to position [2137, 0]
